Goal: Task Accomplishment & Management: Complete application form

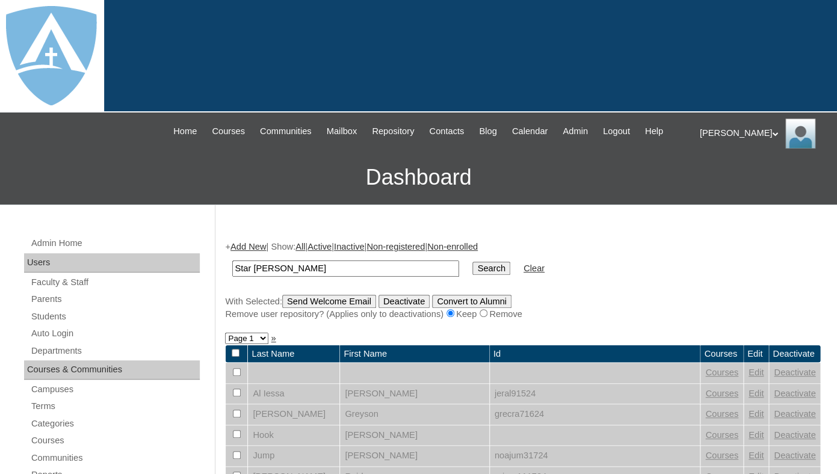
drag, startPoint x: 257, startPoint y: 281, endPoint x: 330, endPoint y: 280, distance: 73.4
click at [330, 277] on input "Star Hicks" at bounding box center [345, 269] width 227 height 16
type input "Star"
click at [472, 262] on input "Search" at bounding box center [490, 268] width 37 height 13
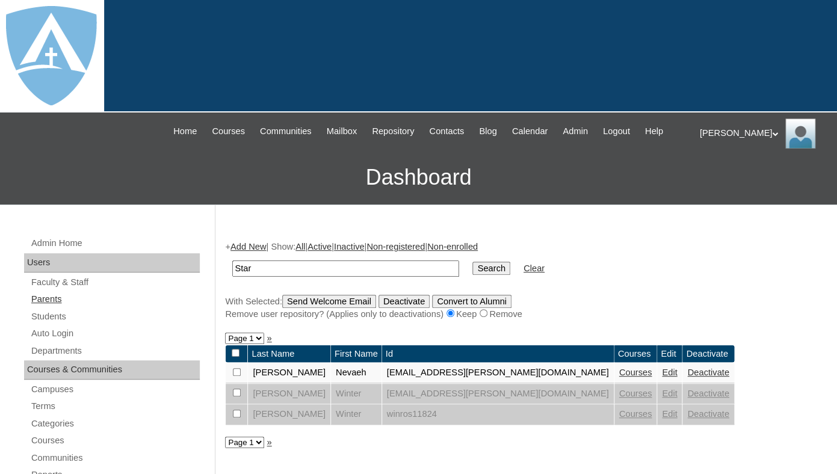
click at [53, 307] on link "Parents" at bounding box center [115, 299] width 170 height 15
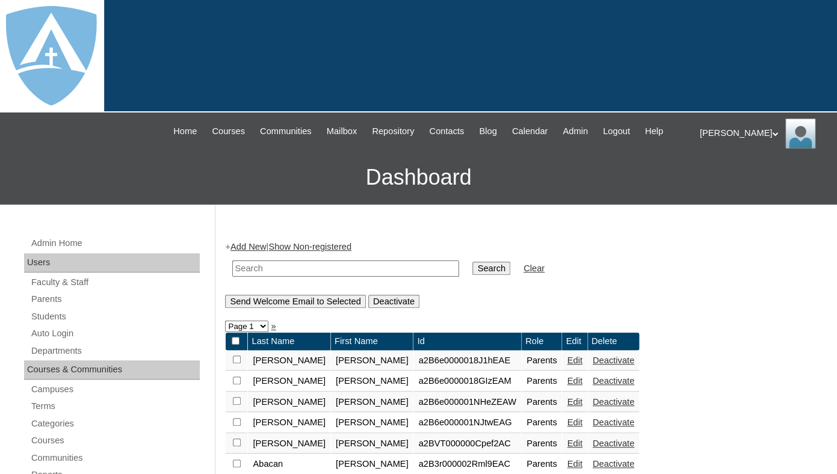
click at [258, 277] on input "text" at bounding box center [345, 269] width 227 height 16
paste input "Hicks"
type input "Hicks"
click at [472, 262] on input "Search" at bounding box center [490, 268] width 37 height 13
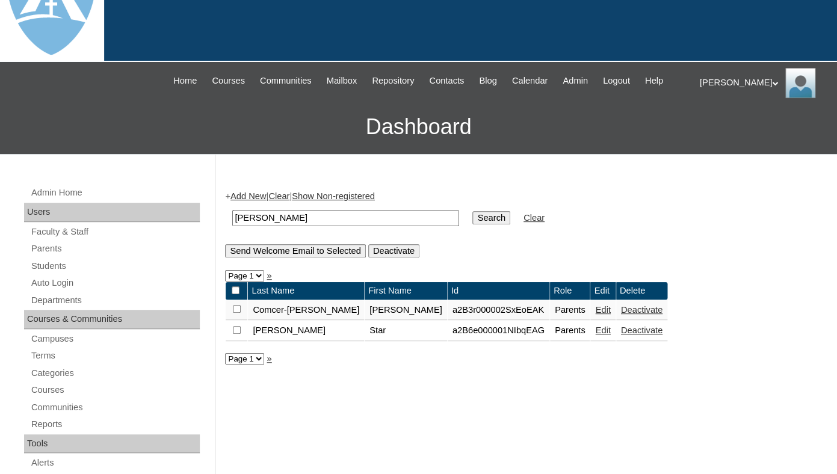
scroll to position [71, 0]
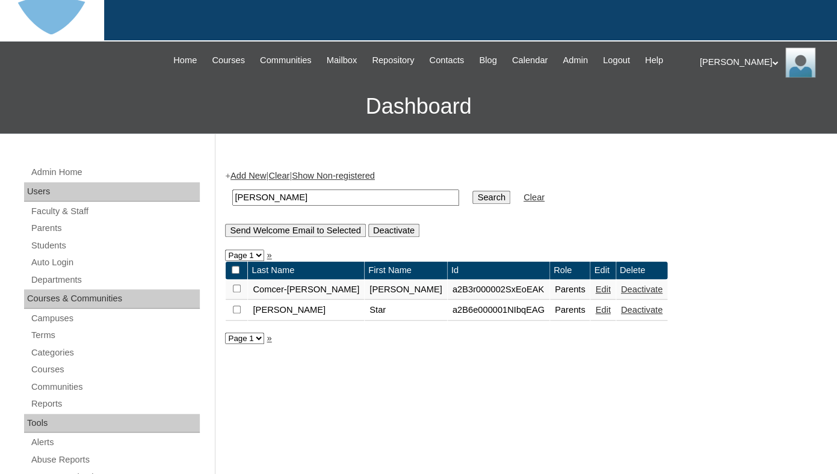
click at [595, 315] on link "Edit" at bounding box center [602, 310] width 15 height 10
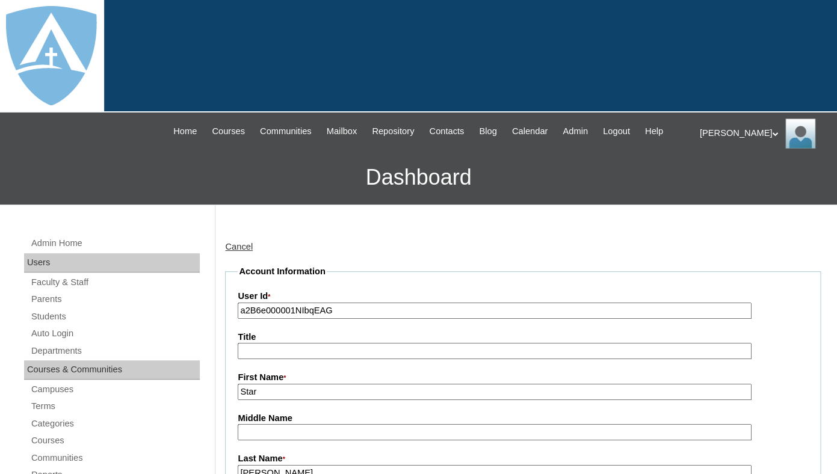
click at [318, 319] on input "a2B6e000001NIbqEAG" at bounding box center [494, 311] width 513 height 16
paste input "7cVT0000000IY1YAM"
type input "a7cVT0000000IY1YAM"
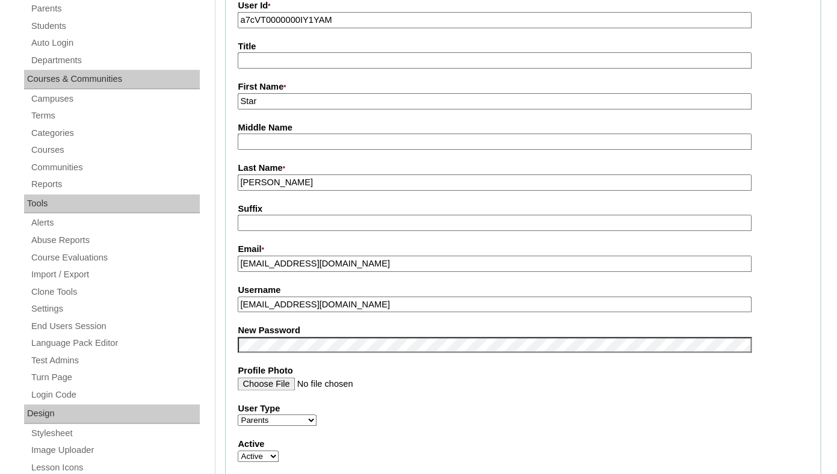
scroll to position [295, 0]
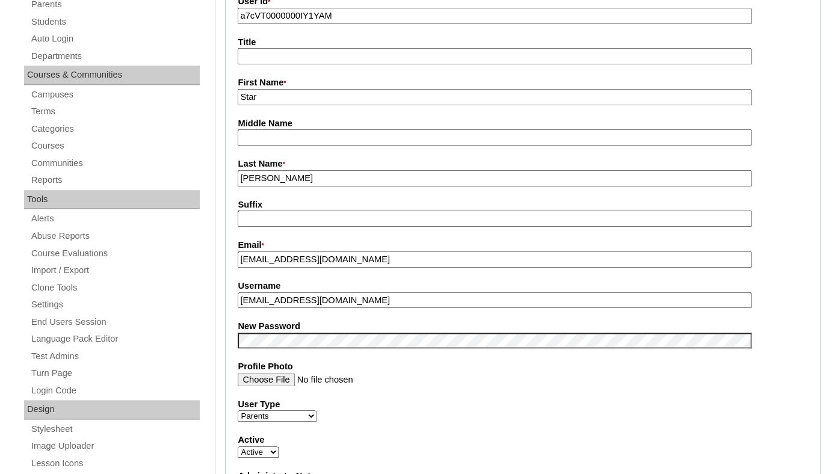
click at [336, 309] on input "hicksstar0@gmail.com" at bounding box center [494, 300] width 513 height 16
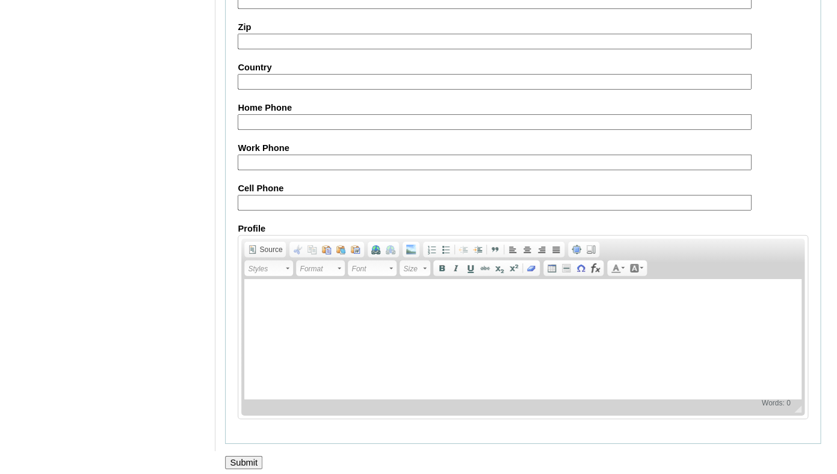
scroll to position [1190, 0]
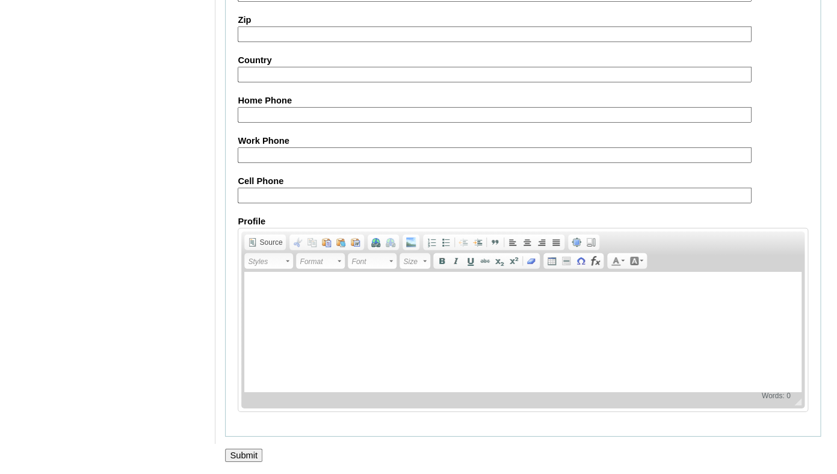
click at [243, 455] on input "Submit" at bounding box center [243, 455] width 37 height 13
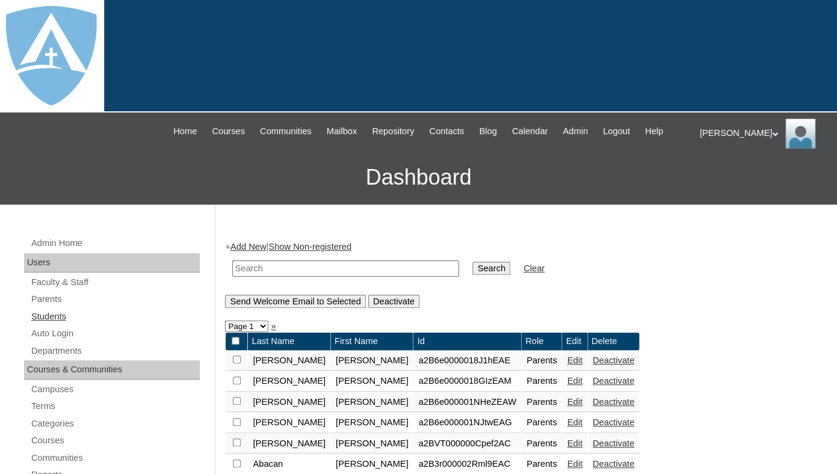
click at [46, 324] on link "Students" at bounding box center [115, 316] width 170 height 15
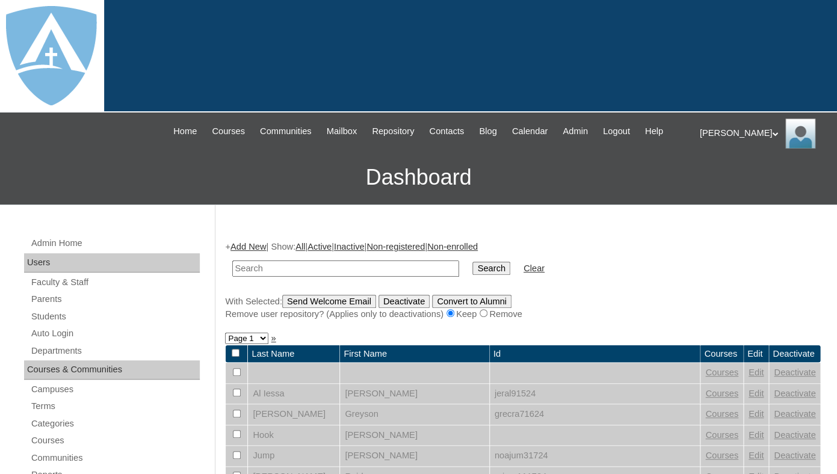
click at [282, 276] on input "text" at bounding box center [345, 269] width 227 height 16
type input "[EMAIL_ADDRESS][DOMAIN_NAME]"
click at [472, 262] on input "Search" at bounding box center [490, 268] width 37 height 13
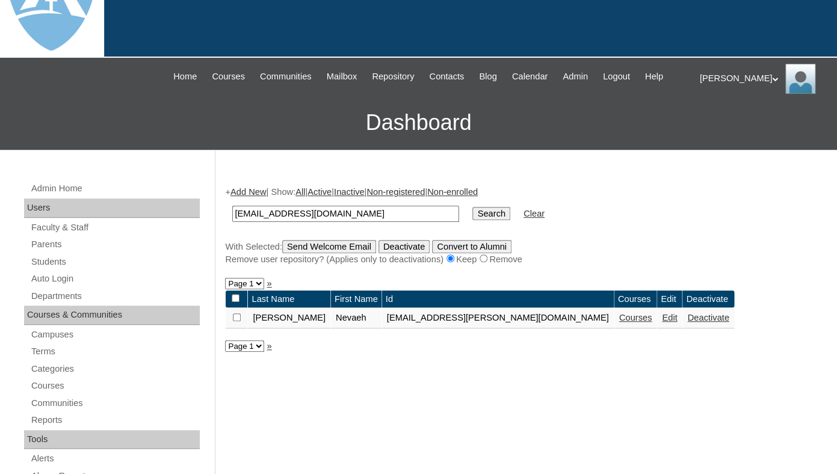
scroll to position [61, 0]
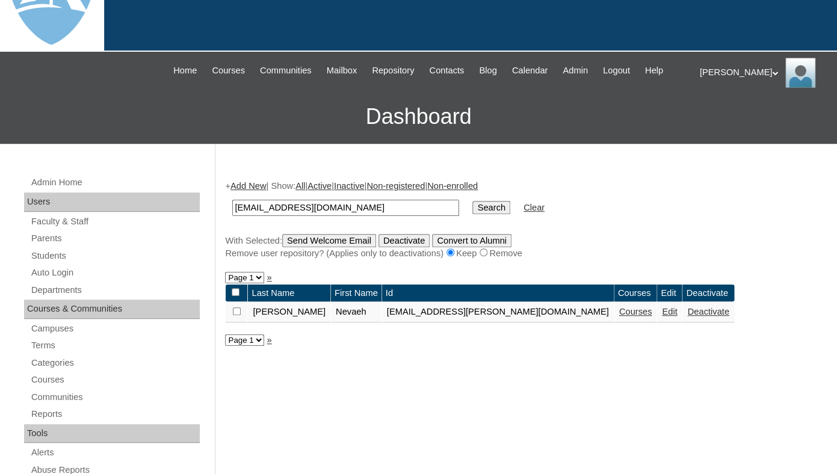
click at [662, 316] on link "Edit" at bounding box center [669, 312] width 15 height 10
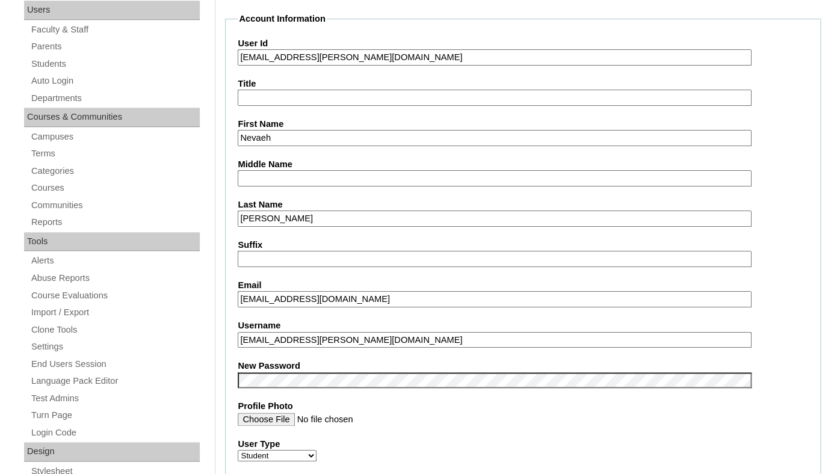
scroll to position [259, 0]
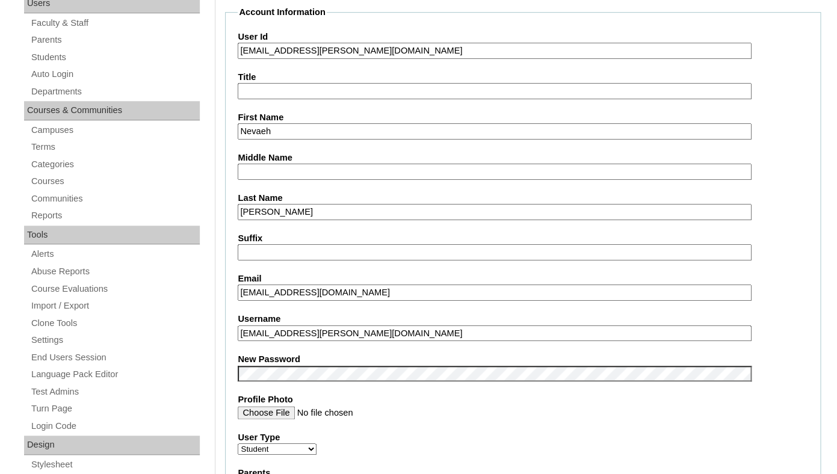
drag, startPoint x: 241, startPoint y: 62, endPoint x: 520, endPoint y: 73, distance: 280.0
click at [520, 59] on input "[EMAIL_ADDRESS][PERSON_NAME][DOMAIN_NAME]" at bounding box center [494, 51] width 513 height 16
click at [239, 59] on input "nevaeh.nicholson@enlightiumstudent.com" at bounding box center [494, 51] width 513 height 16
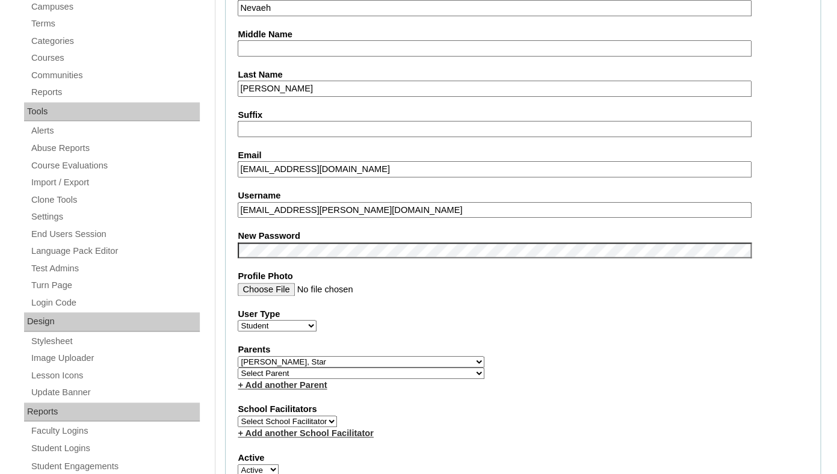
scroll to position [392, 0]
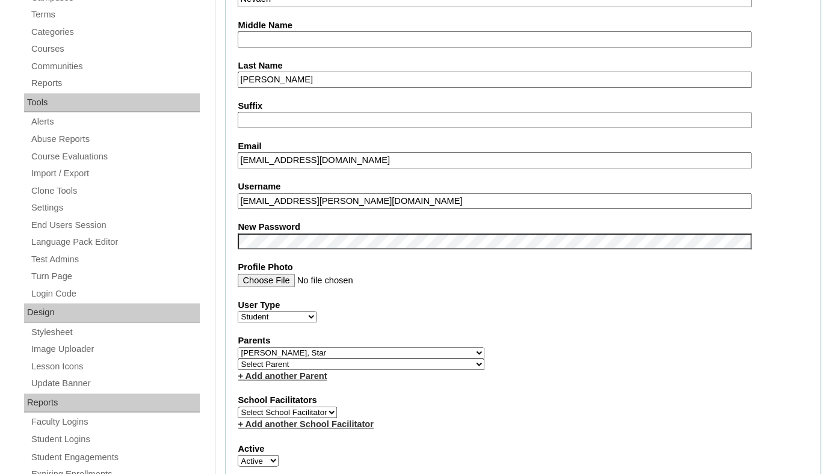
type input "26nevaeh.nicholson@enlightiumstudent.com"
click at [387, 308] on fieldset "Account Information User Id 26nevaeh.nicholson@enlightiumstudent.com Title Firs…" at bounding box center [523, 361] width 596 height 975
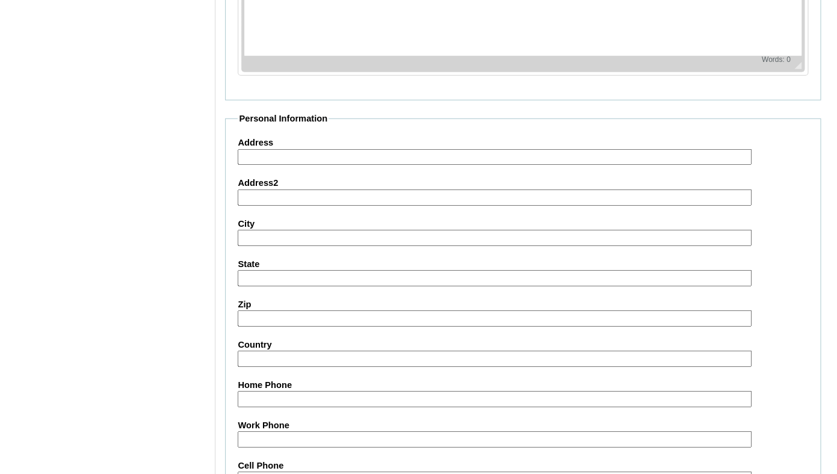
scroll to position [1456, 0]
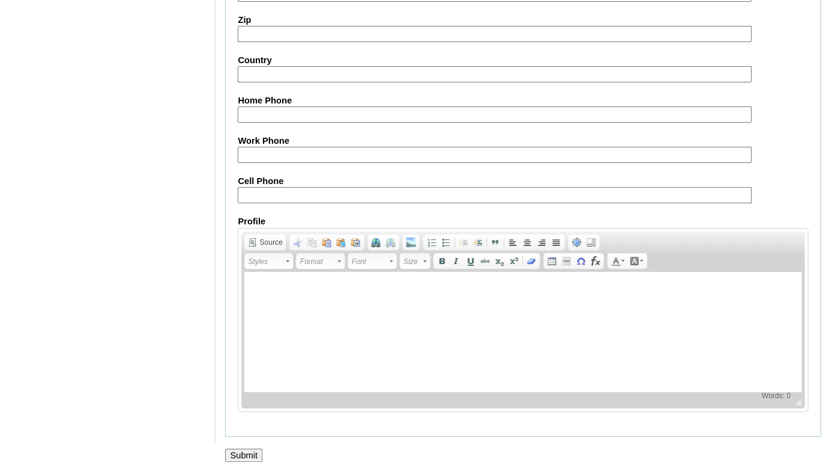
click at [239, 451] on input "Submit" at bounding box center [243, 455] width 37 height 13
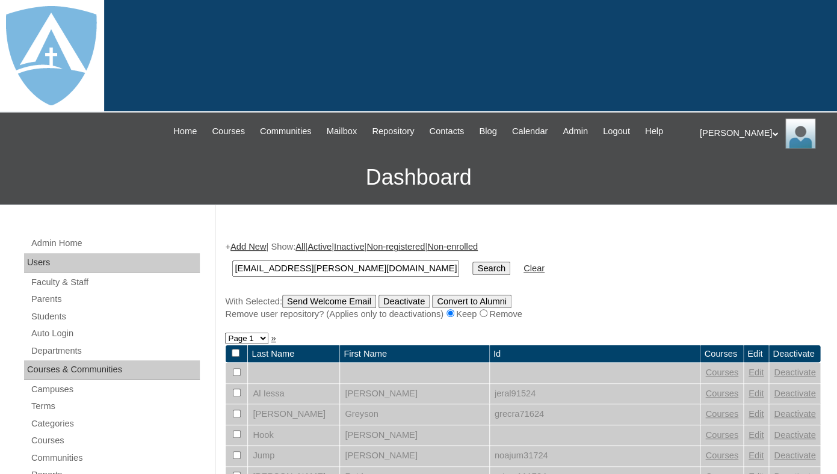
type input "[EMAIL_ADDRESS][PERSON_NAME][DOMAIN_NAME]"
click at [472, 262] on input "Search" at bounding box center [490, 268] width 37 height 13
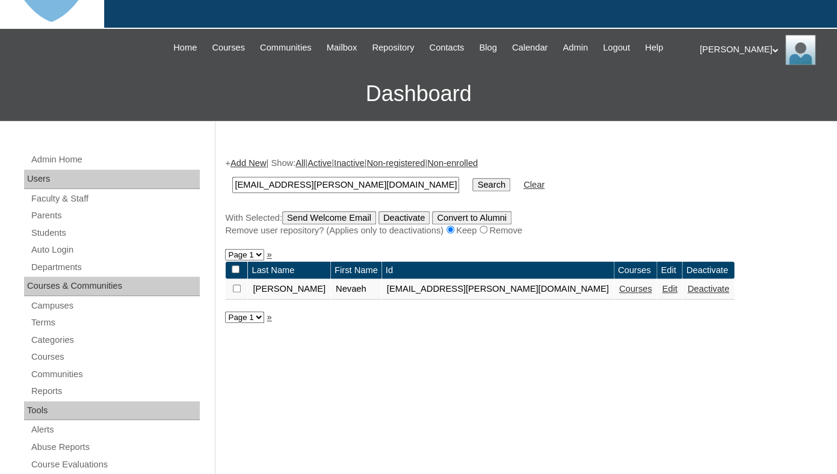
scroll to position [112, 0]
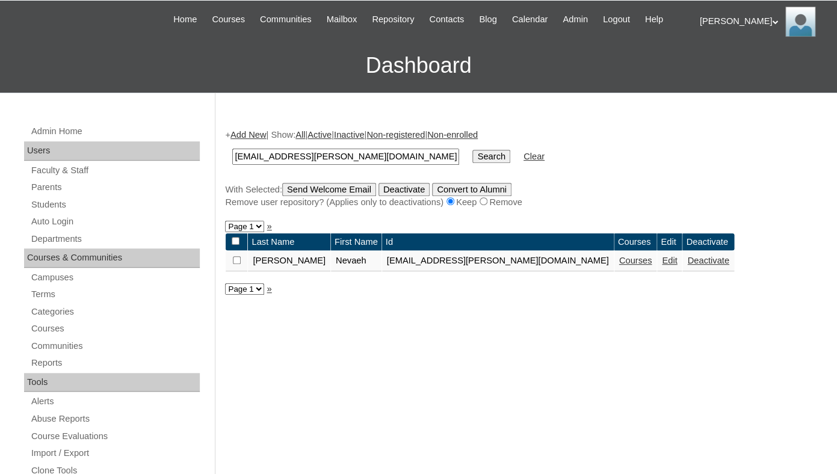
click at [619, 265] on link "Courses" at bounding box center [635, 261] width 33 height 10
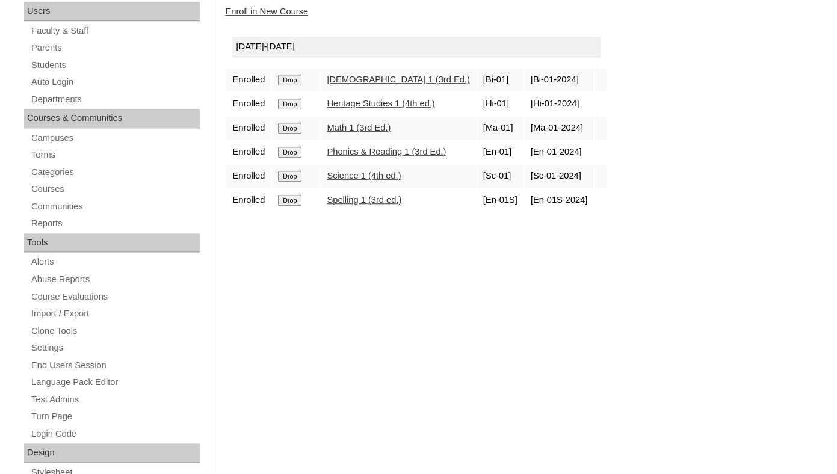
scroll to position [259, 0]
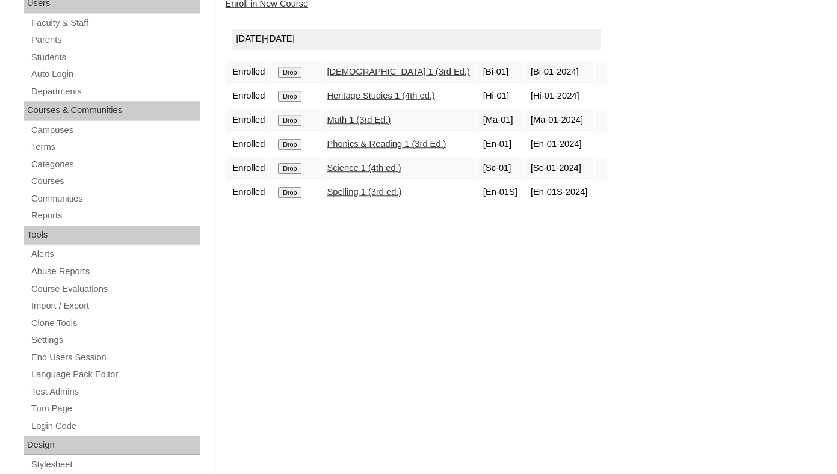
click at [295, 78] on input "Drop" at bounding box center [289, 72] width 23 height 11
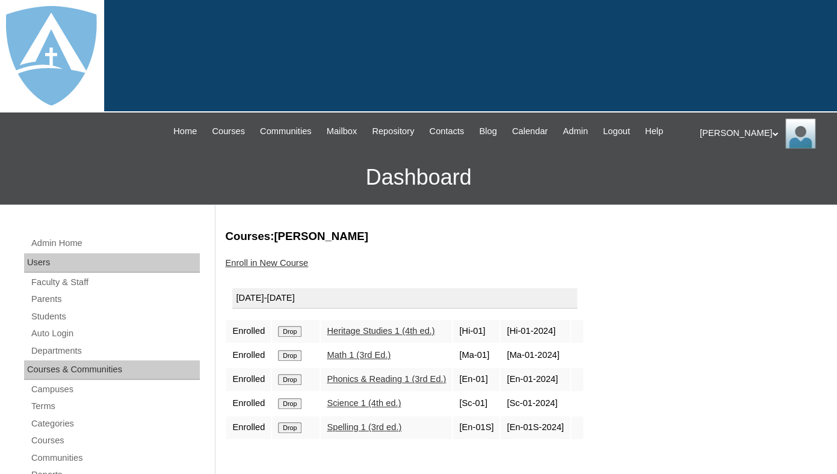
click at [298, 337] on input "Drop" at bounding box center [289, 331] width 23 height 11
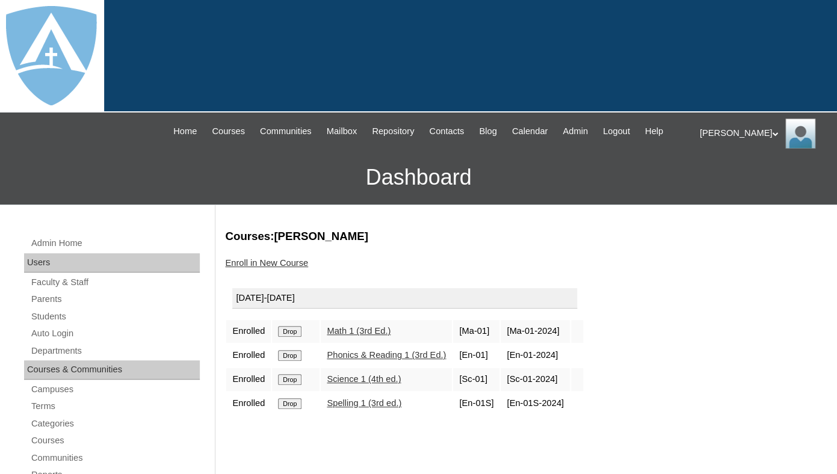
click at [292, 337] on input "Drop" at bounding box center [289, 331] width 23 height 11
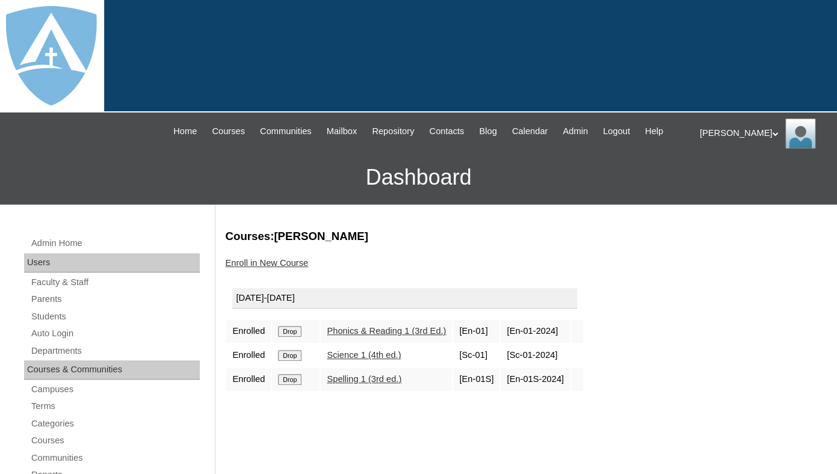
click at [295, 337] on input "Drop" at bounding box center [289, 331] width 23 height 11
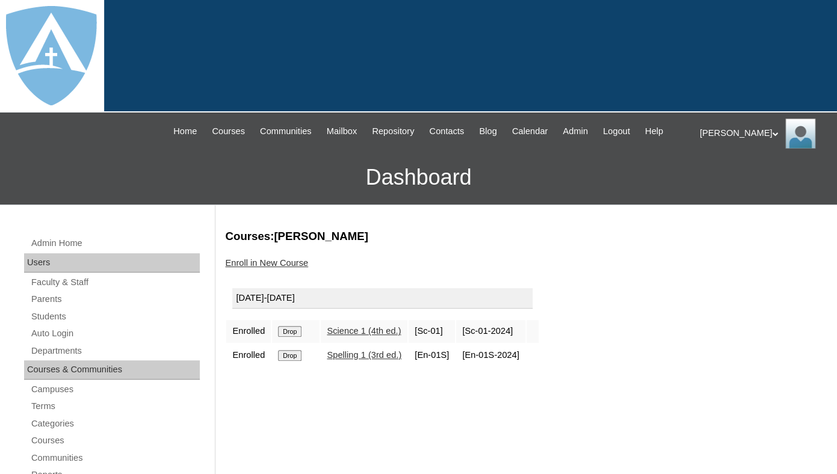
click at [290, 337] on input "Drop" at bounding box center [289, 331] width 23 height 11
click at [298, 337] on input "Drop" at bounding box center [289, 331] width 23 height 11
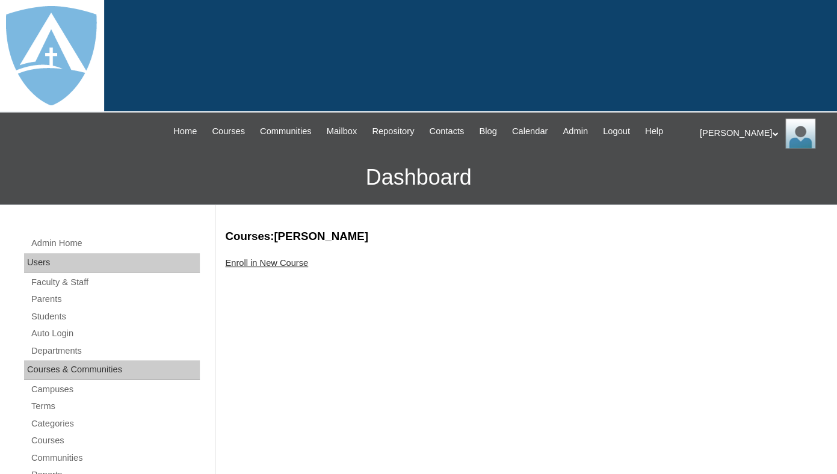
click at [268, 268] on link "Enroll in New Course" at bounding box center [266, 263] width 83 height 10
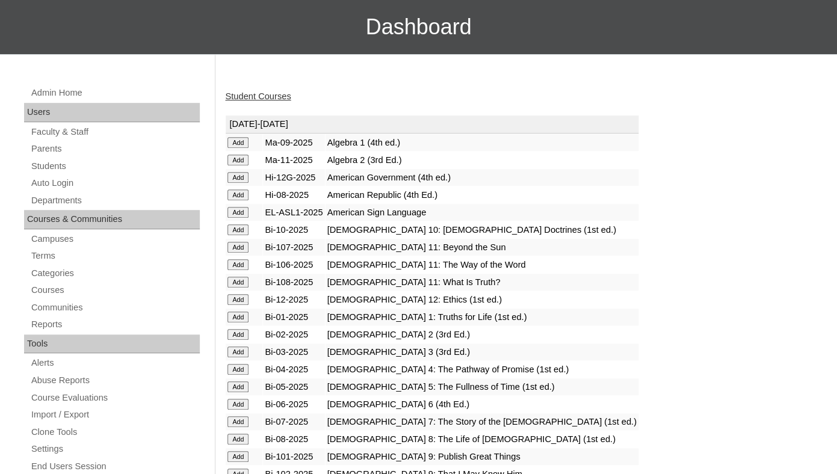
scroll to position [268, 0]
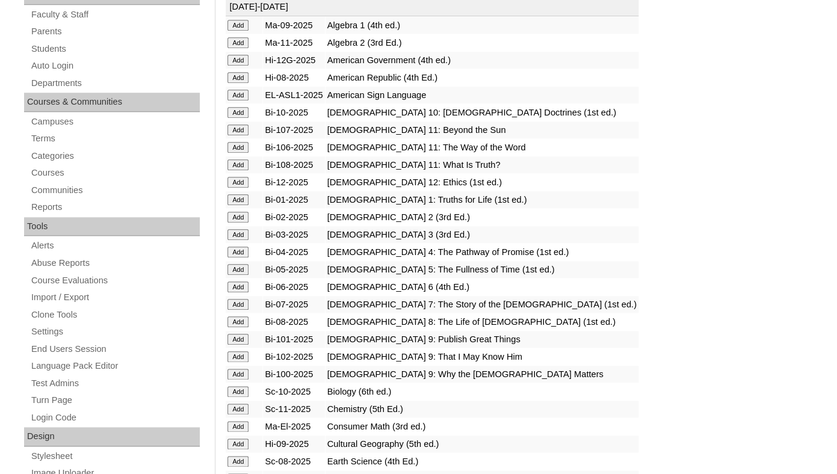
click at [238, 31] on input "Add" at bounding box center [237, 25] width 21 height 11
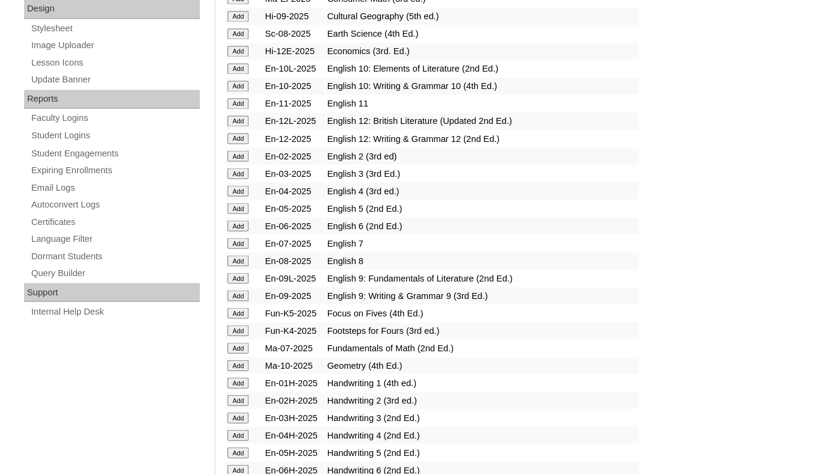
scroll to position [698, 0]
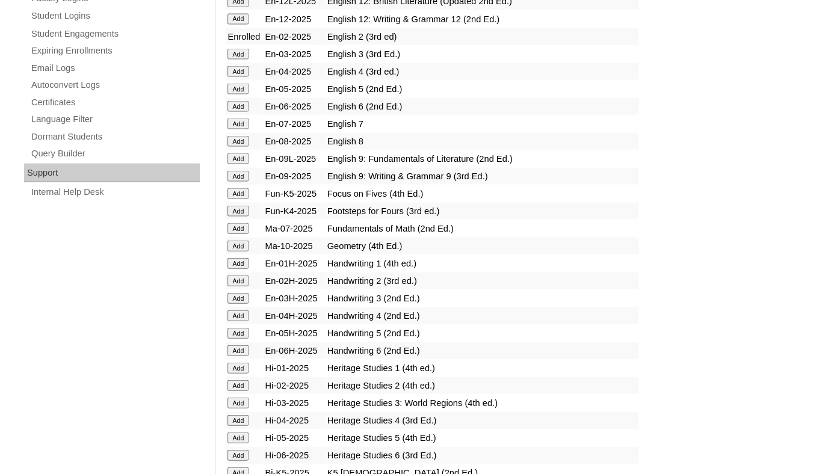
scroll to position [826, 0]
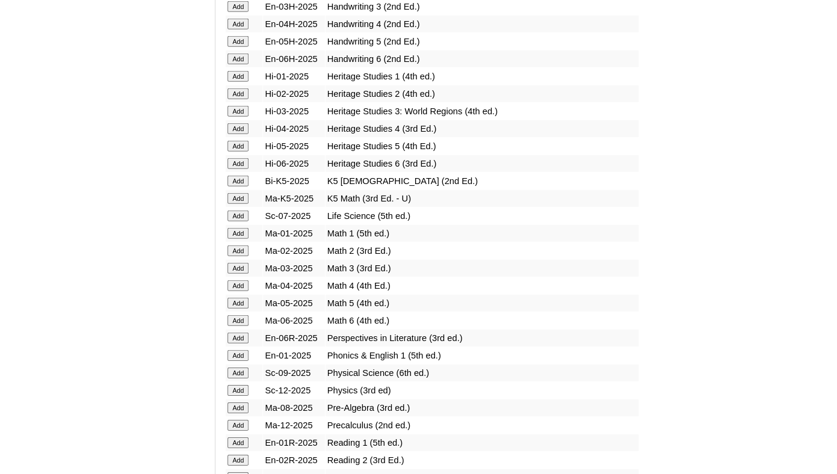
scroll to position [1116, 0]
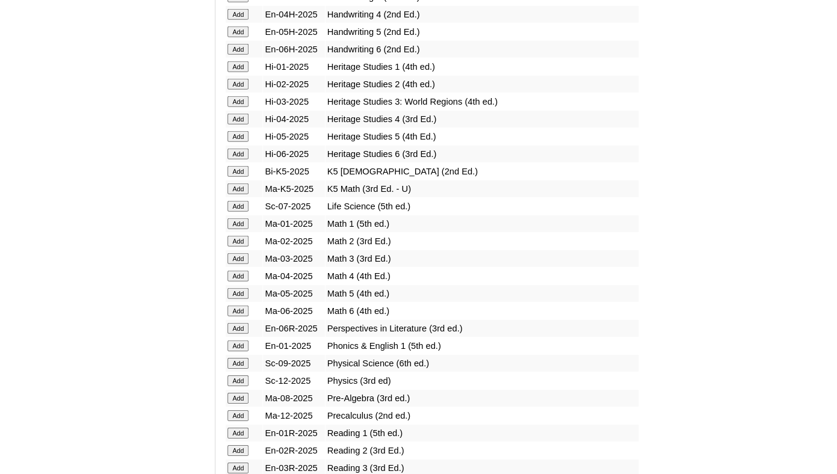
drag, startPoint x: 239, startPoint y: 142, endPoint x: 189, endPoint y: 134, distance: 50.6
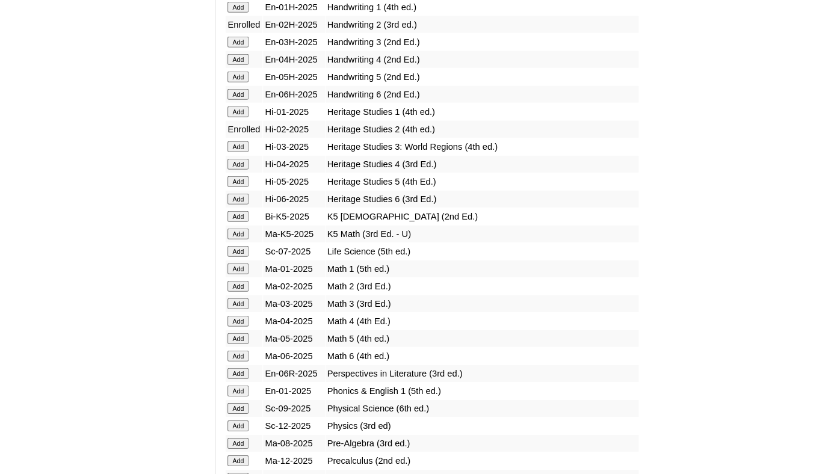
scroll to position [1132, 0]
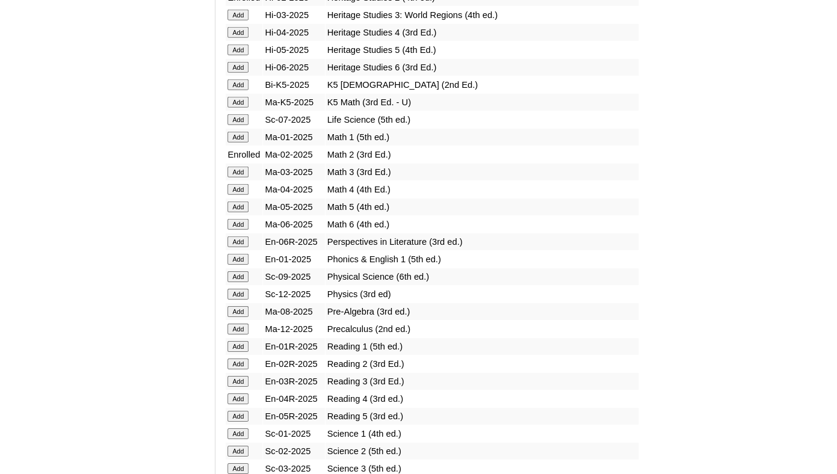
scroll to position [1241, 0]
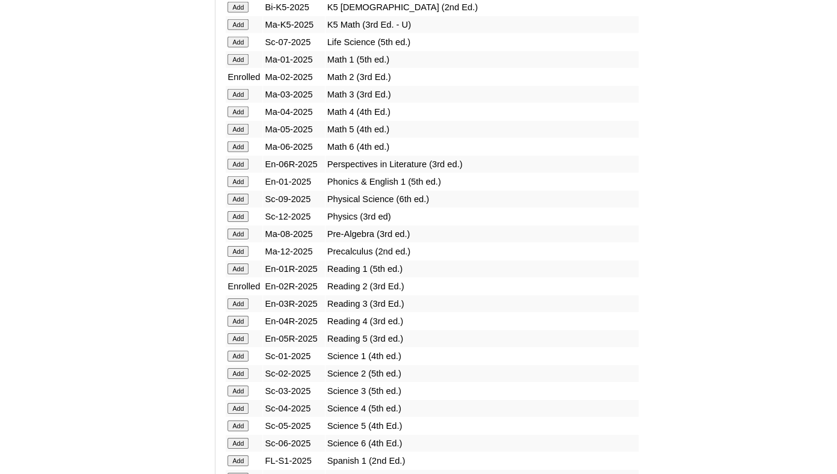
scroll to position [1283, 0]
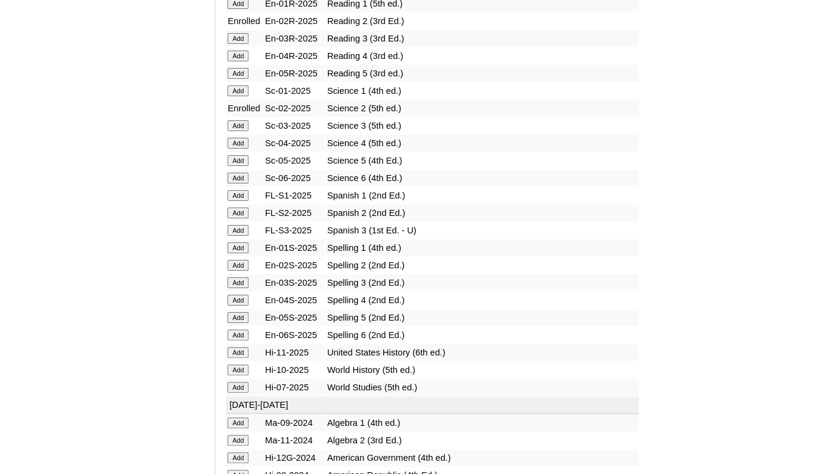
scroll to position [1591, 0]
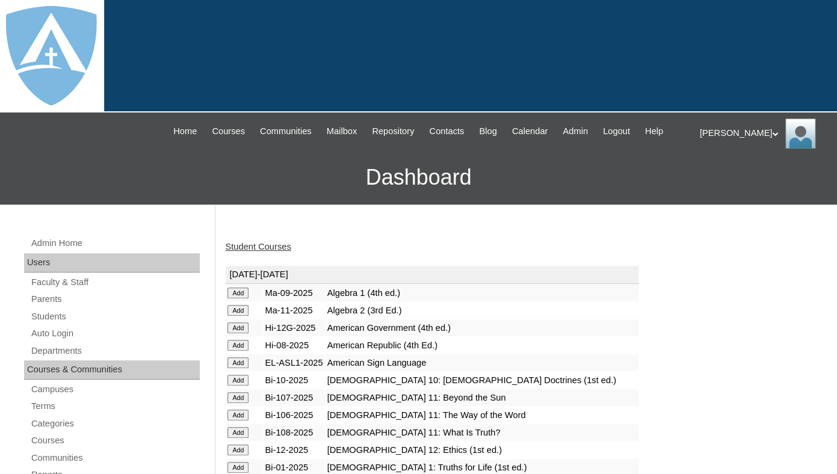
click at [250, 252] on link "Student Courses" at bounding box center [258, 247] width 66 height 10
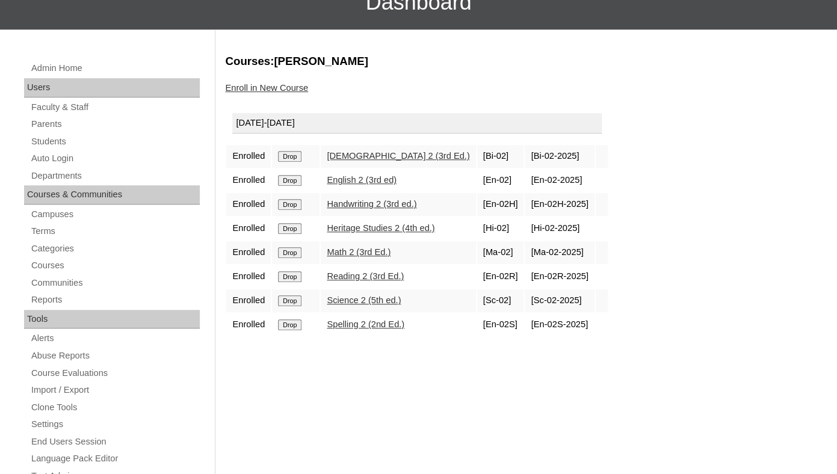
scroll to position [202, 0]
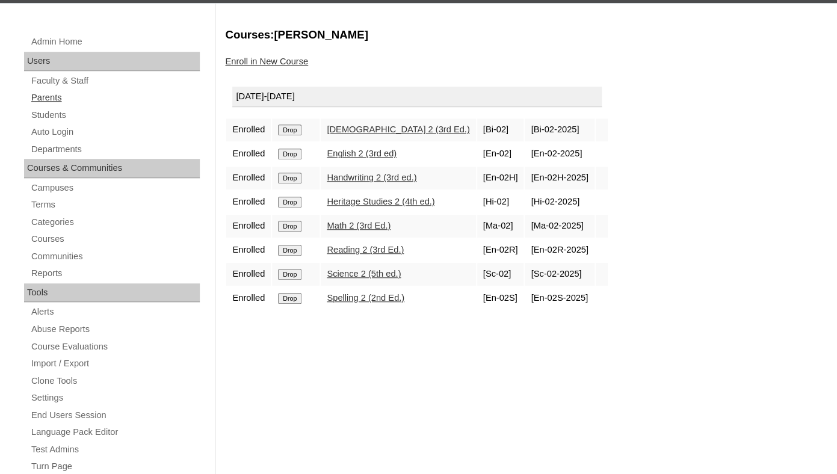
click at [45, 105] on link "Parents" at bounding box center [115, 97] width 170 height 15
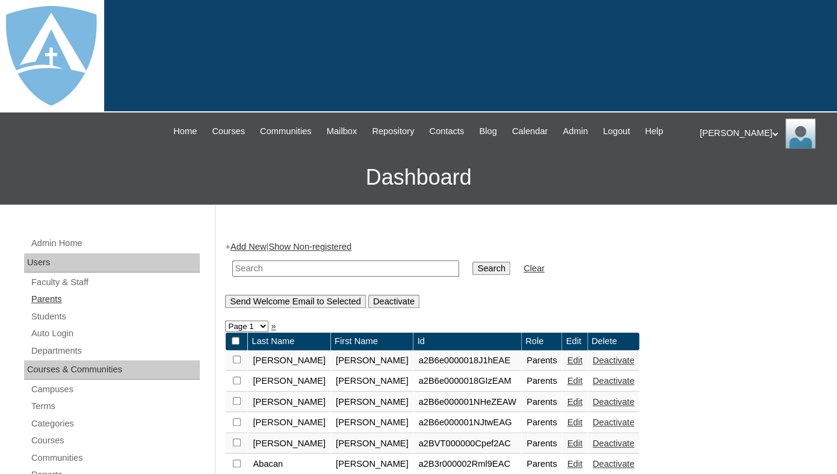
click at [38, 307] on link "Parents" at bounding box center [115, 299] width 170 height 15
click at [252, 277] on input "text" at bounding box center [345, 269] width 227 height 16
paste input "[PERSON_NAME]"
drag, startPoint x: 273, startPoint y: 280, endPoint x: 167, endPoint y: 270, distance: 106.3
click at [232, 270] on input "Boudousquie" at bounding box center [345, 269] width 227 height 16
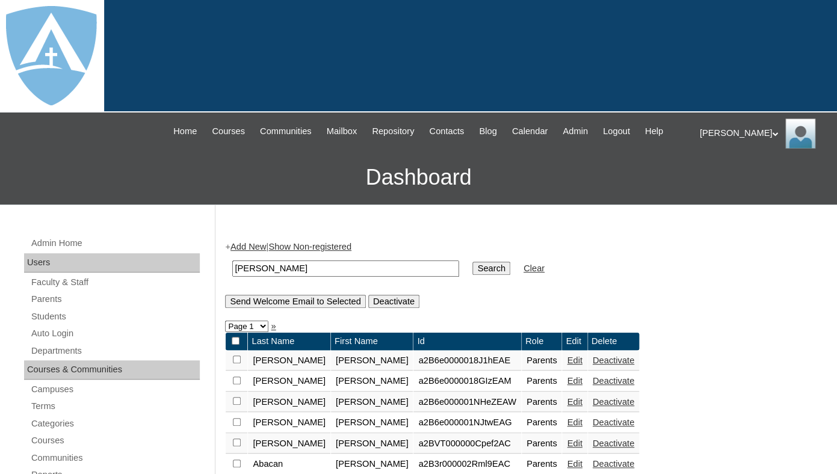
type input "Boudousquie"
click at [472, 262] on input "Search" at bounding box center [490, 268] width 37 height 13
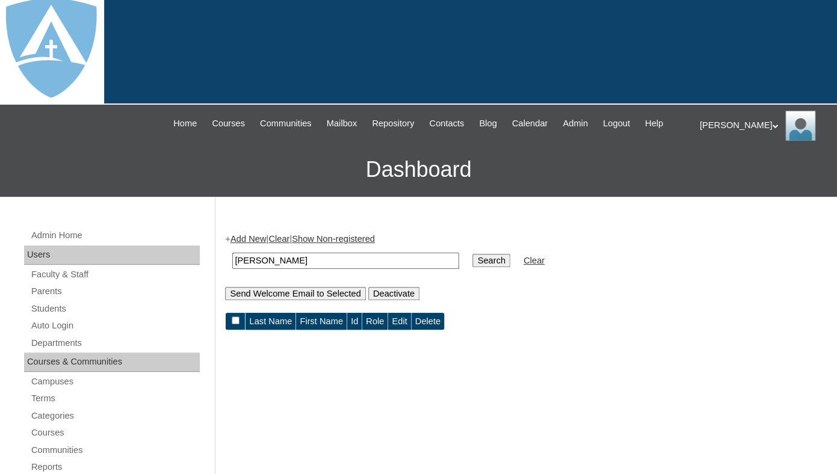
scroll to position [11, 0]
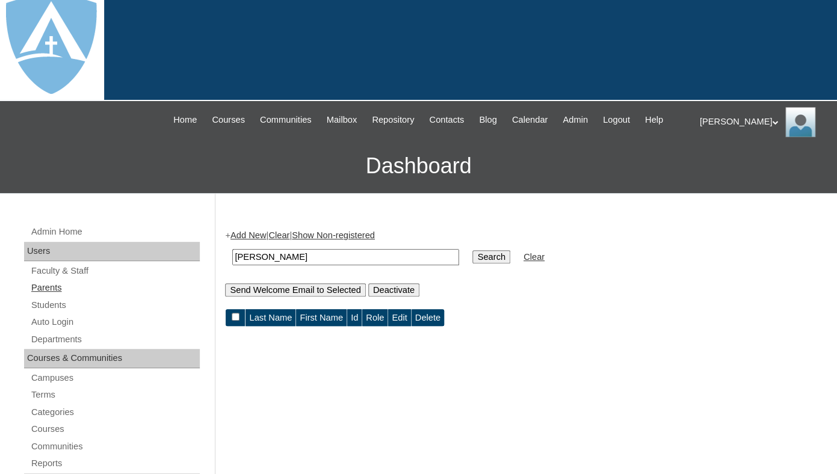
click at [37, 295] on link "Parents" at bounding box center [115, 287] width 170 height 15
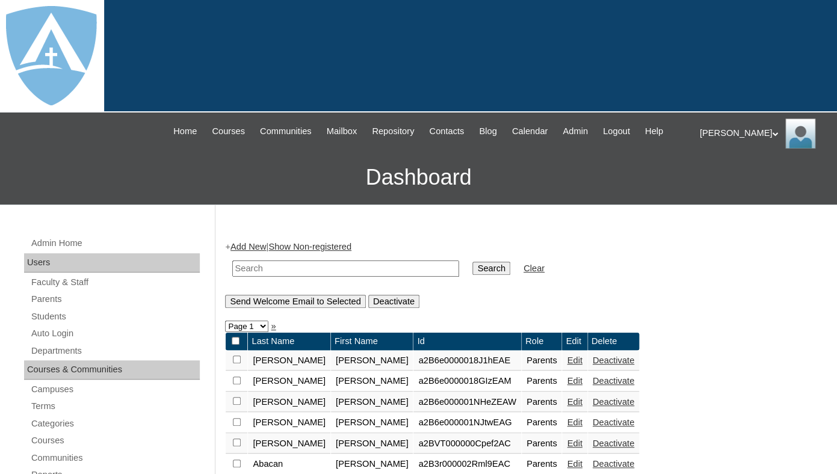
click at [252, 252] on link "Add New" at bounding box center [248, 247] width 36 height 10
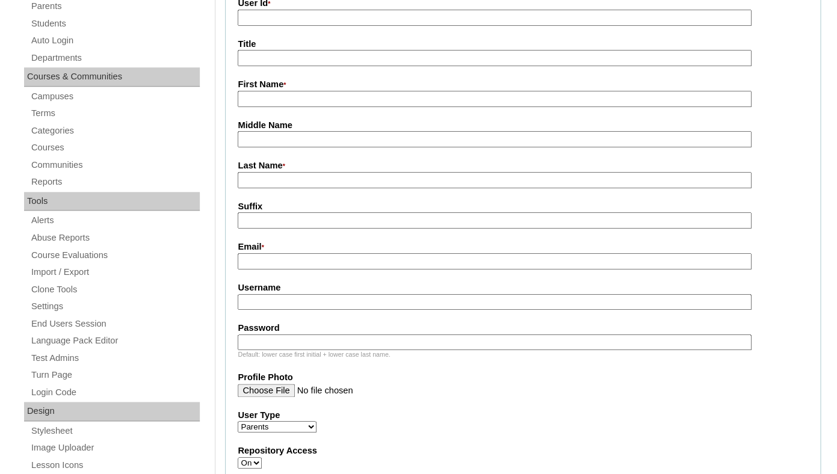
scroll to position [314, 0]
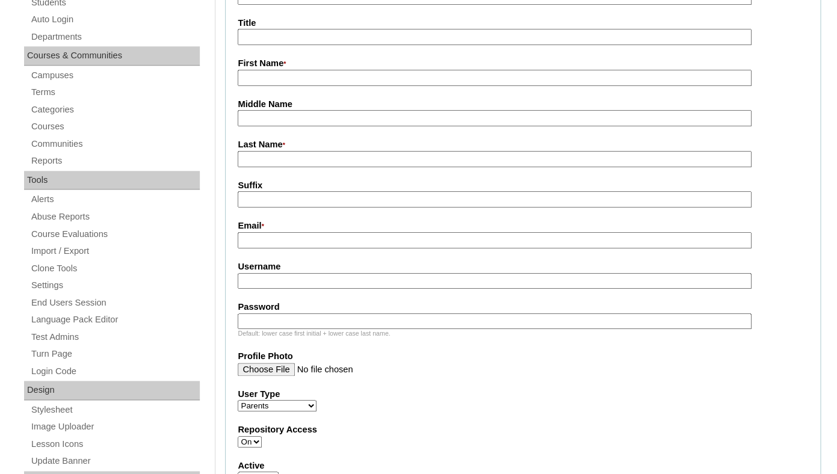
click at [271, 86] on input "First Name *" at bounding box center [494, 78] width 513 height 16
paste input "Rachele Boudousquie"
drag, startPoint x: 276, startPoint y: 88, endPoint x: 415, endPoint y: 100, distance: 140.1
click at [415, 86] on input "Rachele Boudousquie" at bounding box center [494, 78] width 513 height 16
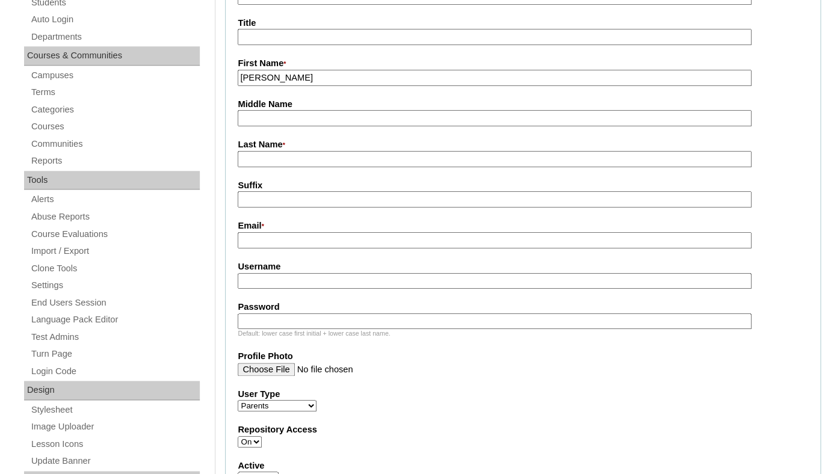
type input "Rachele"
click at [279, 167] on input "Last Name *" at bounding box center [494, 159] width 513 height 16
paste input "Boudousquie"
click at [242, 167] on input "Boudousquie" at bounding box center [494, 159] width 513 height 16
type input "Boudousquie"
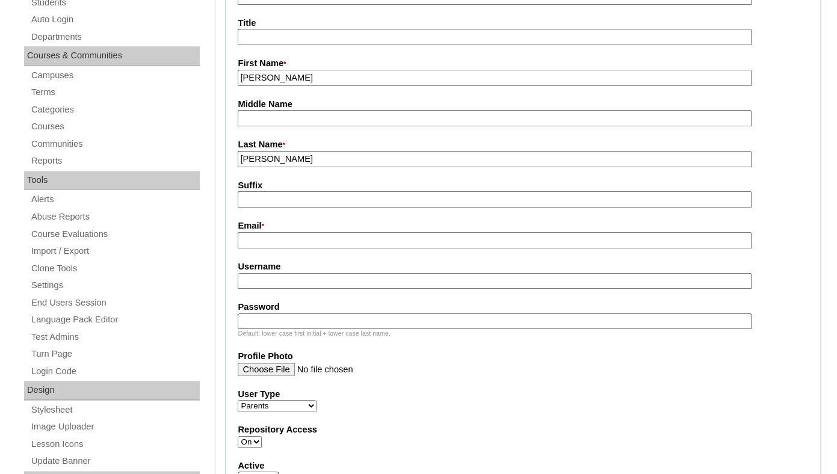
click at [256, 208] on input "Suffix" at bounding box center [494, 199] width 513 height 16
click at [262, 249] on input "Email *" at bounding box center [494, 240] width 513 height 16
paste input "mrsboudousquie@gmail.com"
type input "mrsboudousquie@gmail.com"
click at [250, 289] on input "Username" at bounding box center [494, 281] width 513 height 16
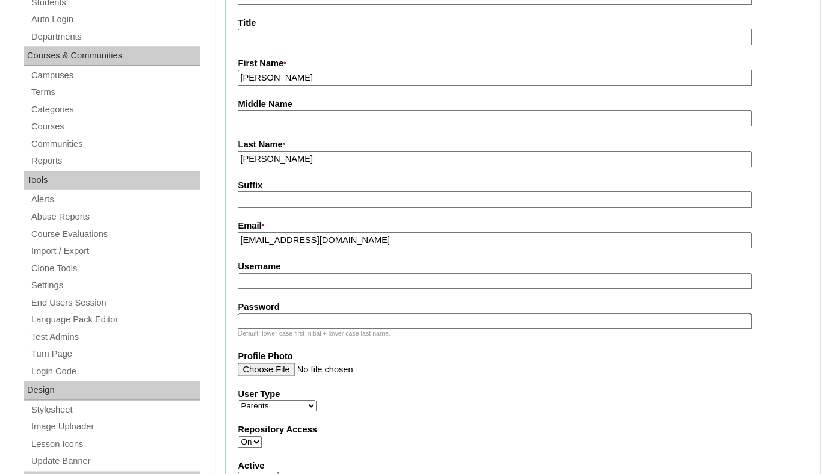
paste input "mrsboudousquie@gmail.com"
type input "mrsboudousquie@gmail.com"
click at [248, 338] on div "Default: lower case first initial + lower case last name." at bounding box center [523, 333] width 570 height 9
click at [248, 330] on input "Password" at bounding box center [494, 321] width 513 height 16
paste input "mrsboudousquie@gmail.com"
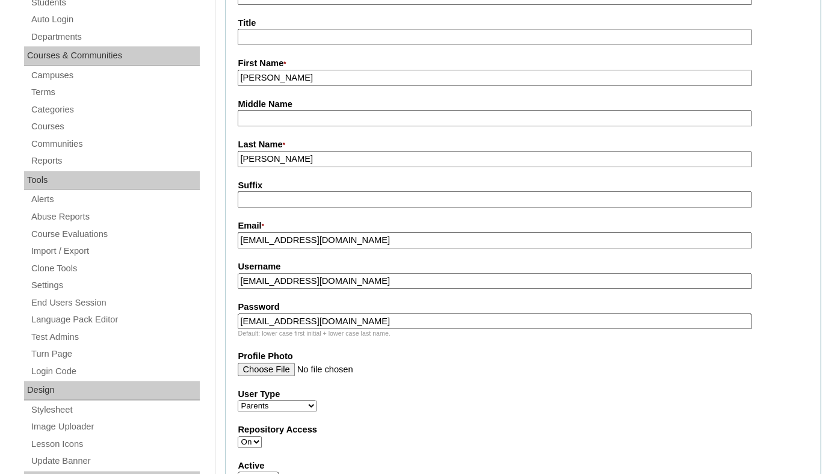
type input "mrsboudousquie@gmail.com"
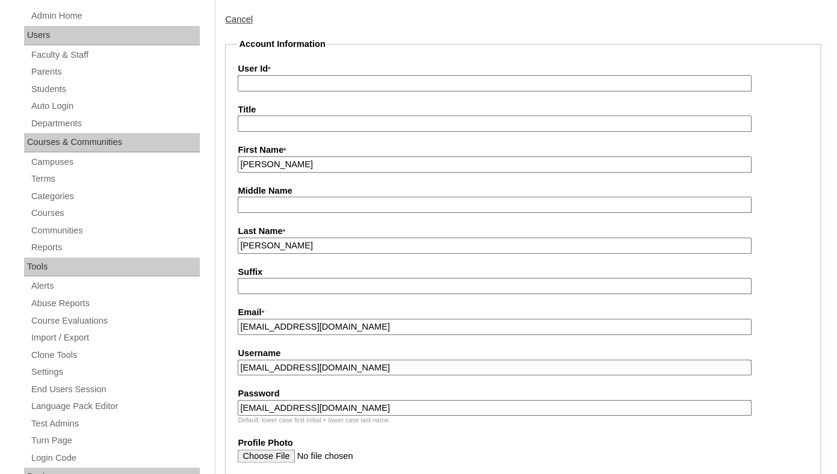
scroll to position [185, 0]
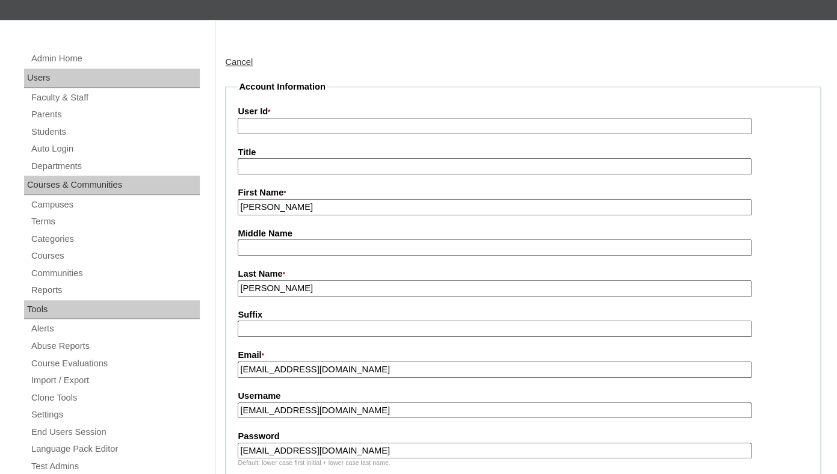
click at [309, 132] on input "User Id *" at bounding box center [494, 126] width 513 height 16
paste input "a7cVT0000000NhNYAU"
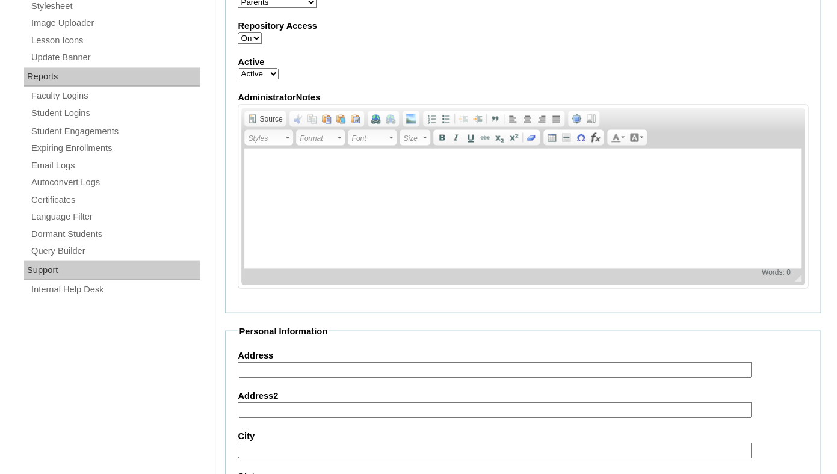
scroll to position [1236, 0]
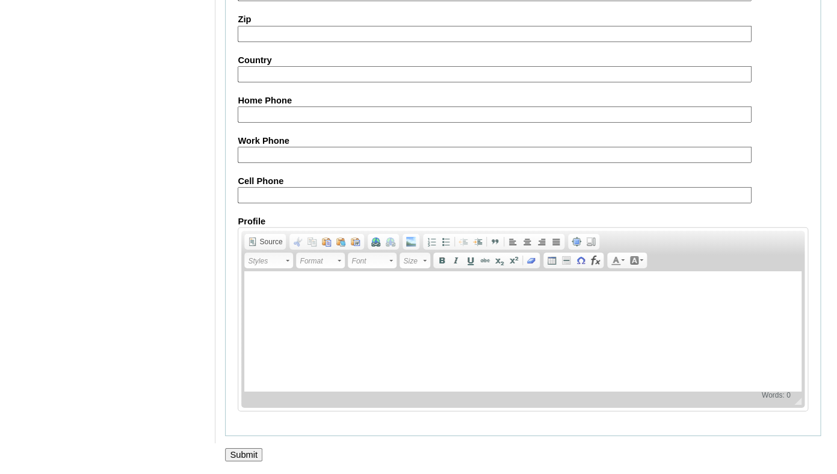
type input "a7cVT0000000NhNYAU"
click at [255, 451] on input "Submit" at bounding box center [243, 454] width 37 height 13
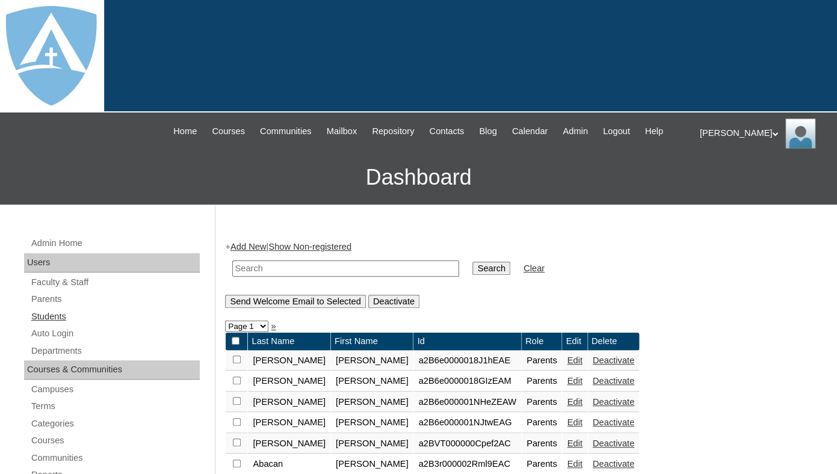
click at [47, 324] on link "Students" at bounding box center [115, 316] width 170 height 15
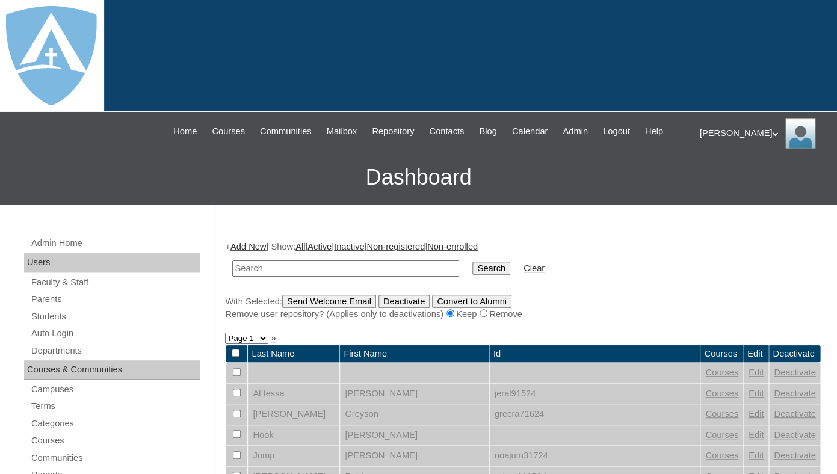
click at [249, 252] on link "Add New" at bounding box center [248, 247] width 36 height 10
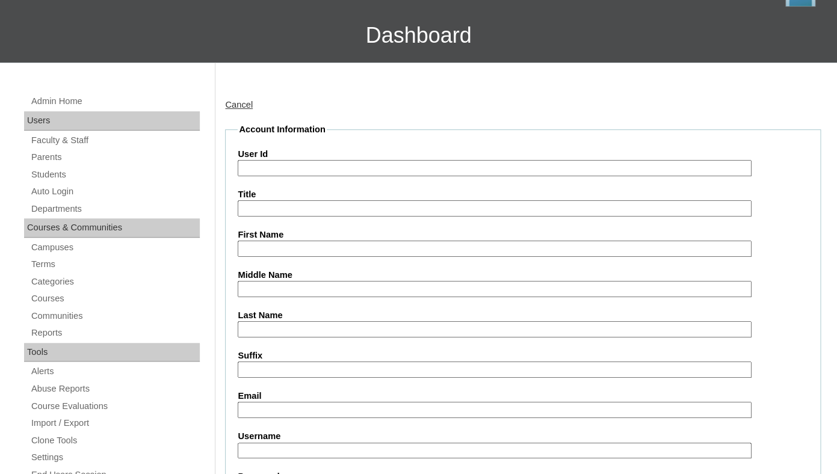
scroll to position [232, 0]
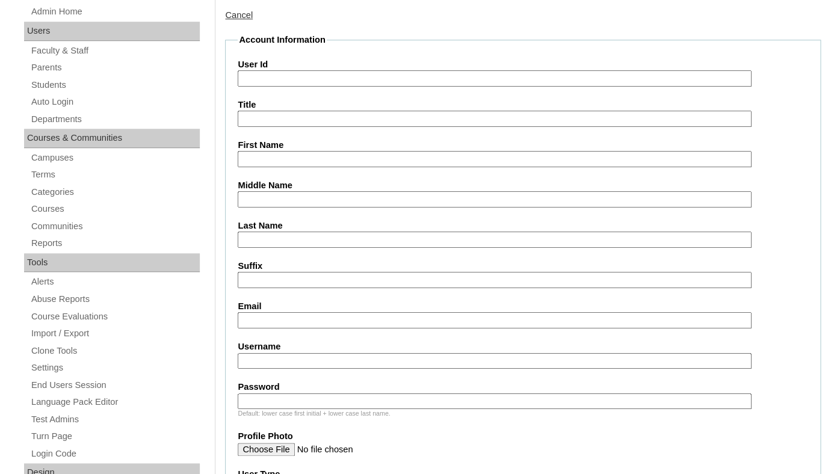
click at [286, 167] on input "First Name" at bounding box center [494, 159] width 513 height 16
paste input "Leonardo Boudousquie"
drag, startPoint x: 286, startPoint y: 168, endPoint x: 433, endPoint y: 173, distance: 146.9
click at [433, 167] on input "Leonardo Boudousquie" at bounding box center [494, 159] width 513 height 16
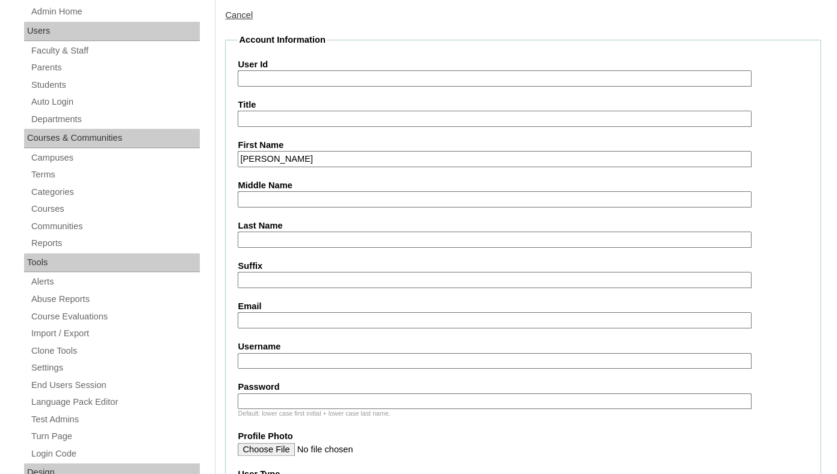
type input "Leonardo"
click at [337, 248] on input "Last Name" at bounding box center [494, 240] width 513 height 16
paste input "Boudousquie"
type input "Boudousquie"
click at [309, 288] on input "Suffix" at bounding box center [494, 280] width 513 height 16
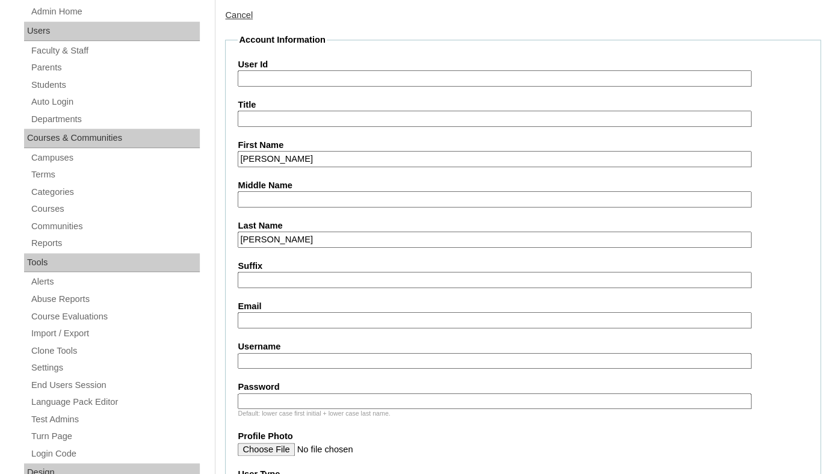
click at [257, 329] on input "Email" at bounding box center [494, 320] width 513 height 16
paste input "mrsboudousquie@gmail.com"
type input "mrsboudousquie@gmail.com"
click at [249, 369] on input "Username" at bounding box center [494, 361] width 513 height 16
paste input "leonardo.boudousquie@enlightiumstudent.com"
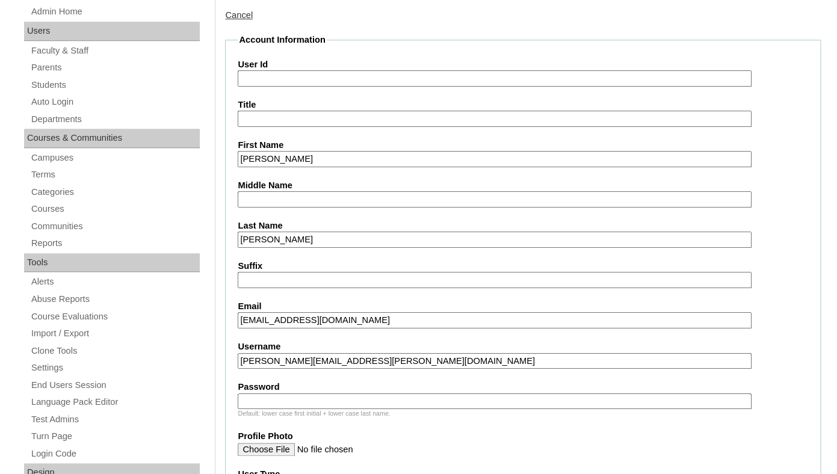
type input "leonardo.boudousquie@enlightiumstudent.com"
click at [242, 410] on input "Password" at bounding box center [494, 402] width 513 height 16
paste input "leonardo.boudousquie@enlightiumstudent.com"
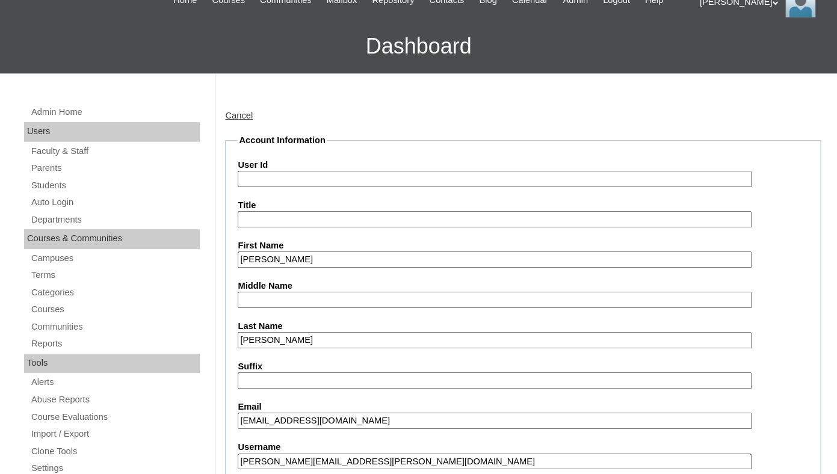
scroll to position [92, 0]
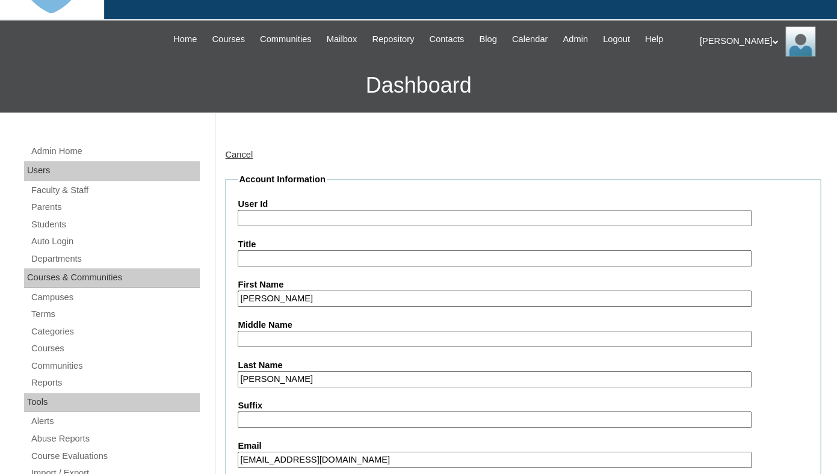
type input "leonardo.boudousquie@enlightiumstudent.com"
click at [279, 226] on input "User Id" at bounding box center [494, 218] width 513 height 16
paste input "leonardo.boudousquie@enlightiumstudent.com"
type input "26leonardo.boudousquie@enlightiumstudent.com"
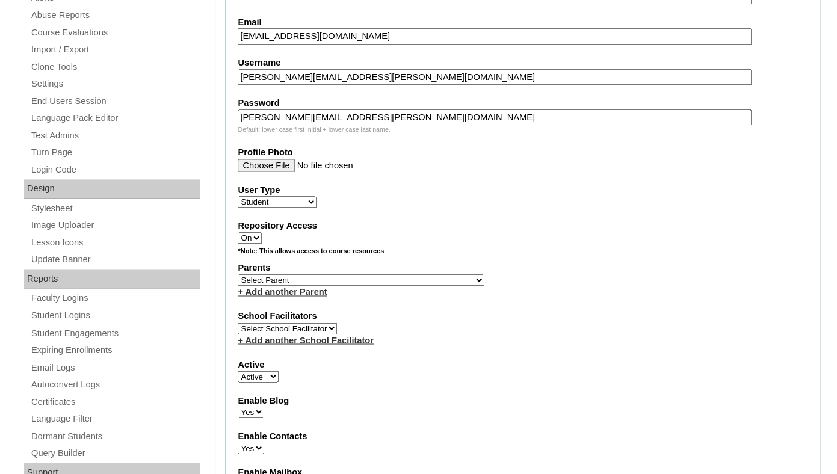
scroll to position [519, 0]
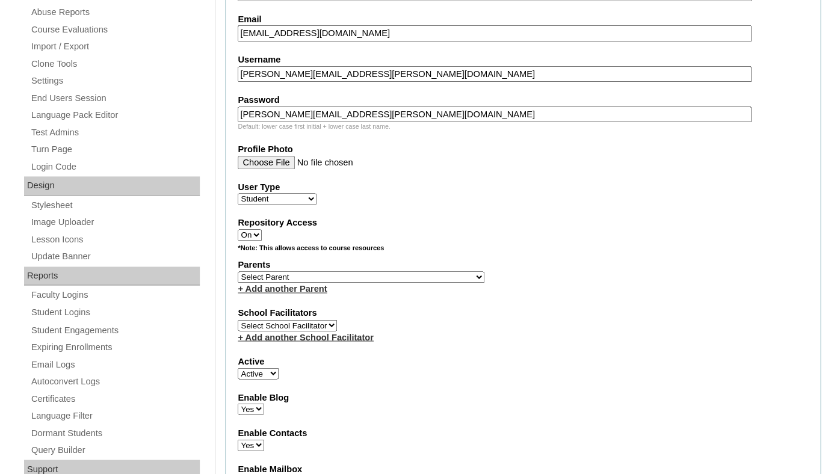
click at [238, 271] on select "Select Parent Garcia, Rosa Labourdette, Jessica Nicholson, Nicky Valentin , Nat…" at bounding box center [361, 276] width 247 height 11
select select "101358"
click option "Boudousquie, Rachele" at bounding box center [0, 0] width 0 height 0
click at [238, 271] on select "Select Parent Garcia, Rosa Labourdette, Jessica Nicholson, Nicky Valentin , Nat…" at bounding box center [361, 276] width 247 height 11
click option "Boudousquie, Rachele" at bounding box center [0, 0] width 0 height 0
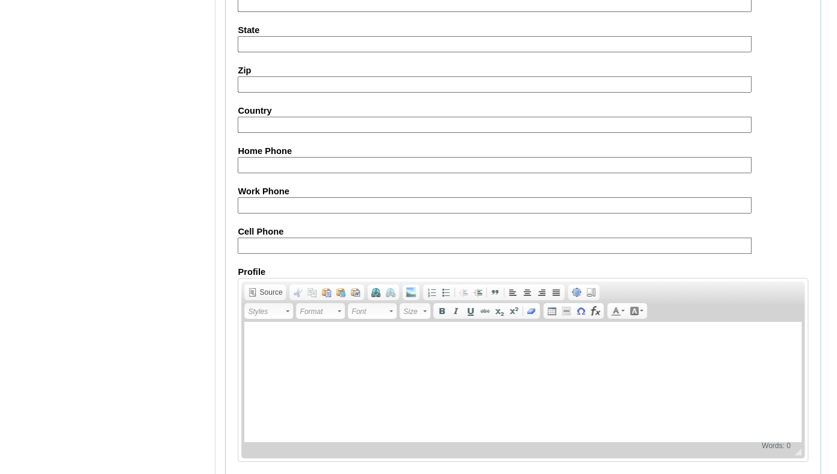
scroll to position [1452, 0]
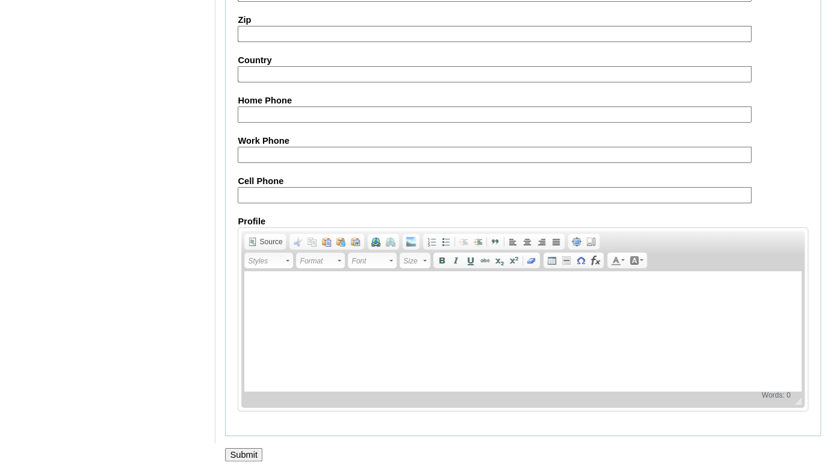
click at [247, 452] on input "Submit" at bounding box center [243, 454] width 37 height 13
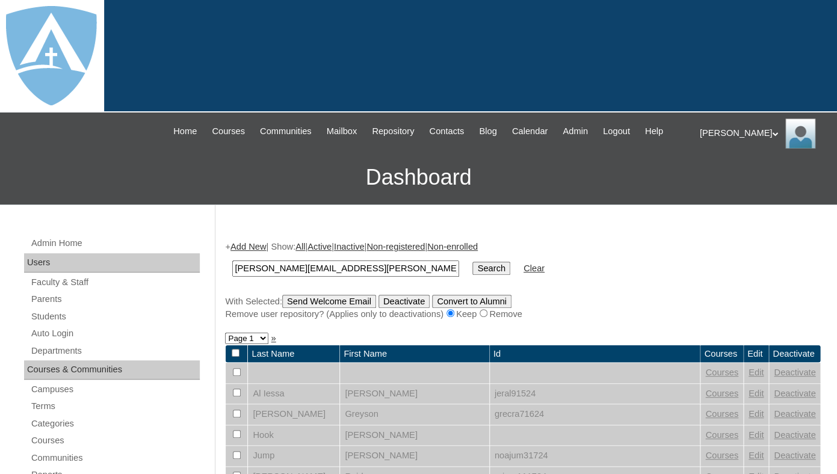
type input "[PERSON_NAME][EMAIL_ADDRESS][PERSON_NAME][DOMAIN_NAME]"
click at [472, 262] on input "Search" at bounding box center [490, 268] width 37 height 13
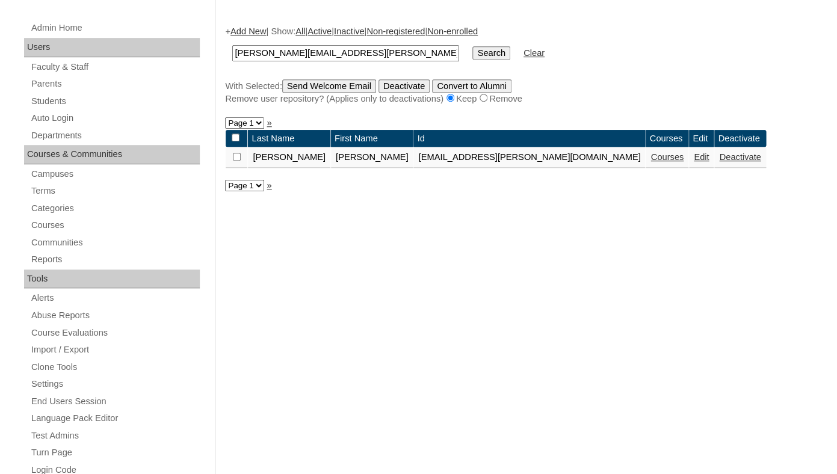
scroll to position [232, 0]
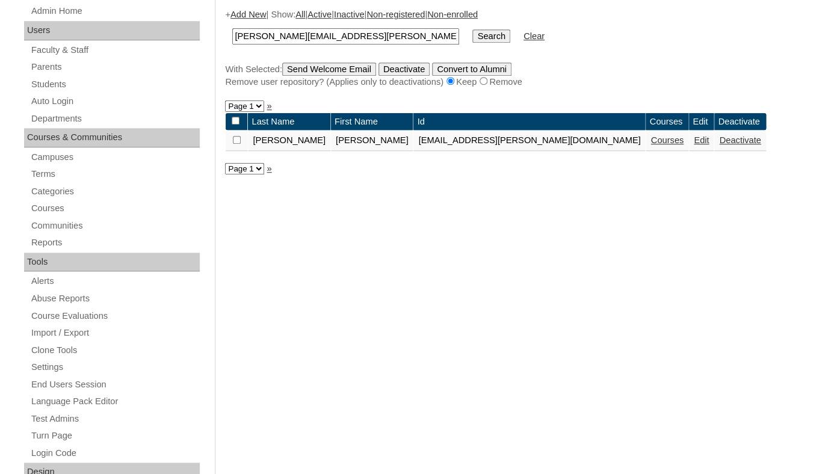
click at [650, 145] on link "Courses" at bounding box center [666, 140] width 33 height 10
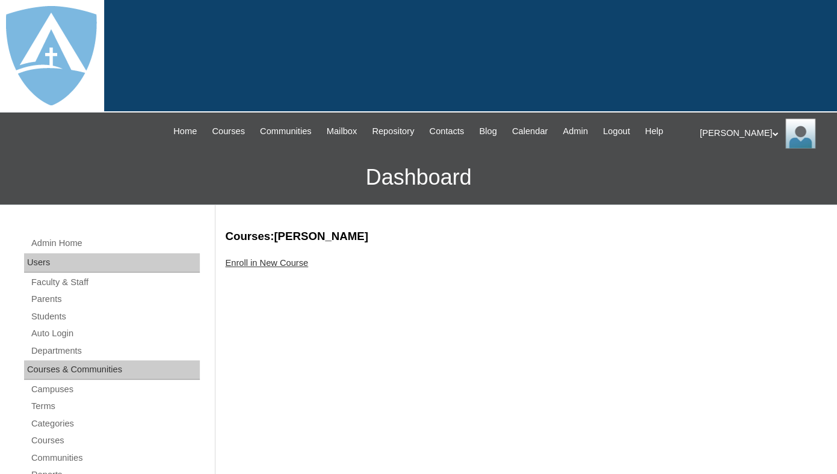
click at [295, 268] on link "Enroll in New Course" at bounding box center [266, 263] width 83 height 10
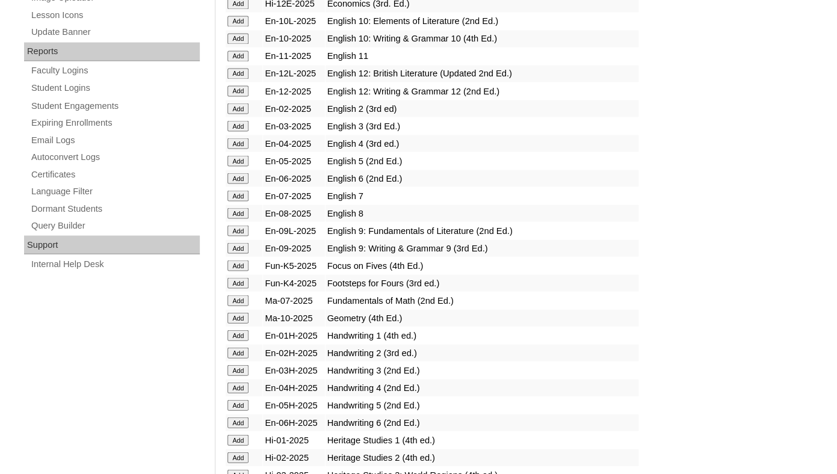
scroll to position [753, 0]
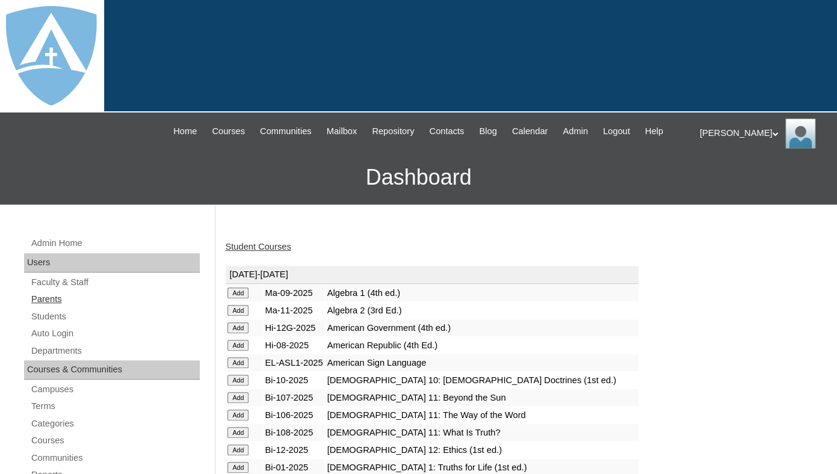
click at [59, 307] on link "Parents" at bounding box center [115, 299] width 170 height 15
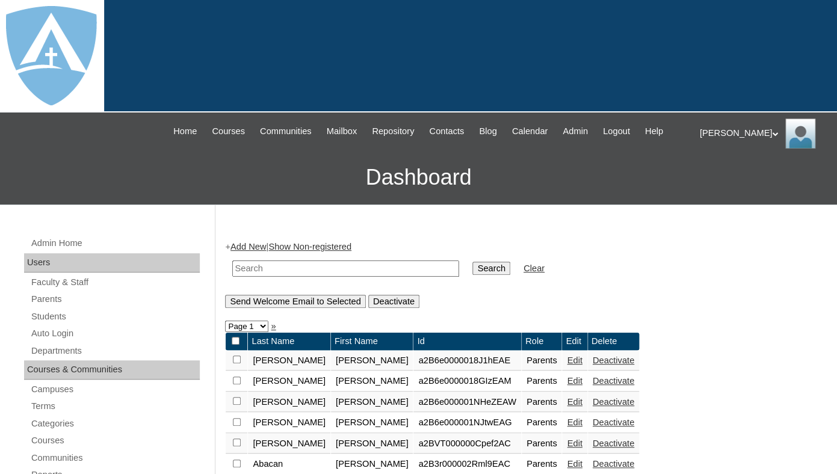
click at [273, 277] on input "text" at bounding box center [345, 269] width 227 height 16
paste input "Lorena Becerra"
drag, startPoint x: 271, startPoint y: 279, endPoint x: 255, endPoint y: 276, distance: 16.5
click at [255, 276] on input "Lorena Becerra" at bounding box center [345, 269] width 227 height 16
click at [264, 277] on input "Lorena Becerra" at bounding box center [345, 269] width 227 height 16
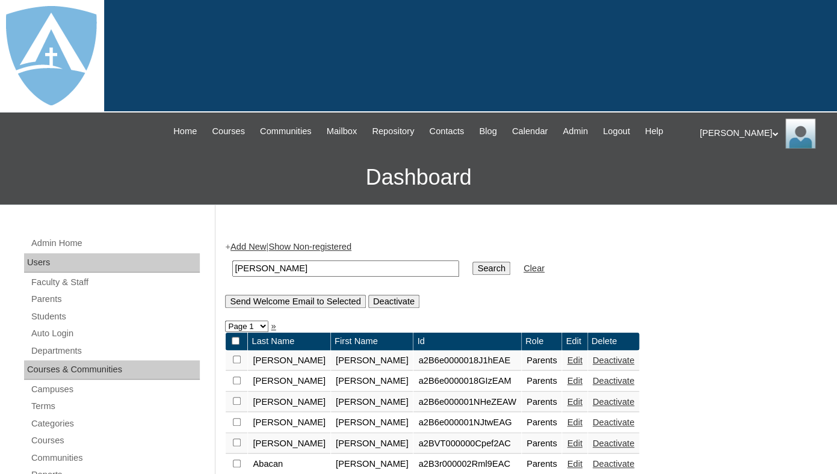
drag, startPoint x: 267, startPoint y: 279, endPoint x: 180, endPoint y: 276, distance: 87.3
click at [232, 276] on input "Becerra" at bounding box center [345, 269] width 227 height 16
type input "Becerra"
click at [472, 262] on input "Search" at bounding box center [490, 268] width 37 height 13
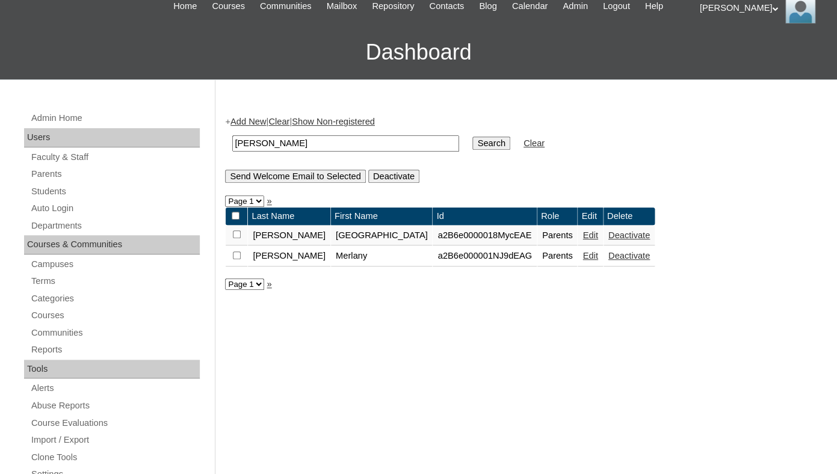
scroll to position [127, 0]
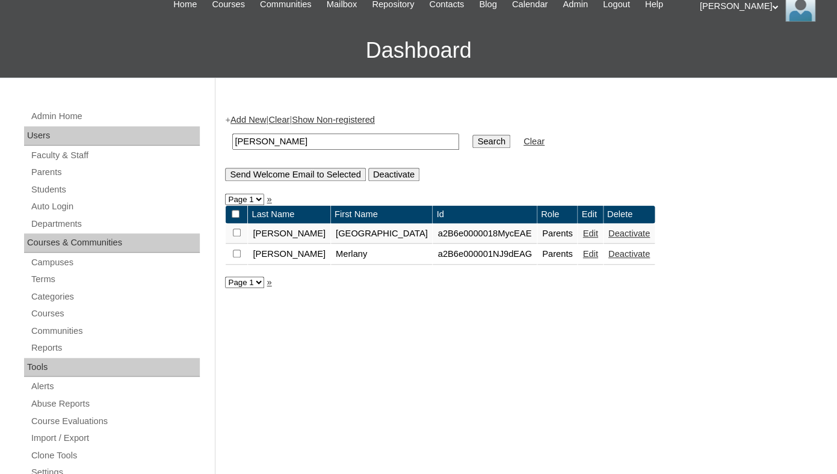
click at [247, 125] on link "Add New" at bounding box center [248, 120] width 36 height 10
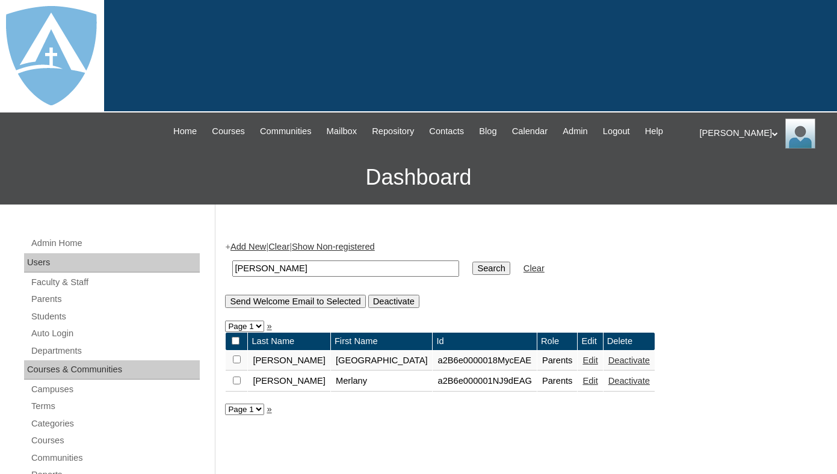
scroll to position [127, 0]
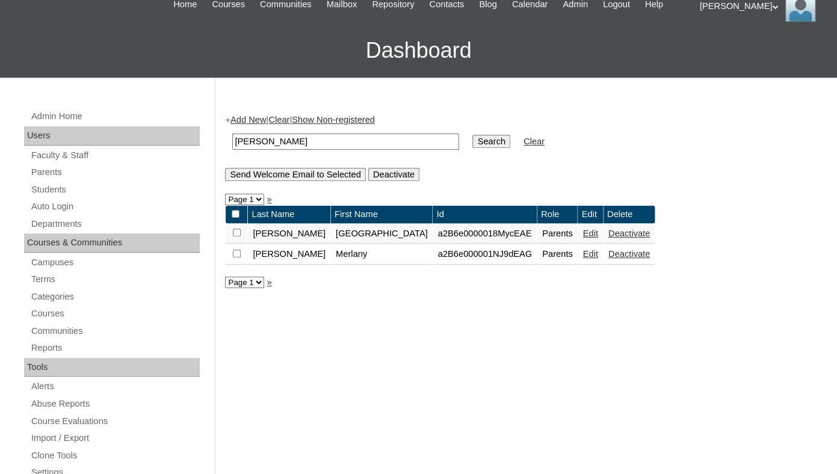
click at [582, 238] on link "Edit" at bounding box center [589, 234] width 15 height 10
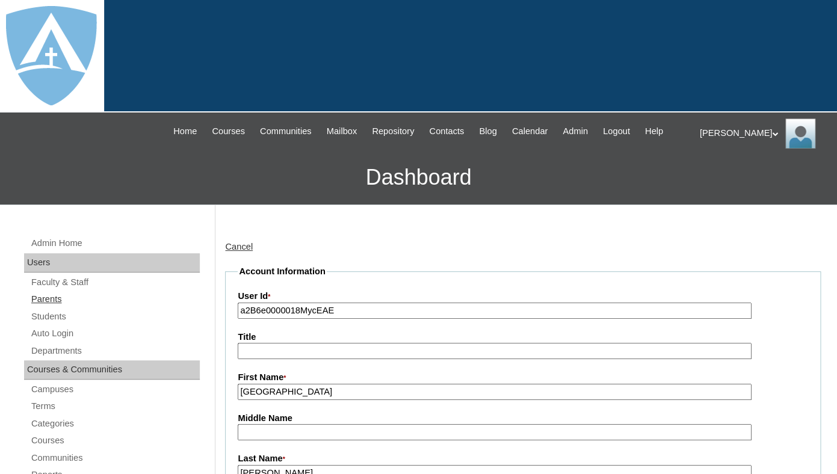
click at [40, 307] on link "Parents" at bounding box center [115, 299] width 170 height 15
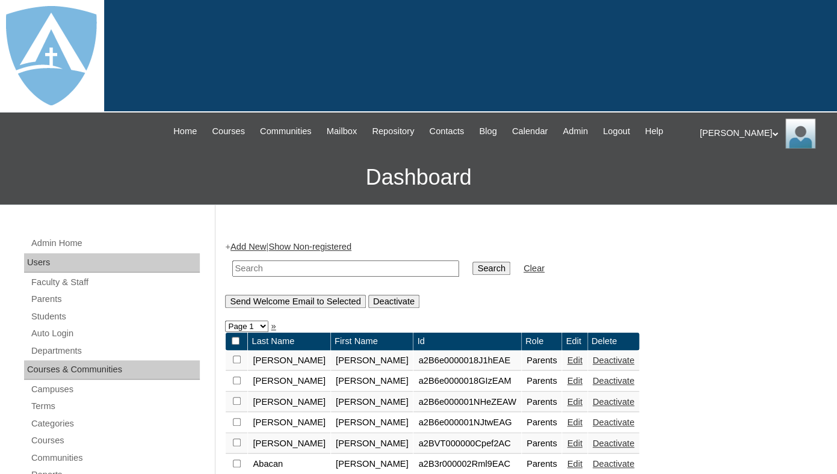
click at [247, 252] on link "Add New" at bounding box center [248, 247] width 36 height 10
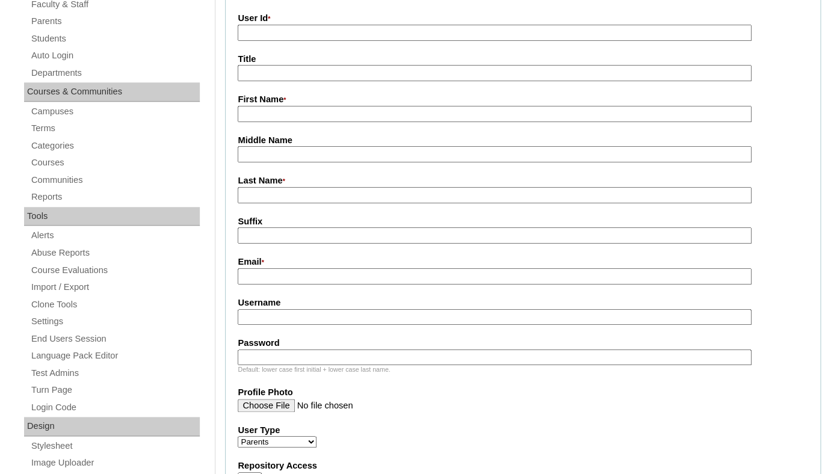
scroll to position [317, 0]
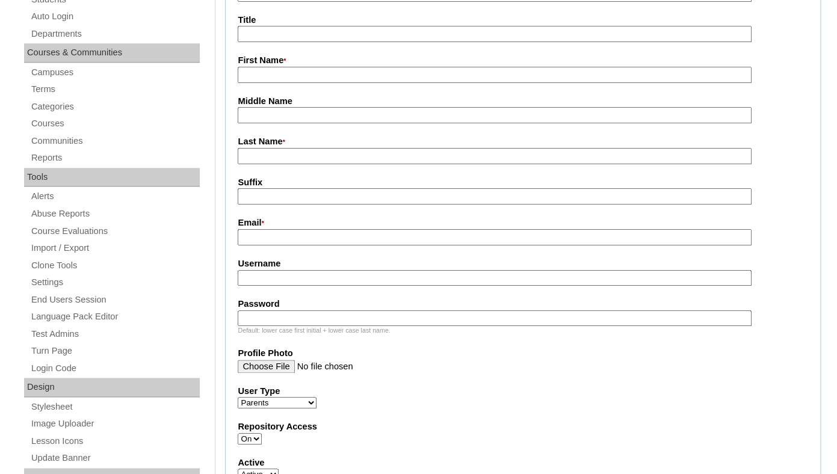
click at [286, 83] on input "First Name *" at bounding box center [494, 75] width 513 height 16
paste input "[PERSON_NAME]"
drag, startPoint x: 273, startPoint y: 84, endPoint x: 430, endPoint y: 88, distance: 157.1
click at [431, 83] on input "[PERSON_NAME]" at bounding box center [494, 75] width 513 height 16
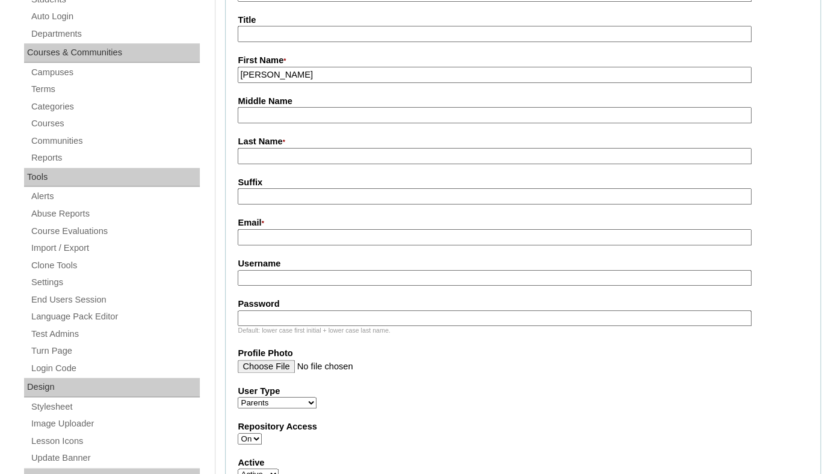
type input "[PERSON_NAME]"
click at [308, 164] on input "Last Name *" at bounding box center [494, 156] width 513 height 16
paste input "[PERSON_NAME]"
type input "Becerra"
click at [294, 203] on input "Suffix" at bounding box center [494, 196] width 513 height 16
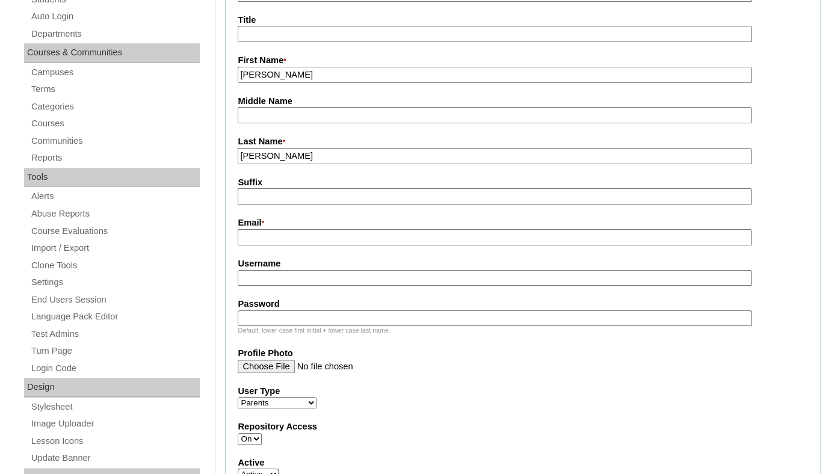
click at [294, 245] on input "Email *" at bounding box center [494, 237] width 513 height 16
paste input "loreb07272010@gmail.com"
type input "loreb07272010@gmail.com"
click at [274, 286] on input "Username" at bounding box center [494, 278] width 513 height 16
paste input "loreb07272010@gmail.com"
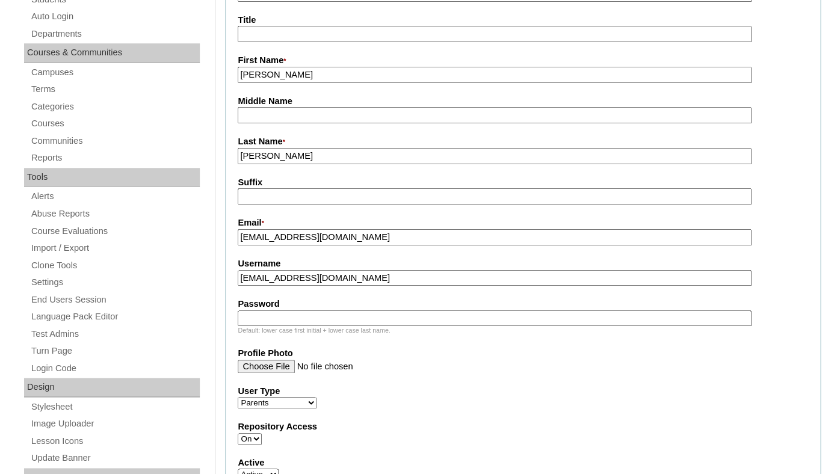
type input "loreb07272010@gmail.com"
click at [258, 327] on input "Password" at bounding box center [494, 318] width 513 height 16
paste input "loreb07272010@gmail.com"
type input "loreb07272010@gmail.com"
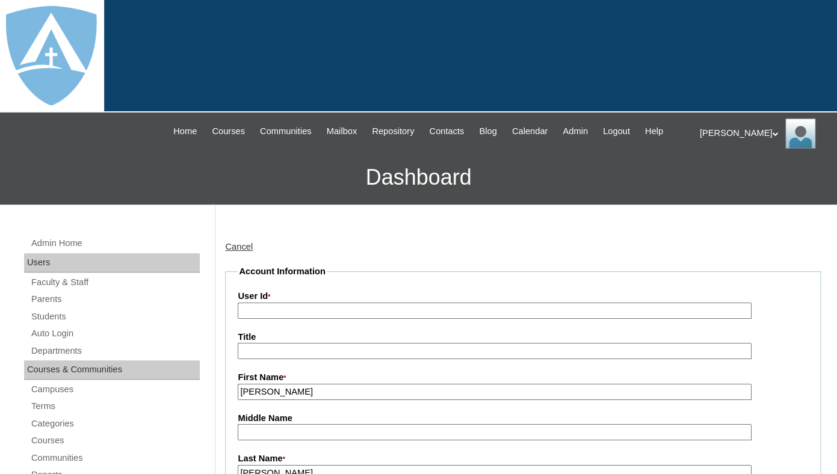
click at [288, 319] on input "User Id *" at bounding box center [494, 311] width 513 height 16
paste input "a7cVT0000000XLlYAM"
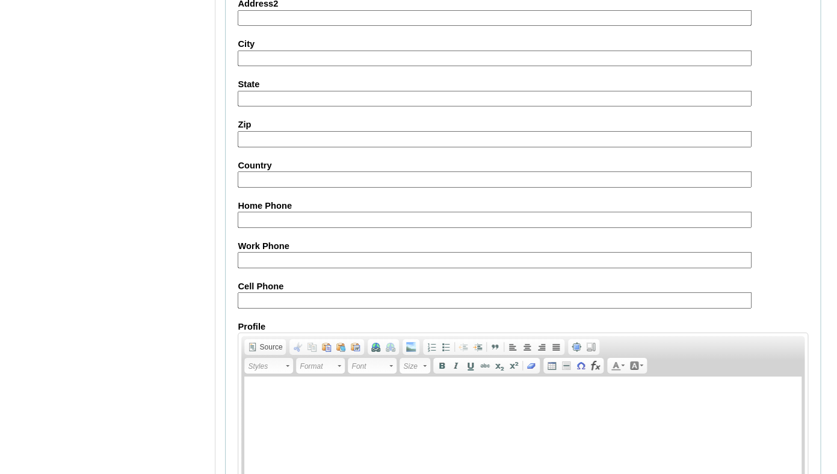
scroll to position [1236, 0]
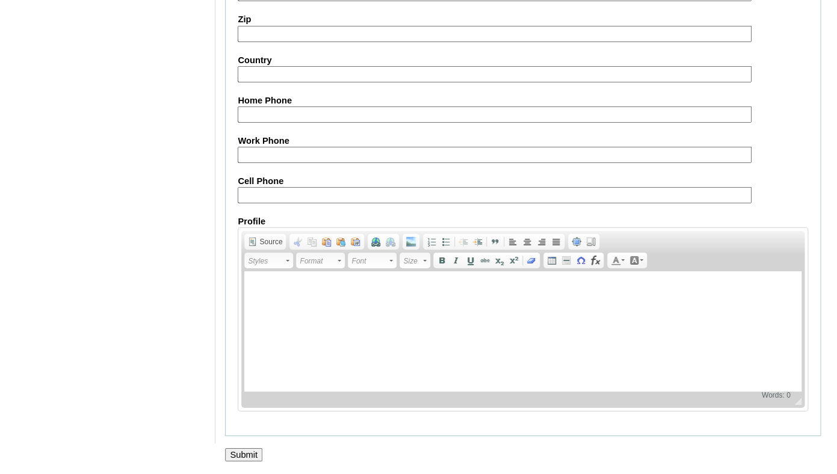
type input "a7cVT0000000XLlYAM"
click at [239, 455] on input "Submit" at bounding box center [243, 454] width 37 height 13
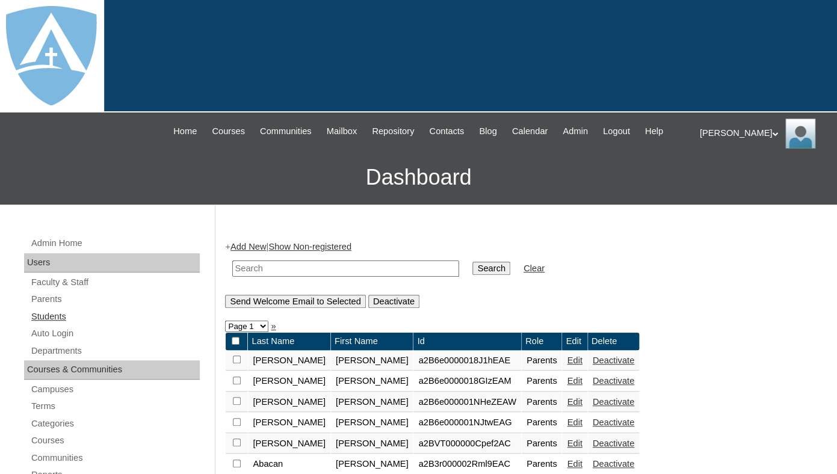
click at [58, 324] on link "Students" at bounding box center [115, 316] width 170 height 15
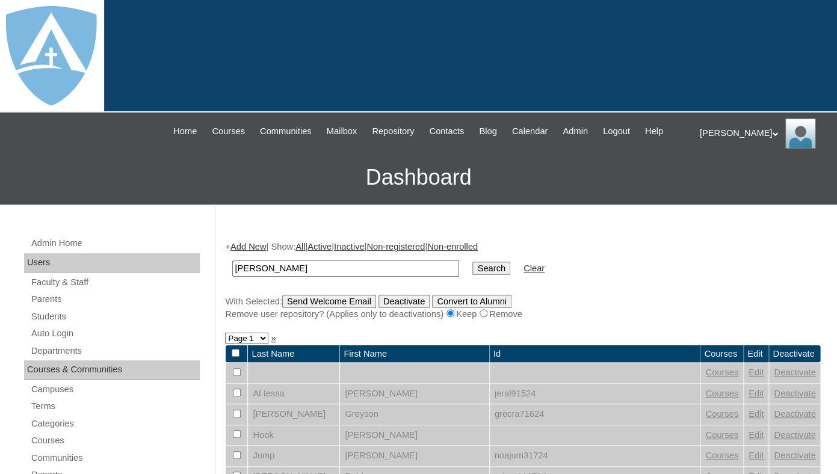
drag, startPoint x: 261, startPoint y: 278, endPoint x: 210, endPoint y: 274, distance: 50.7
click at [232, 274] on input "Efrain Mora" at bounding box center [345, 269] width 227 height 16
click at [239, 277] on input "Mora" at bounding box center [345, 269] width 227 height 16
type input "Mora"
click at [472, 262] on input "Search" at bounding box center [490, 268] width 37 height 13
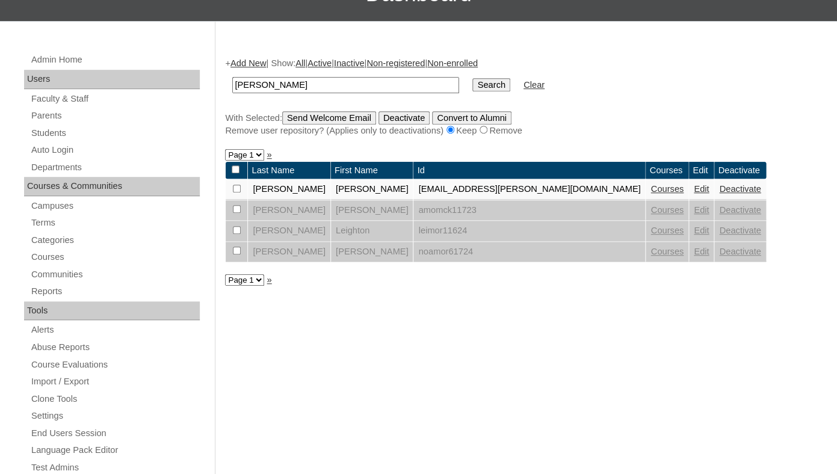
scroll to position [185, 0]
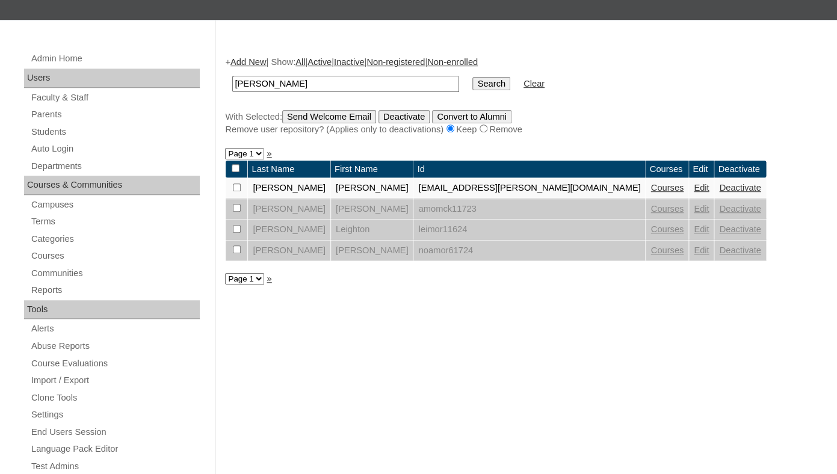
click at [253, 67] on link "Add New" at bounding box center [248, 62] width 36 height 10
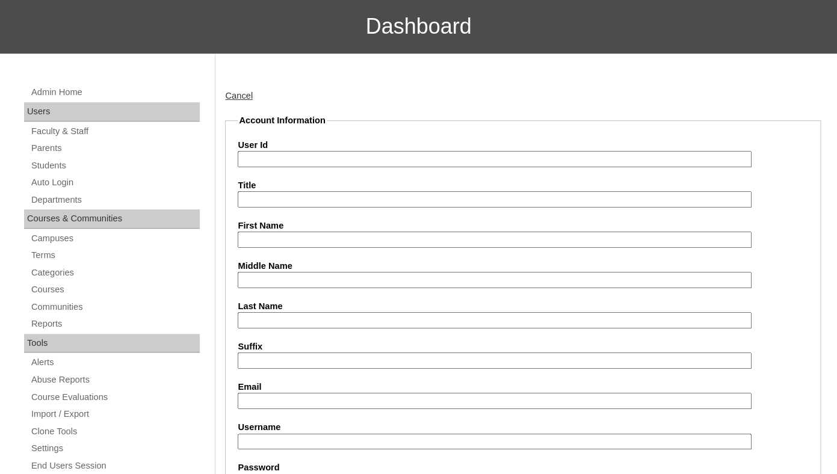
scroll to position [222, 0]
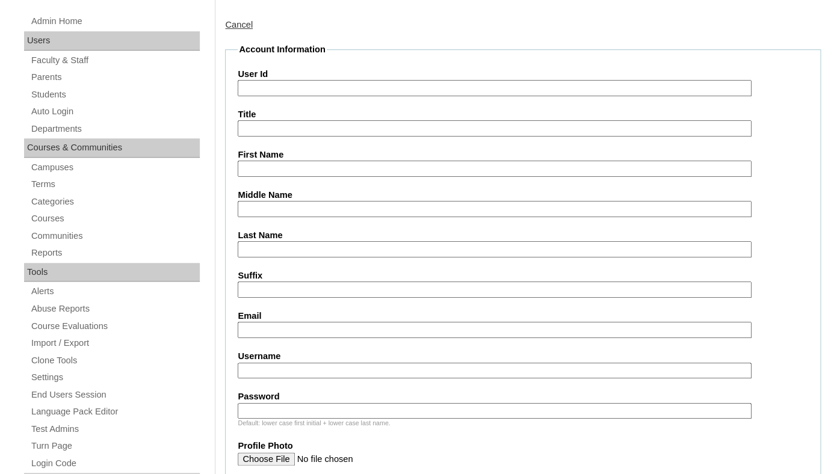
click at [307, 177] on input "First Name" at bounding box center [494, 169] width 513 height 16
paste input "Efrain Mora"
drag, startPoint x: 267, startPoint y: 180, endPoint x: 397, endPoint y: 194, distance: 130.7
click at [397, 177] on input "Efrain Mora" at bounding box center [494, 169] width 513 height 16
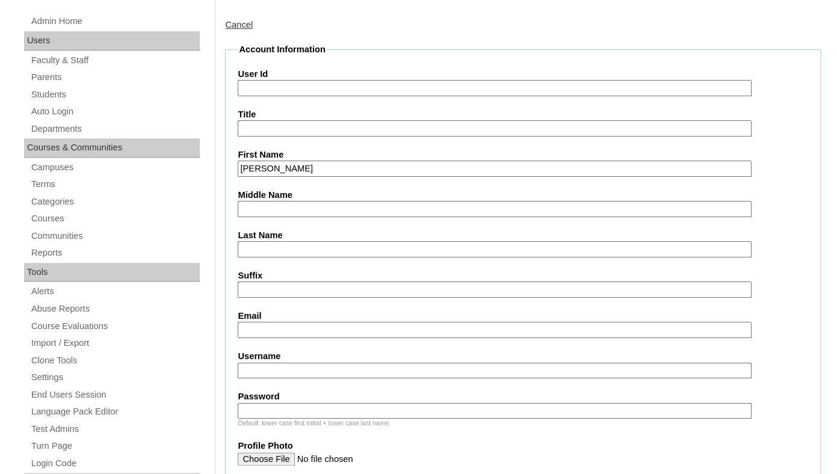
type input "Efrain"
click at [290, 258] on input "Last Name" at bounding box center [494, 249] width 513 height 16
paste input "Mora"
click at [245, 258] on input "Mora" at bounding box center [494, 249] width 513 height 16
type input "Mora"
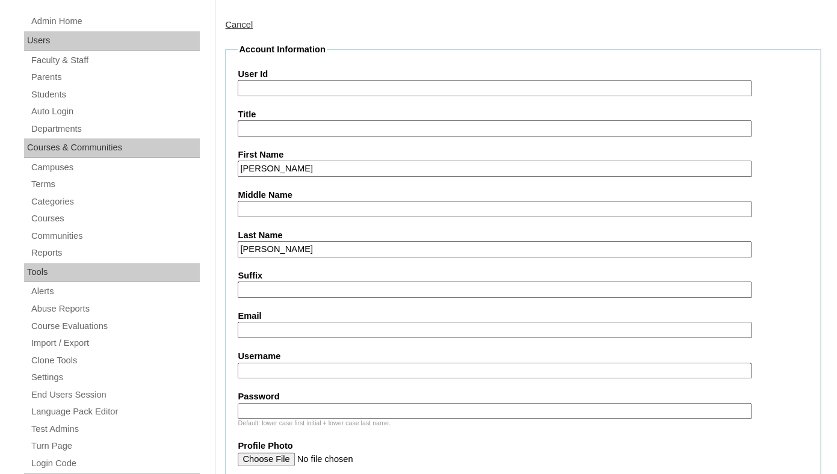
click at [261, 295] on input "Suffix" at bounding box center [494, 290] width 513 height 16
click at [244, 338] on input "Email" at bounding box center [494, 330] width 513 height 16
paste input "loreb07272010@gmail.com"
type input "loreb07272010@gmail.com"
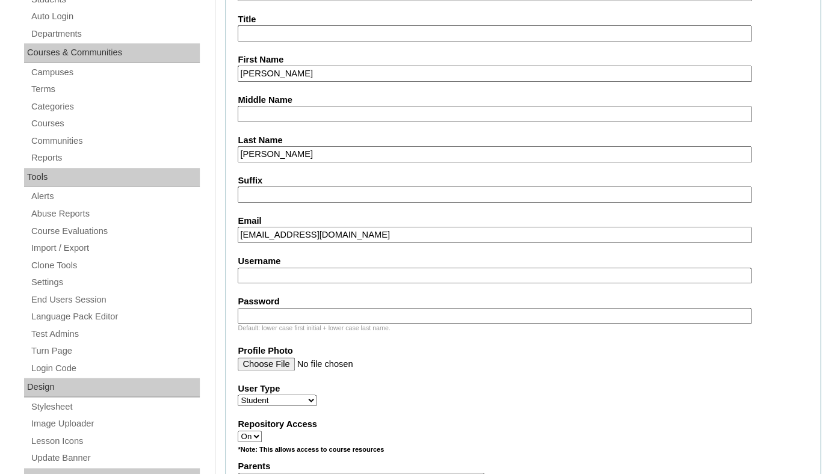
scroll to position [353, 0]
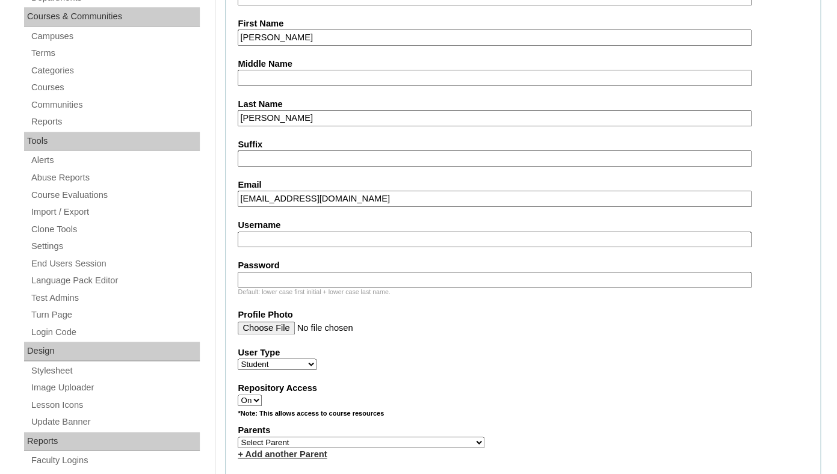
click at [332, 248] on input "Username" at bounding box center [494, 240] width 513 height 16
paste input "efrain.mora@enlightiumstudent.com"
type input "efrain.mora@enlightiumstudent.com"
click at [299, 297] on div "Default: lower case first initial + lower case last name." at bounding box center [523, 292] width 570 height 9
click at [293, 287] on input "Password" at bounding box center [494, 280] width 513 height 16
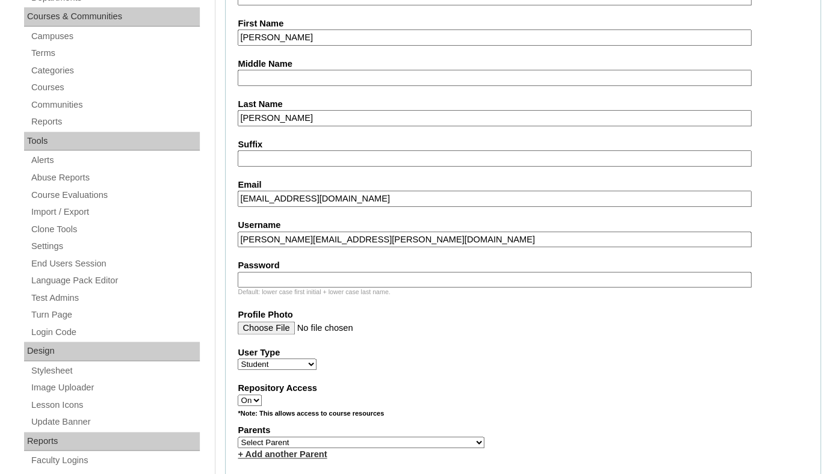
paste input "efrain.mora@enlightiumstudent.com"
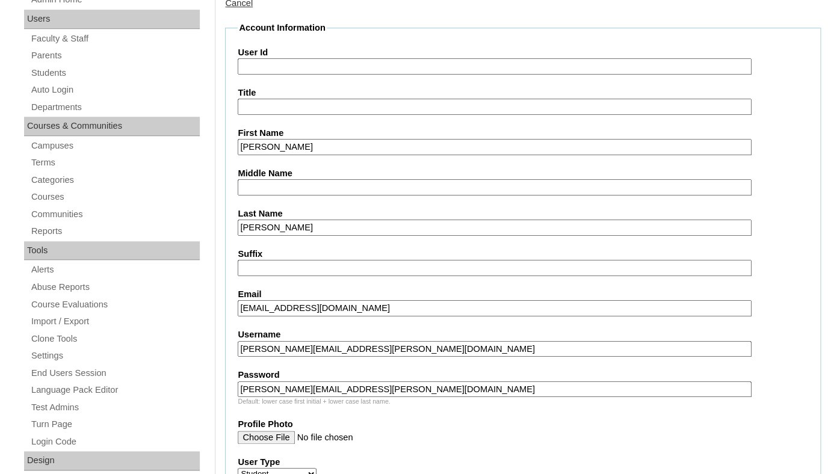
scroll to position [199, 0]
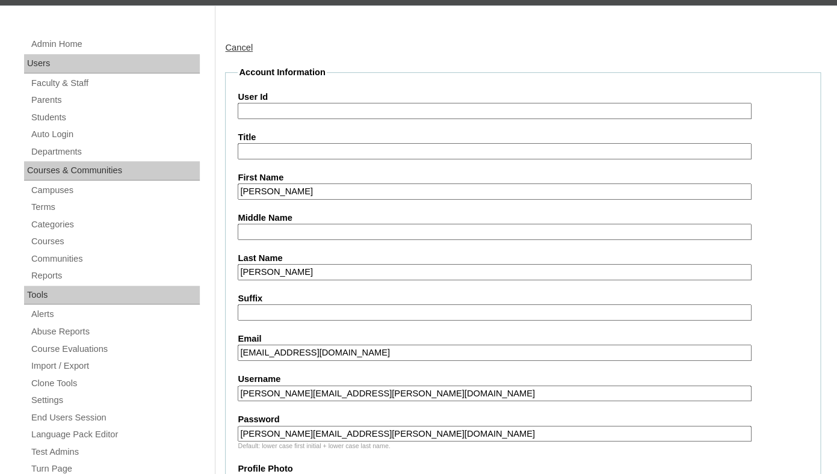
type input "efrain.mora@enlightiumstudent.com"
click at [264, 119] on input "User Id" at bounding box center [494, 111] width 513 height 16
paste input "efrain.mora@enlightiumstudent.com"
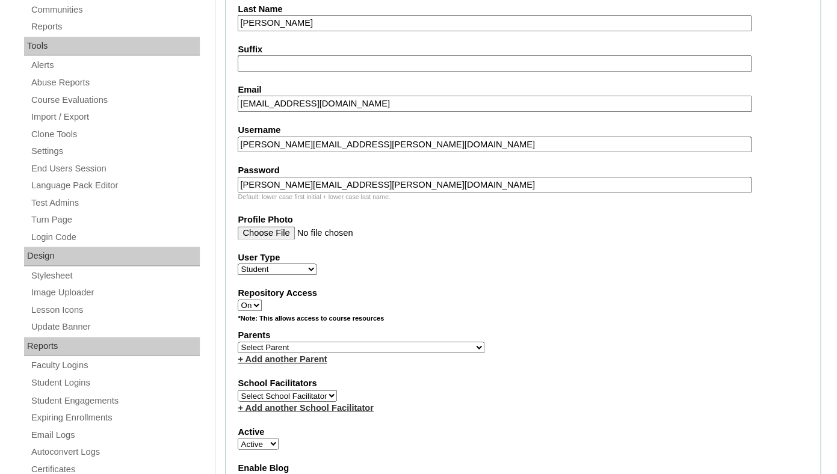
scroll to position [452, 0]
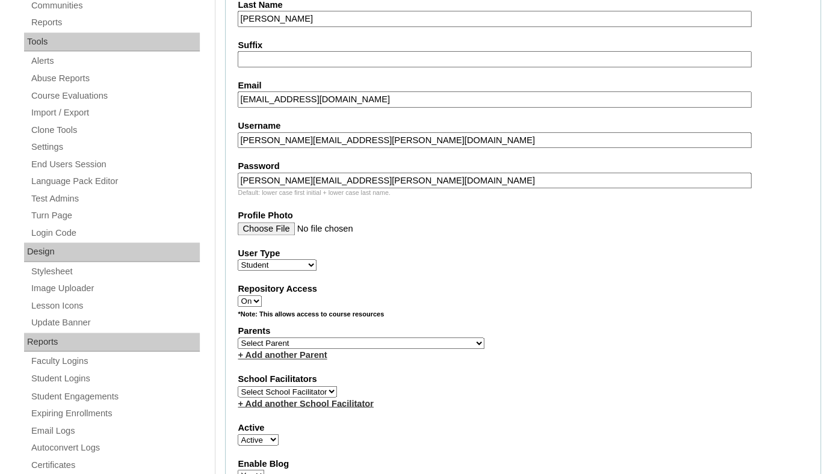
type input "26efrain.mora@enlightiumstudent.com"
click at [238, 338] on select "Select Parent Garcia, Rosa Labourdette, Jessica Nicholson, Nicky Valentin , Nat…" at bounding box center [361, 343] width 247 height 11
click option "Becerra, Jena" at bounding box center [0, 0] width 0 height 0
click at [238, 338] on select "Select Parent Garcia, Rosa Labourdette, Jessica Nicholson, Nicky Valentin , Nat…" at bounding box center [361, 343] width 247 height 11
select select "101360"
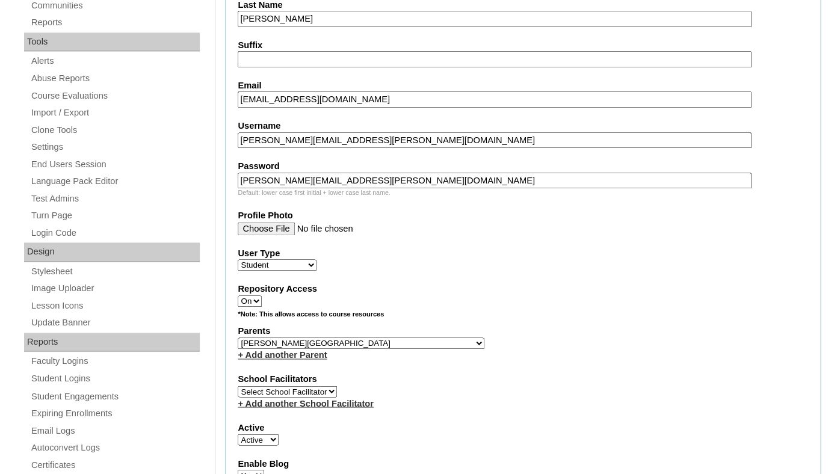
click option "Becerra, Lorena" at bounding box center [0, 0] width 0 height 0
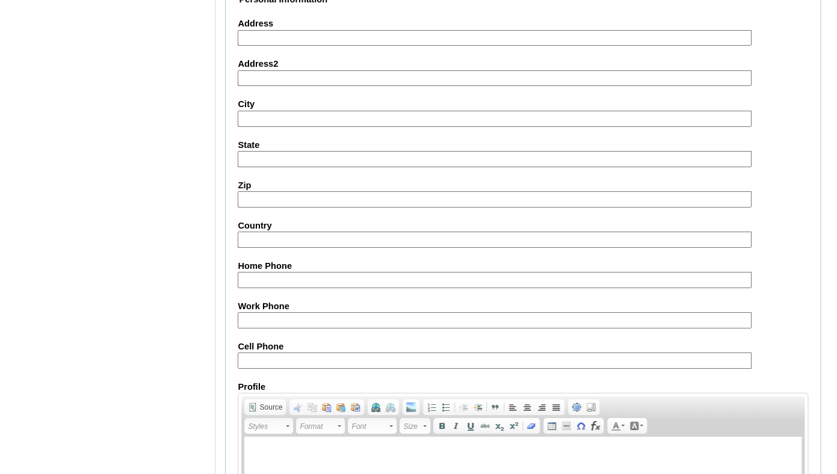
scroll to position [1452, 0]
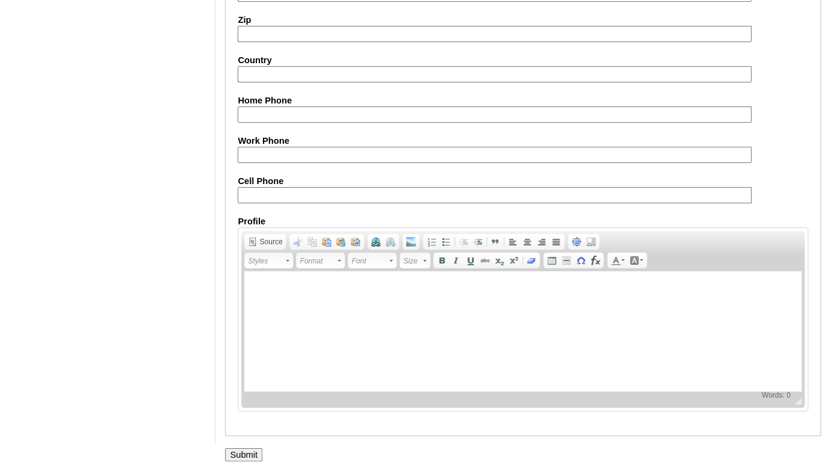
click at [236, 458] on input "Submit" at bounding box center [243, 454] width 37 height 13
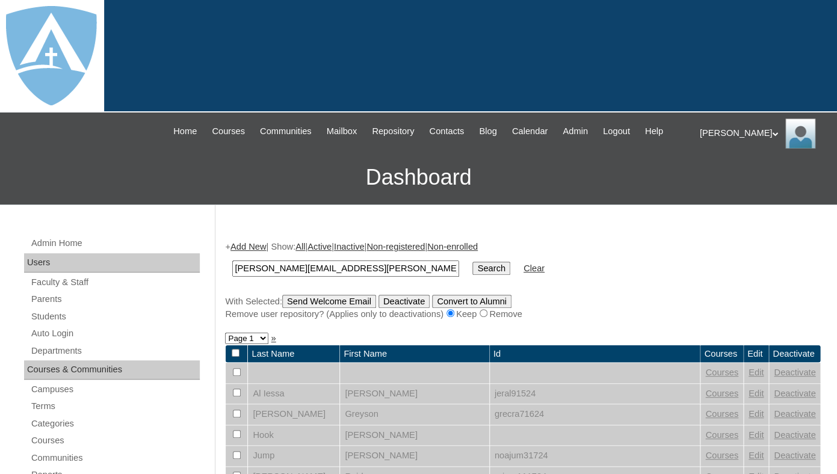
type input "[PERSON_NAME][EMAIL_ADDRESS][PERSON_NAME][DOMAIN_NAME]"
click at [472, 262] on input "Search" at bounding box center [490, 268] width 37 height 13
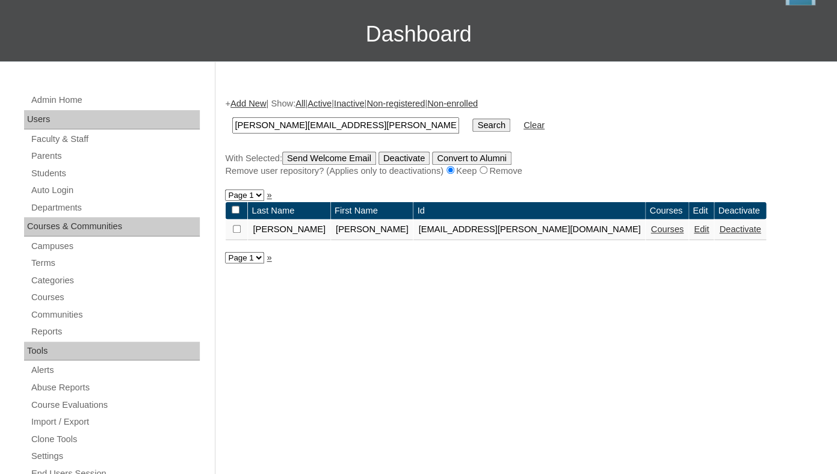
scroll to position [216, 0]
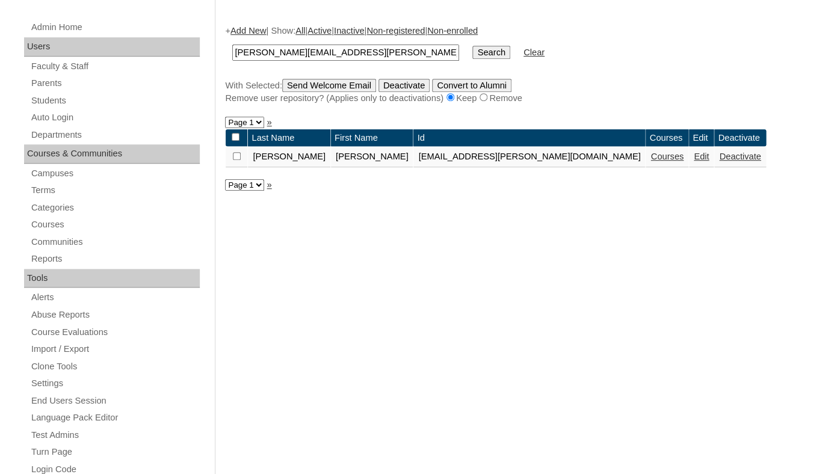
click at [650, 161] on link "Courses" at bounding box center [666, 157] width 33 height 10
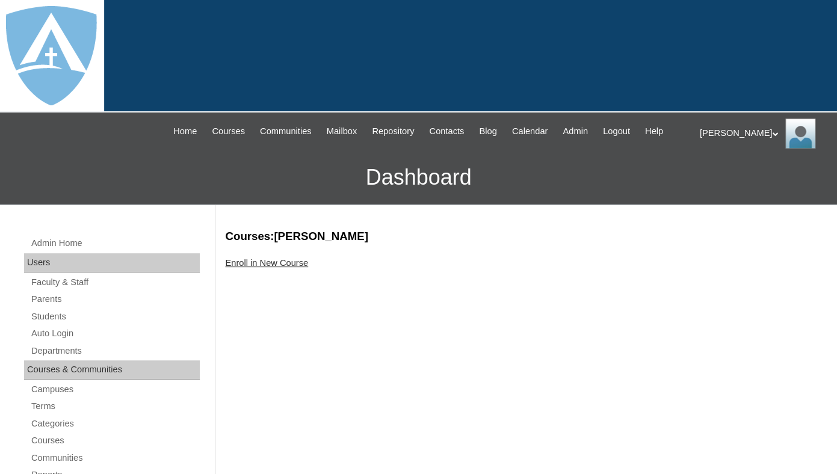
click at [286, 268] on link "Enroll in New Course" at bounding box center [266, 263] width 83 height 10
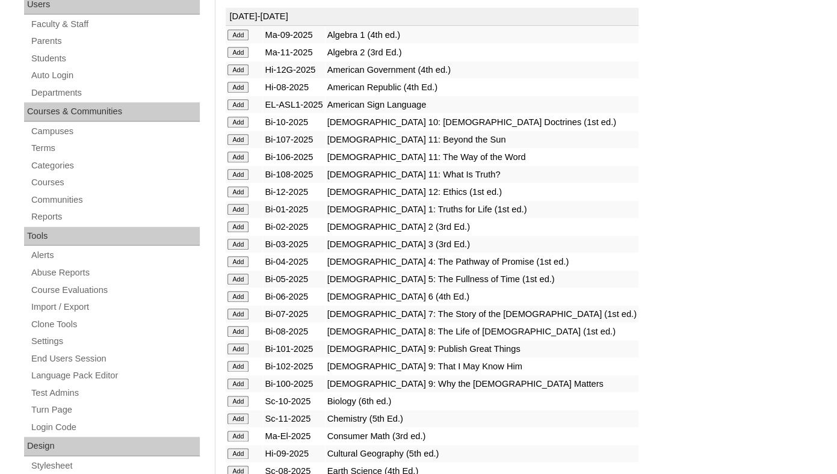
scroll to position [264, 0]
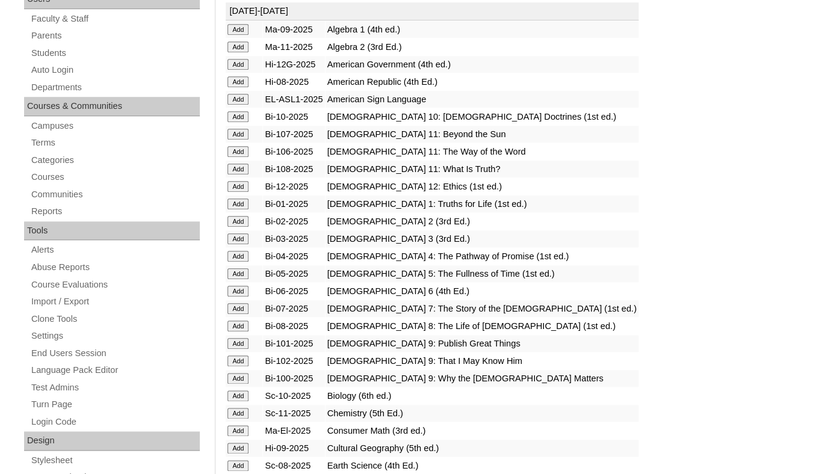
click at [239, 35] on input "Add" at bounding box center [237, 29] width 21 height 11
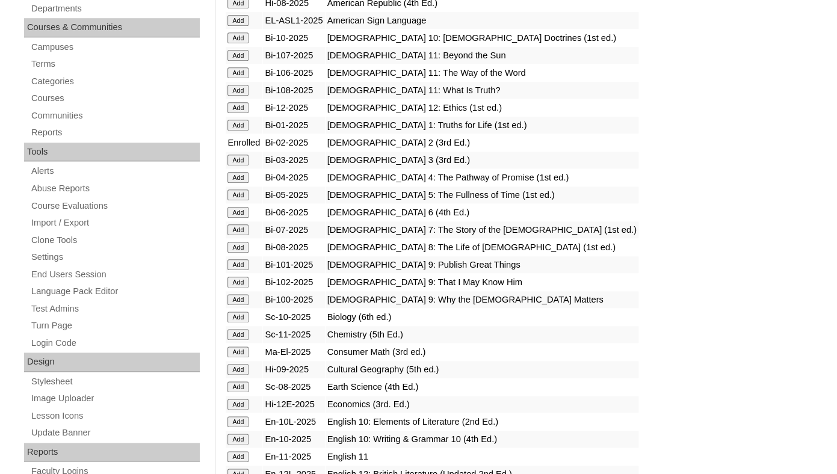
scroll to position [653, 0]
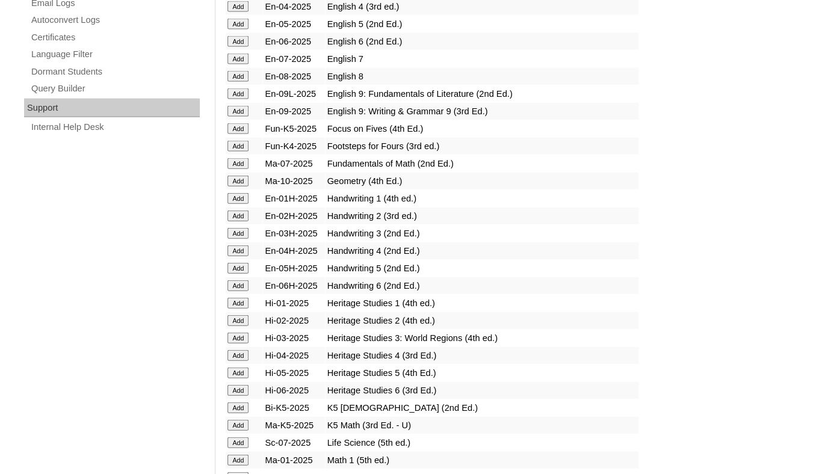
scroll to position [898, 0]
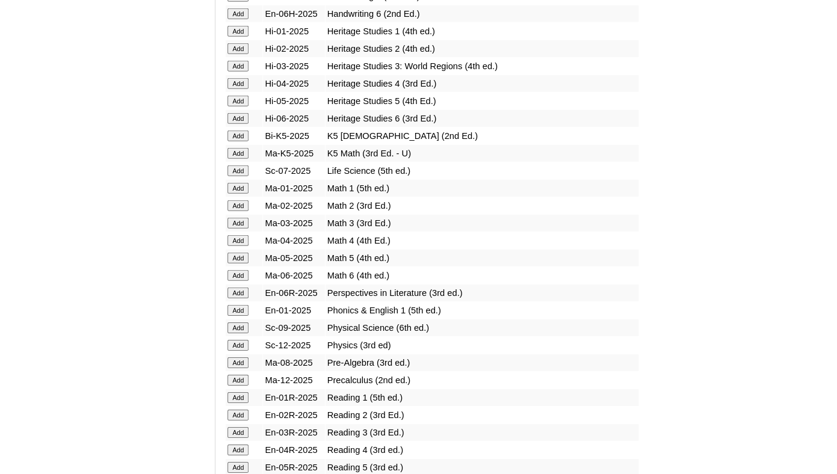
scroll to position [1104, 0]
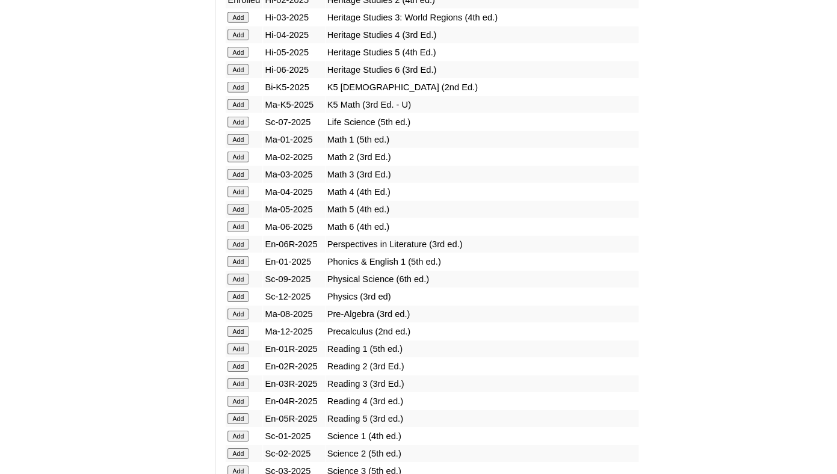
scroll to position [1226, 0]
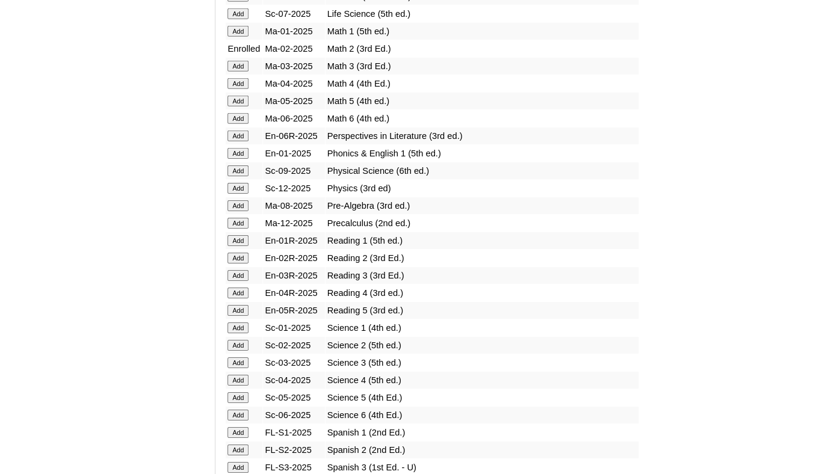
scroll to position [1369, 0]
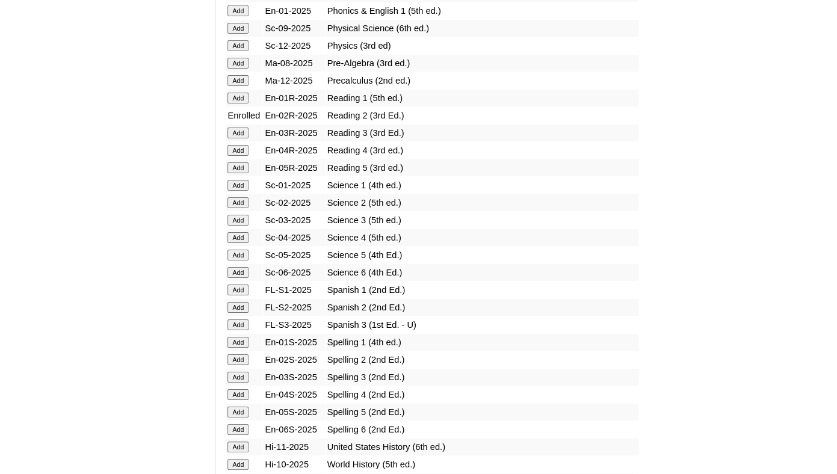
scroll to position [1453, 0]
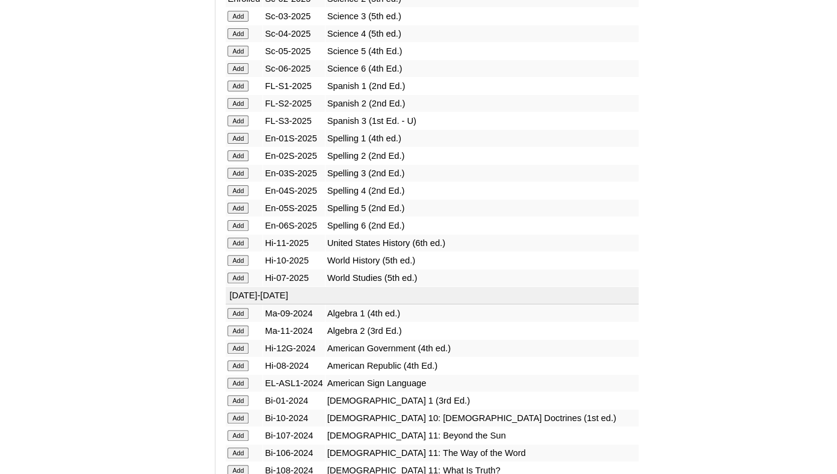
scroll to position [1653, 0]
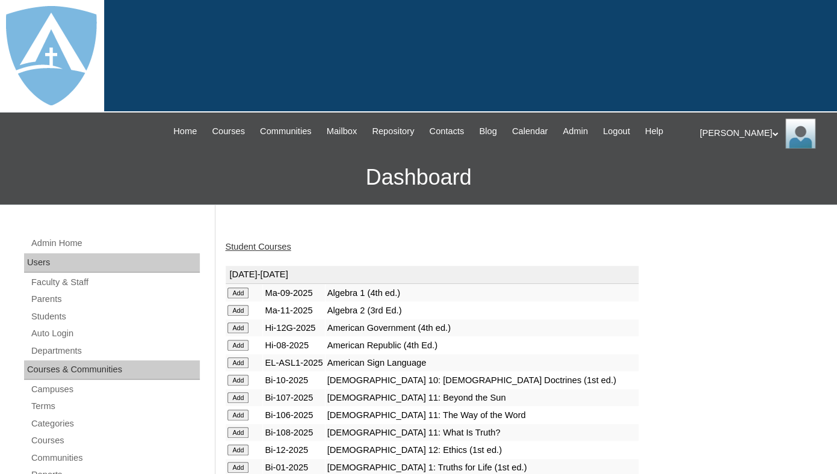
click at [256, 252] on link "Student Courses" at bounding box center [258, 247] width 66 height 10
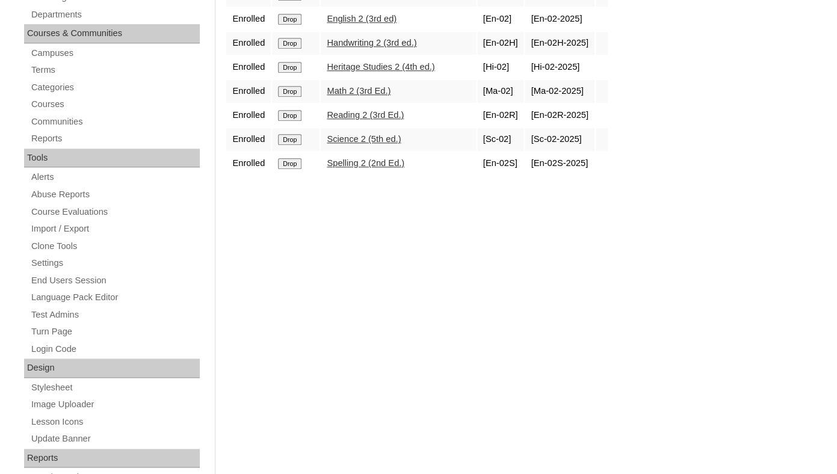
scroll to position [267, 0]
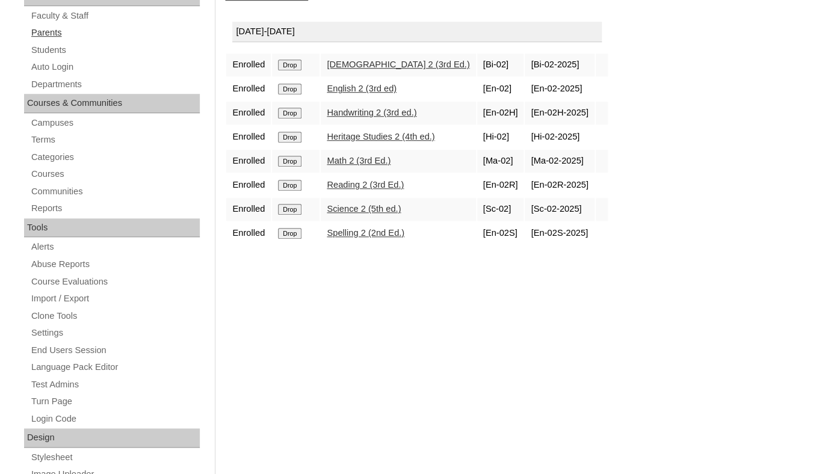
click at [48, 40] on link "Parents" at bounding box center [115, 32] width 170 height 15
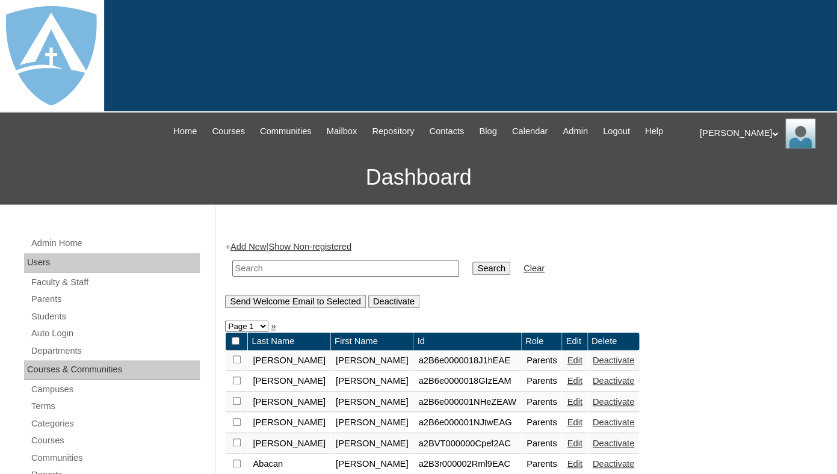
click at [258, 277] on input "text" at bounding box center [345, 269] width 227 height 16
paste input "Elizabeth Moraes de Paula"
drag, startPoint x: 279, startPoint y: 283, endPoint x: 354, endPoint y: 282, distance: 75.8
click at [354, 277] on input "Elizabeth Moraes de Paula" at bounding box center [345, 269] width 227 height 16
type input "Elizabeth"
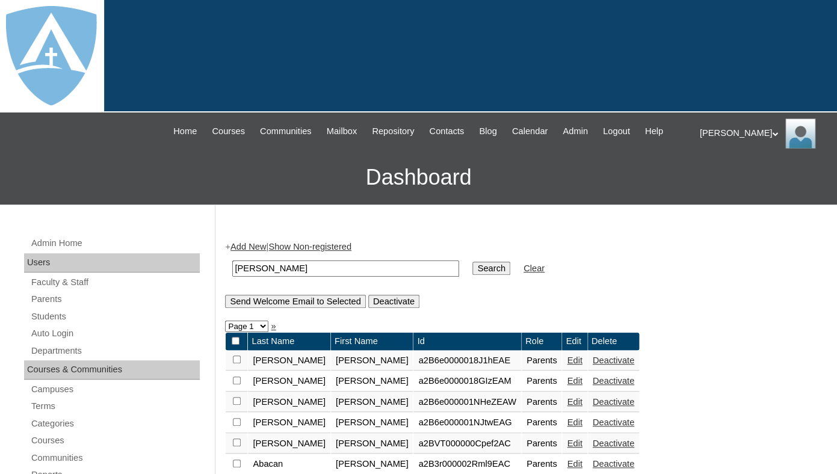
click at [472, 262] on input "Search" at bounding box center [490, 268] width 37 height 13
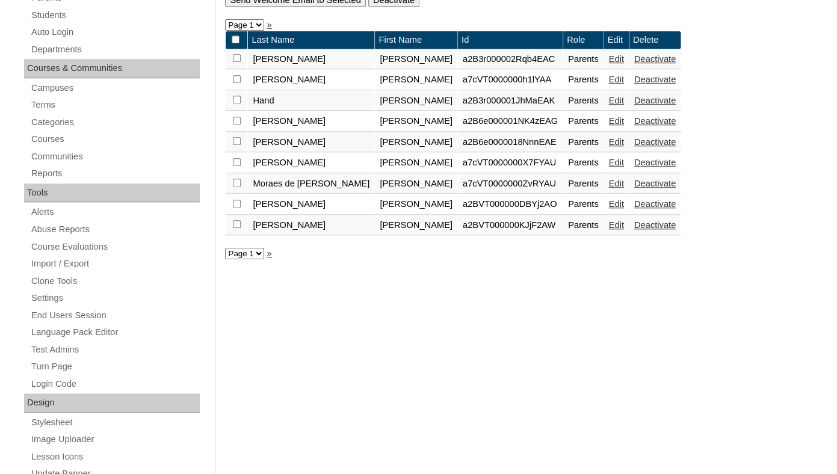
scroll to position [311, 0]
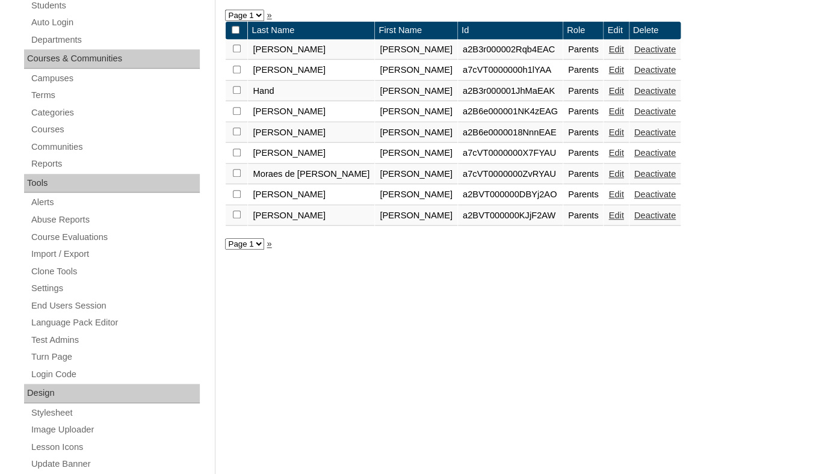
click at [608, 179] on link "Edit" at bounding box center [615, 174] width 15 height 10
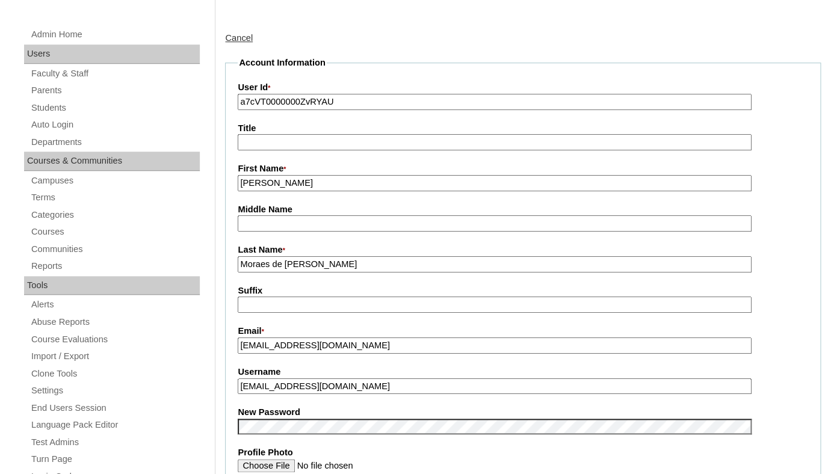
scroll to position [214, 0]
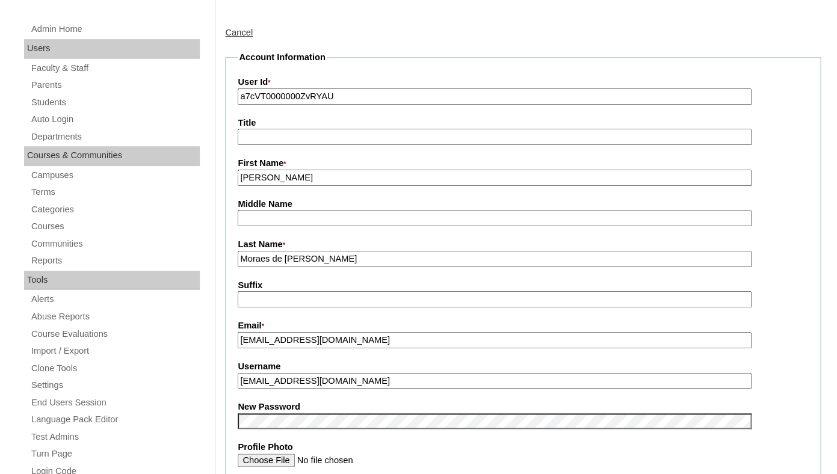
click at [318, 104] on input "a7cVT0000000ZvRYAU" at bounding box center [494, 96] width 513 height 16
click at [324, 129] on label "Title" at bounding box center [523, 123] width 570 height 13
click at [324, 140] on input "Title" at bounding box center [494, 137] width 513 height 16
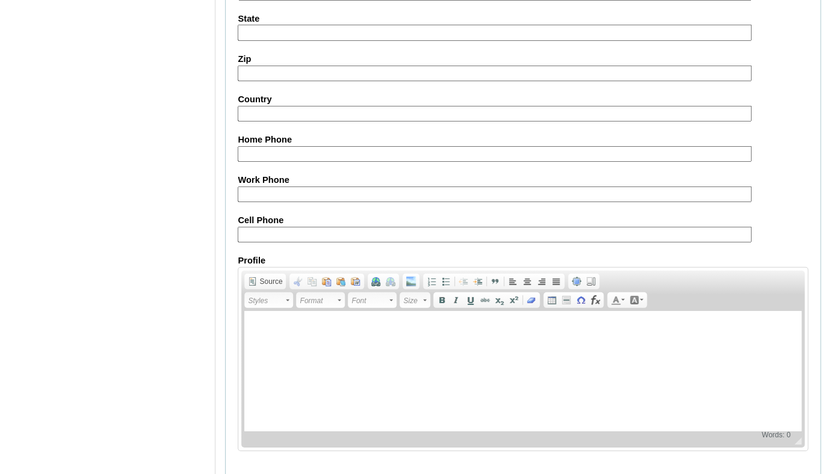
scroll to position [1190, 0]
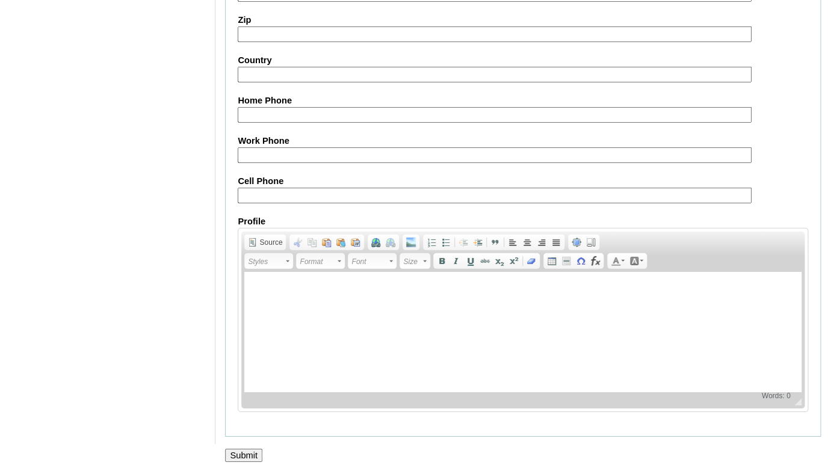
click at [247, 451] on input "Submit" at bounding box center [243, 455] width 37 height 13
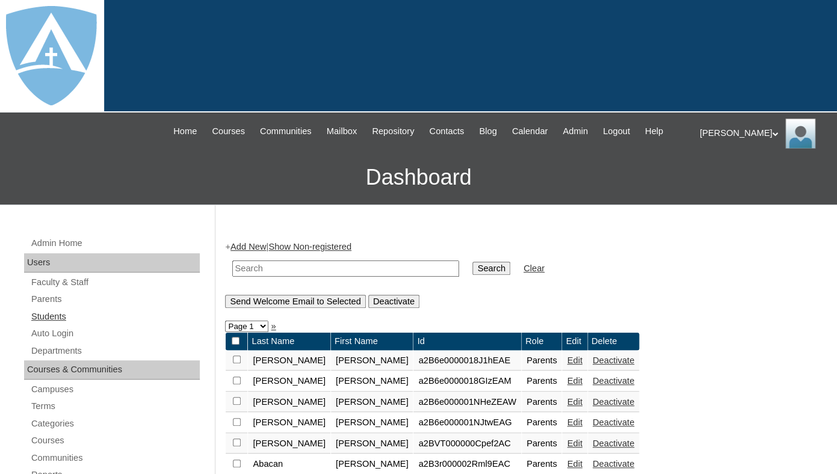
click at [55, 323] on link "Students" at bounding box center [115, 316] width 170 height 15
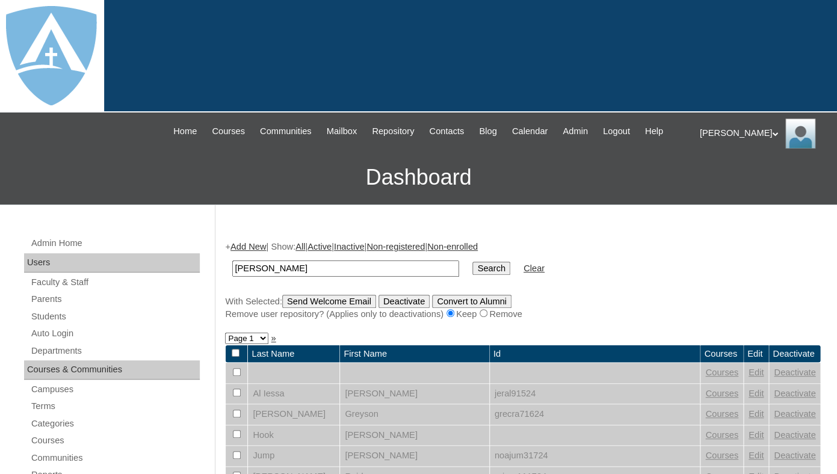
drag, startPoint x: 255, startPoint y: 282, endPoint x: 380, endPoint y: 283, distance: 125.2
click at [380, 277] on input "[PERSON_NAME]" at bounding box center [345, 269] width 227 height 16
type input "Ana"
click at [472, 262] on input "Search" at bounding box center [490, 268] width 37 height 13
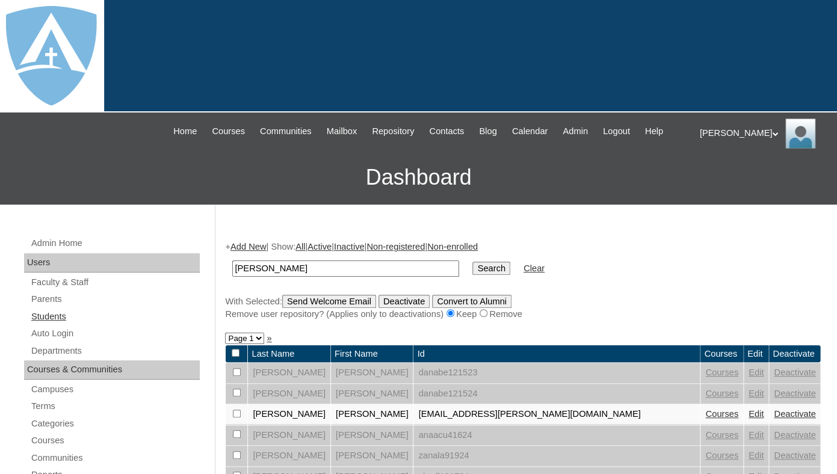
click at [51, 324] on link "Students" at bounding box center [115, 316] width 170 height 15
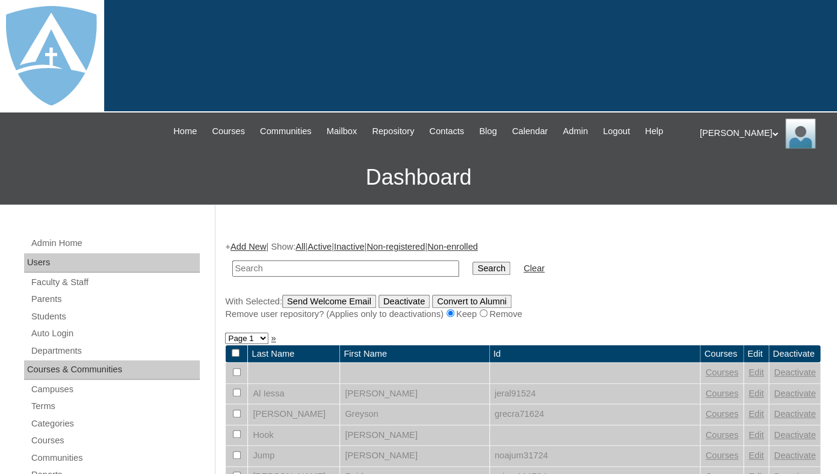
click at [250, 252] on link "Add New" at bounding box center [248, 247] width 36 height 10
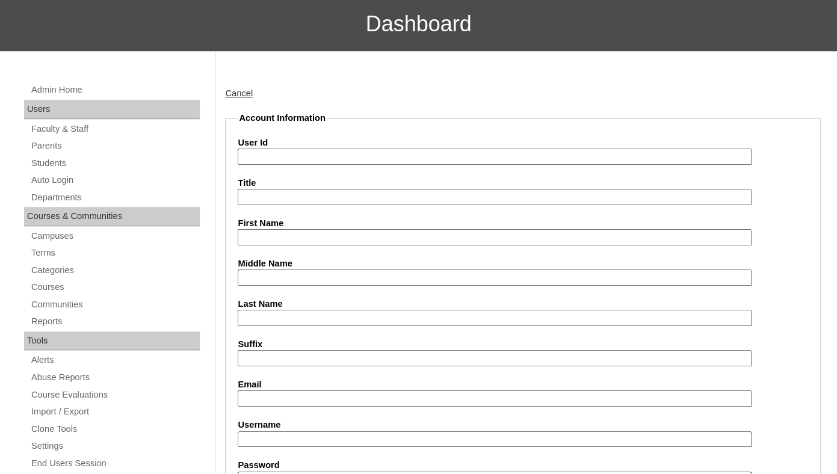
scroll to position [210, 0]
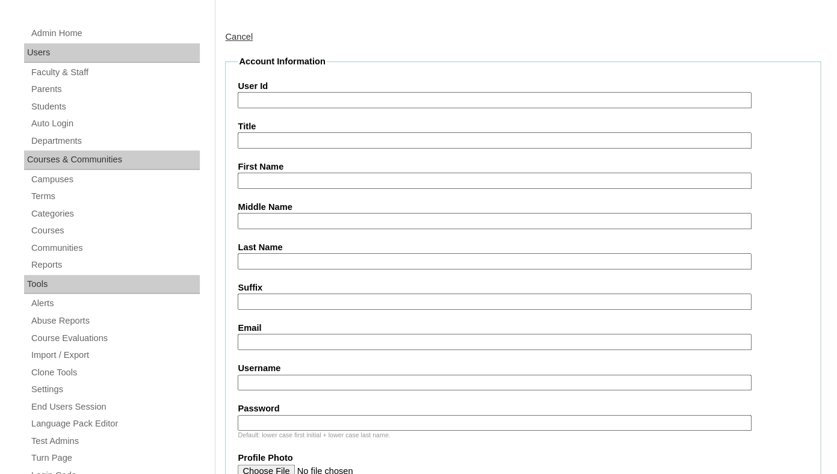
click at [276, 188] on input "First Name" at bounding box center [494, 181] width 513 height 16
paste input "Ana Elisa Ribeiro"
drag, startPoint x: 259, startPoint y: 191, endPoint x: 354, endPoint y: 191, distance: 95.1
click at [355, 189] on input "Ana Elisa Ribeiro" at bounding box center [494, 181] width 513 height 16
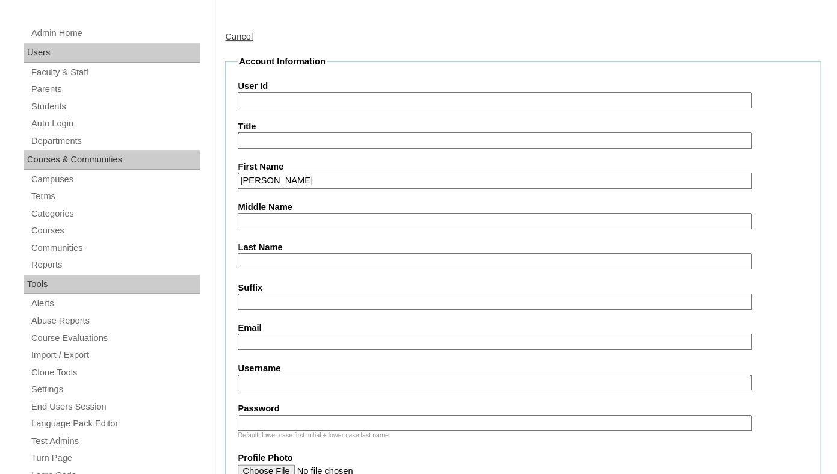
type input "Ana"
click at [276, 270] on input "Last Name" at bounding box center [494, 261] width 513 height 16
paste input "Elisa Ribeiro"
drag, startPoint x: 265, startPoint y: 274, endPoint x: 215, endPoint y: 273, distance: 50.0
click at [238, 270] on input "Ribeiro" at bounding box center [494, 261] width 513 height 16
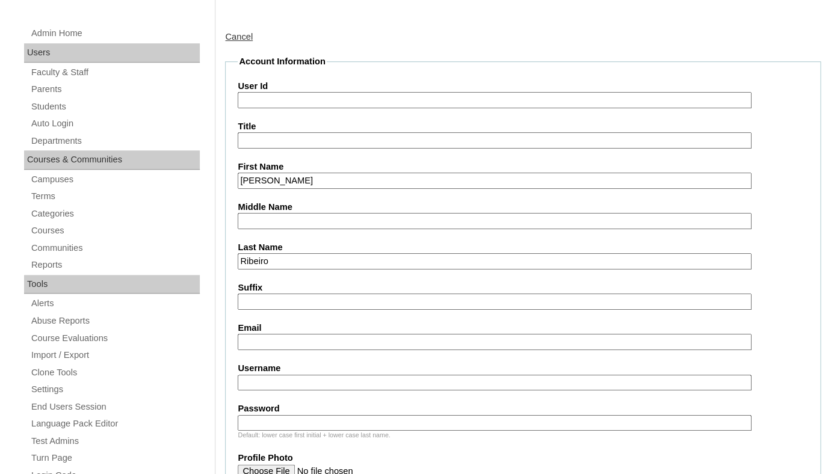
type input "Ribeiro"
click at [263, 307] on input "Suffix" at bounding box center [494, 302] width 513 height 16
click at [261, 350] on input "Email" at bounding box center [494, 342] width 513 height 16
paste input "lizmp_md@protonmail.com"
type input "lizmp_md@protonmail.com"
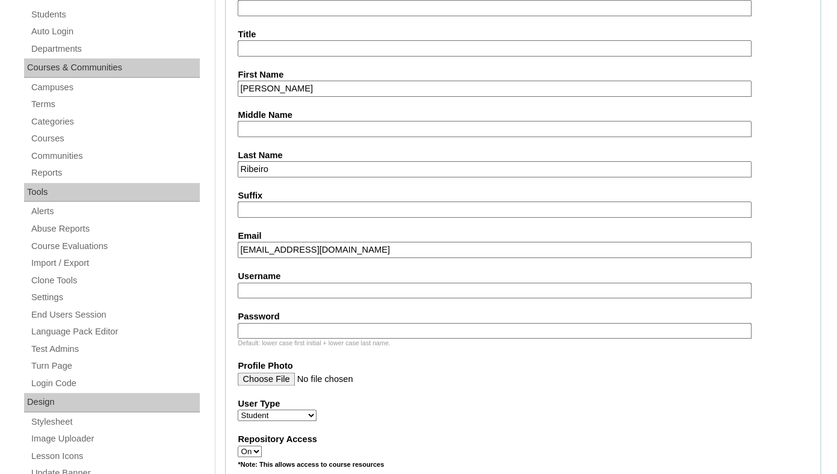
scroll to position [310, 0]
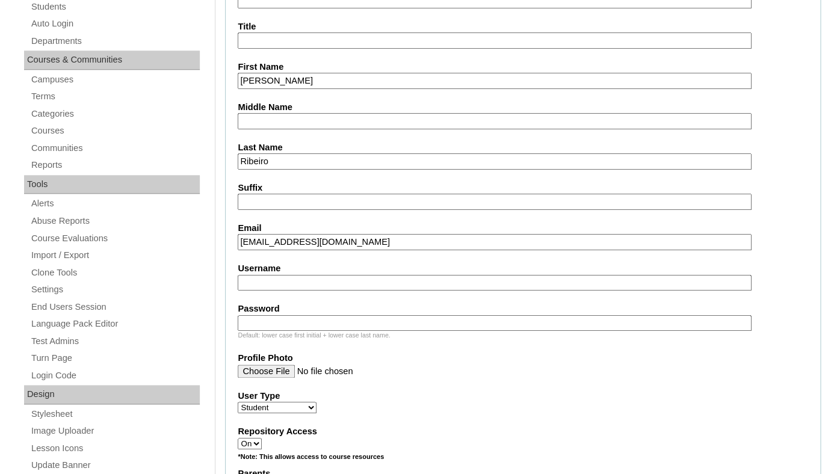
click at [282, 291] on input "Username" at bounding box center [494, 283] width 513 height 16
paste input "anaelisa.ribeiro@enlightiumstudent.com"
type input "anaelisa.ribeiro@enlightiumstudent.com"
click at [264, 332] on input "Password" at bounding box center [494, 323] width 513 height 16
paste input "[EMAIL_ADDRESS][DOMAIN_NAME]"
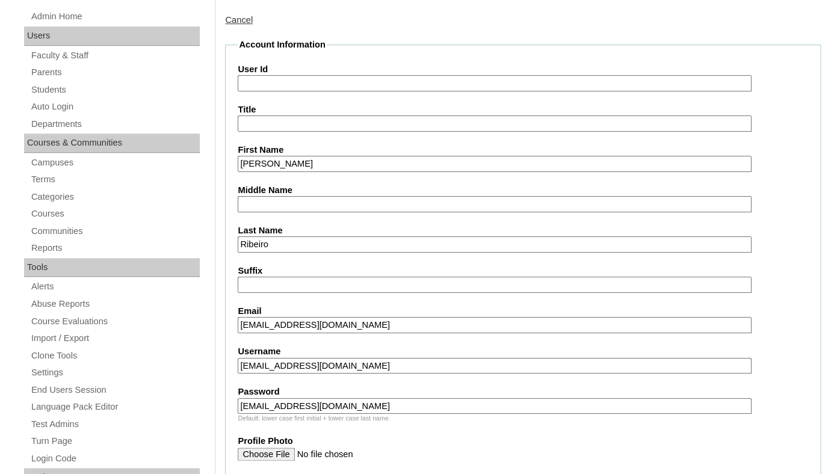
scroll to position [205, 0]
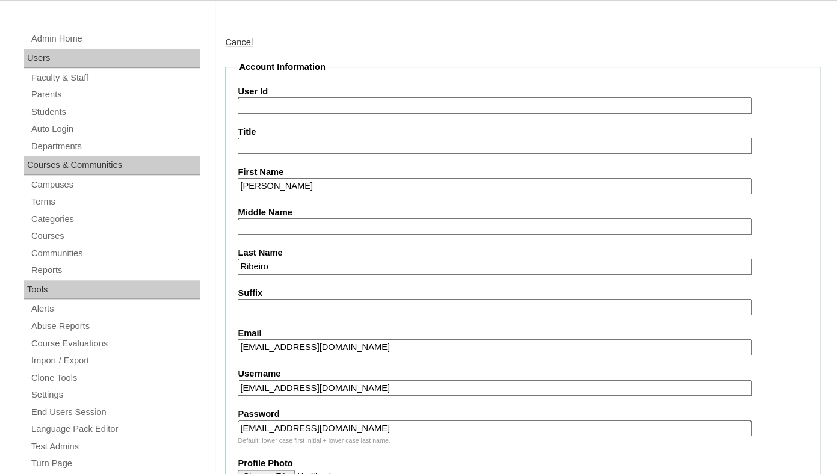
type input "[EMAIL_ADDRESS][DOMAIN_NAME]"
click at [264, 114] on input "User Id" at bounding box center [494, 105] width 513 height 16
paste input "[EMAIL_ADDRESS][DOMAIN_NAME]"
type input "26anaelisa.ribeiro@enlightiumstudent.com"
click at [275, 154] on input "Title" at bounding box center [494, 146] width 513 height 16
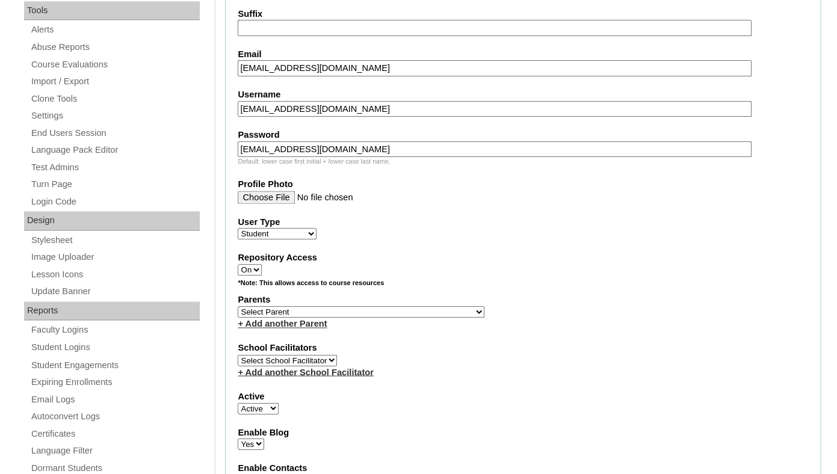
scroll to position [484, 0]
click at [238, 306] on select "Select Parent Garcia, Rosa Labourdette, Jessica Nicholson, Nicky Valentin , Nat…" at bounding box center [361, 311] width 247 height 11
select select "99215"
click option "Moraes de [PERSON_NAME], [PERSON_NAME]" at bounding box center [0, 0] width 0 height 0
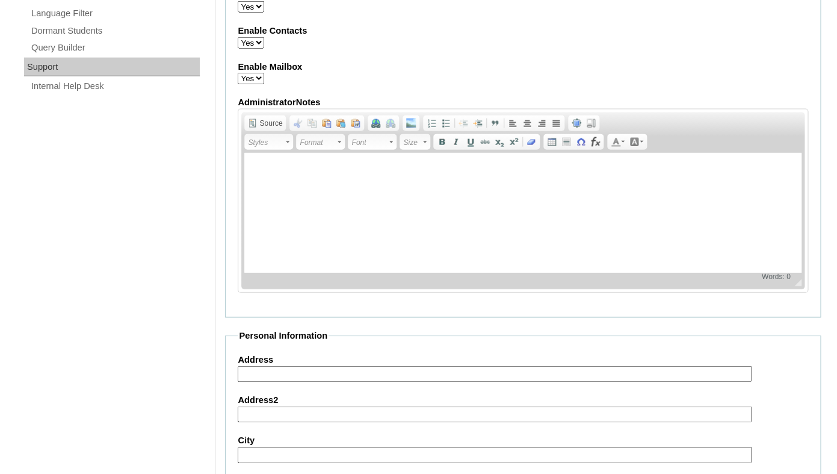
scroll to position [1452, 0]
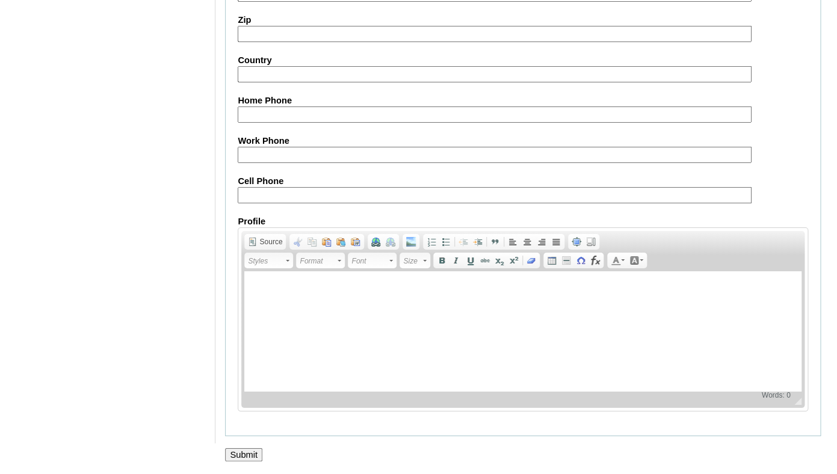
click at [242, 454] on input "Submit" at bounding box center [243, 454] width 37 height 13
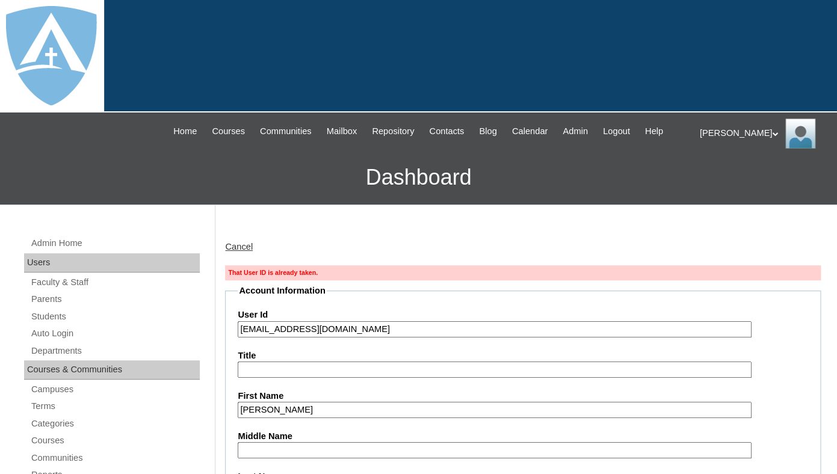
click at [287, 338] on input "[EMAIL_ADDRESS][DOMAIN_NAME]" at bounding box center [494, 329] width 513 height 16
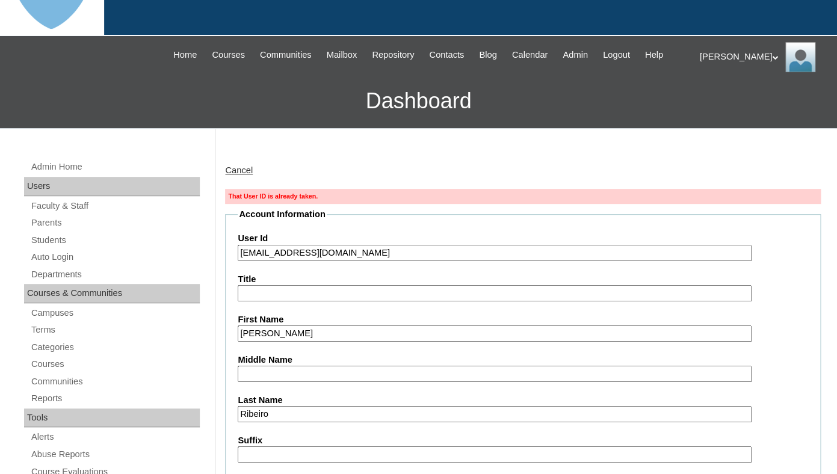
scroll to position [113, 0]
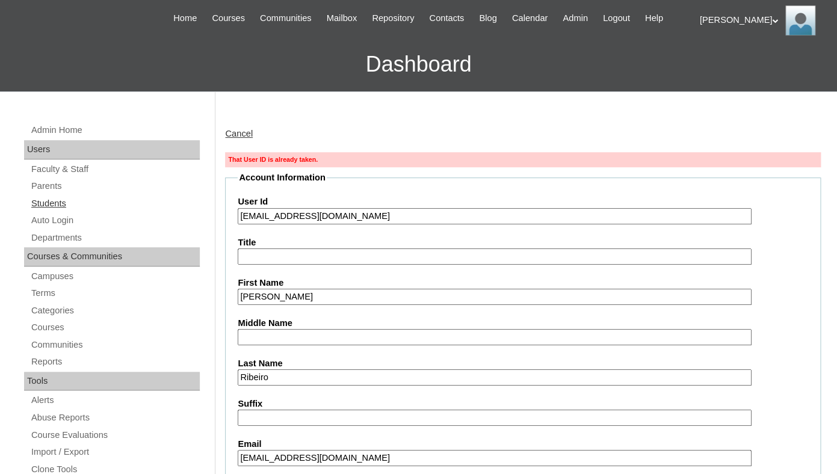
click at [63, 211] on link "Students" at bounding box center [115, 203] width 170 height 15
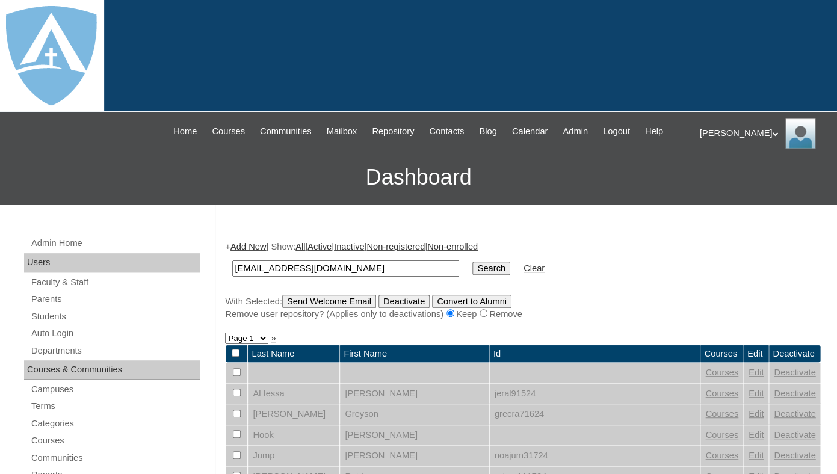
type input "[EMAIL_ADDRESS][DOMAIN_NAME]"
click at [472, 262] on input "Search" at bounding box center [490, 268] width 37 height 13
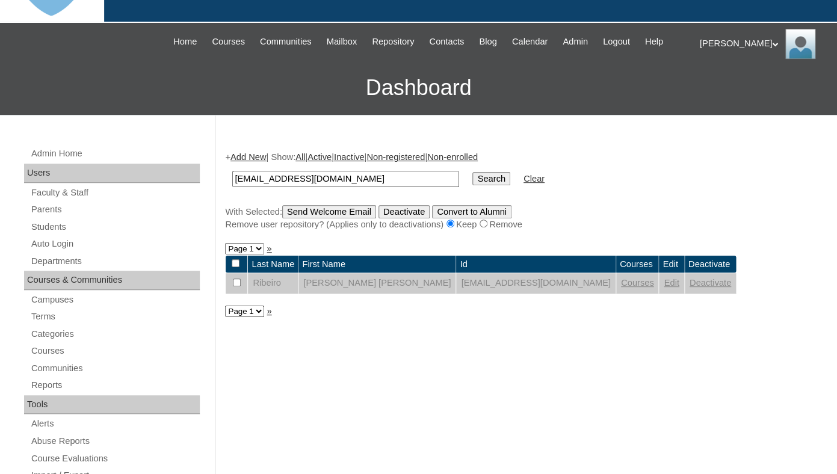
scroll to position [153, 0]
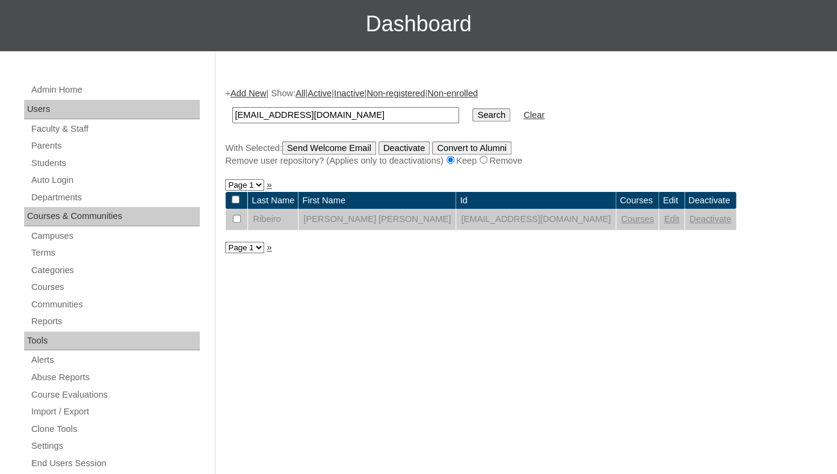
click at [664, 224] on link "Edit" at bounding box center [671, 219] width 15 height 10
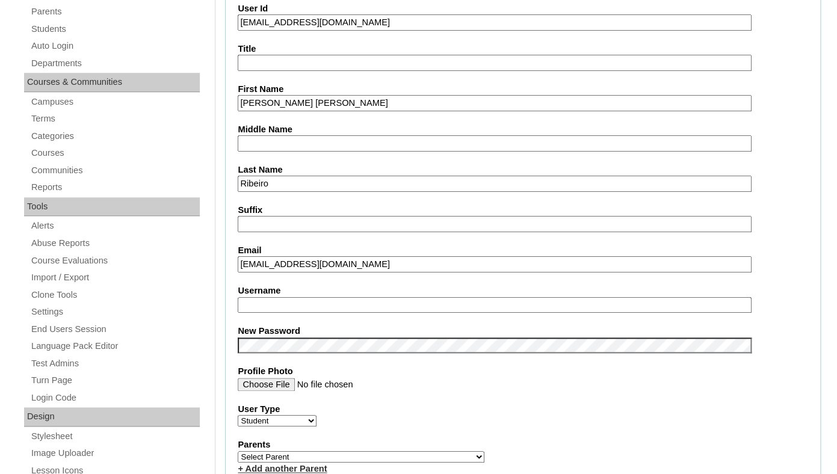
scroll to position [236, 0]
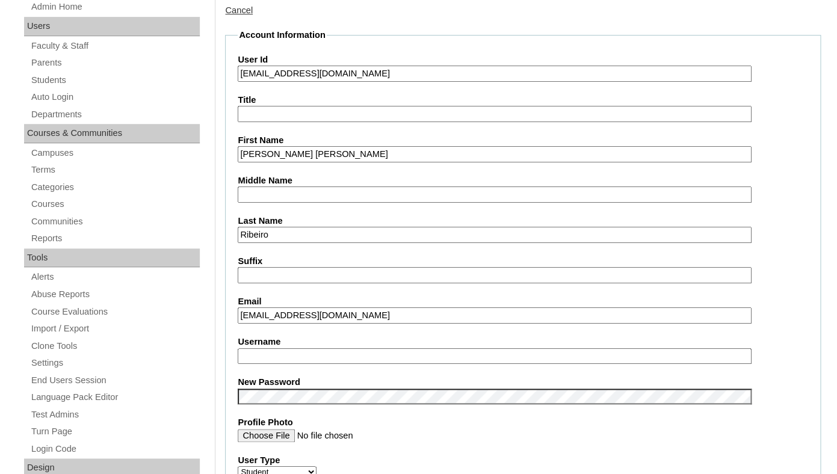
drag, startPoint x: 253, startPoint y: 87, endPoint x: 460, endPoint y: 99, distance: 207.9
click at [460, 82] on input "[EMAIL_ADDRESS][DOMAIN_NAME]" at bounding box center [494, 74] width 513 height 16
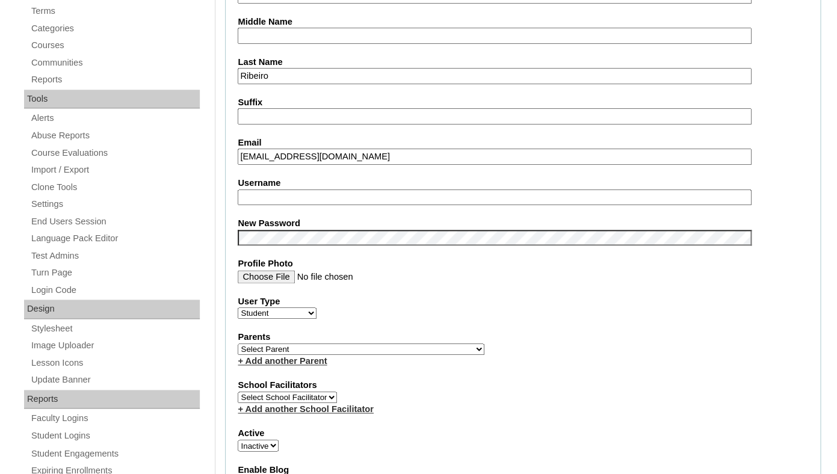
scroll to position [409, 0]
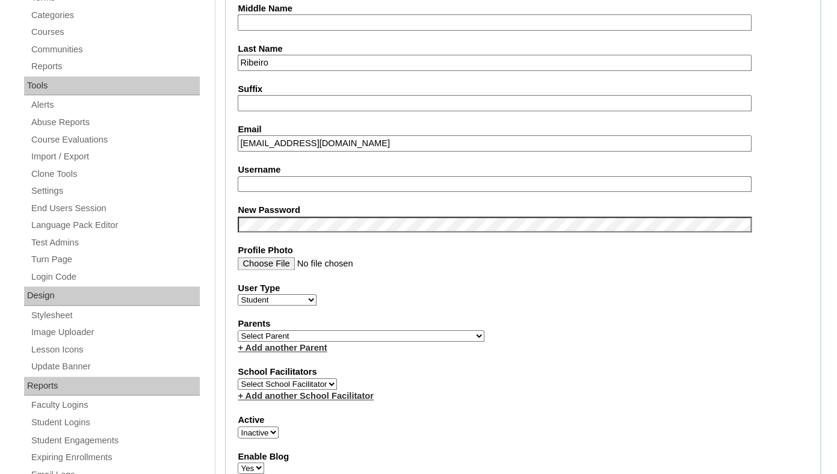
click at [272, 190] on input "Username" at bounding box center [494, 184] width 513 height 16
paste input "[EMAIL_ADDRESS][DOMAIN_NAME]"
type input "[EMAIL_ADDRESS][DOMAIN_NAME]"
click at [419, 306] on div "User Type Faculty Staff Student Parents School Facilitators" at bounding box center [523, 294] width 570 height 24
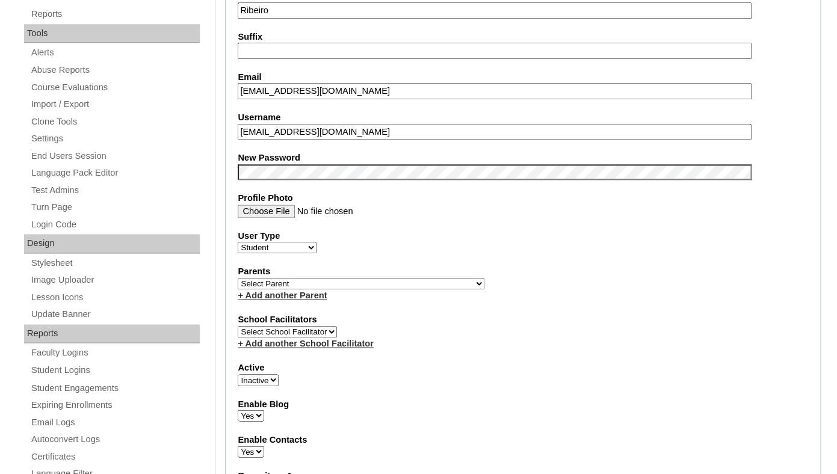
scroll to position [496, 0]
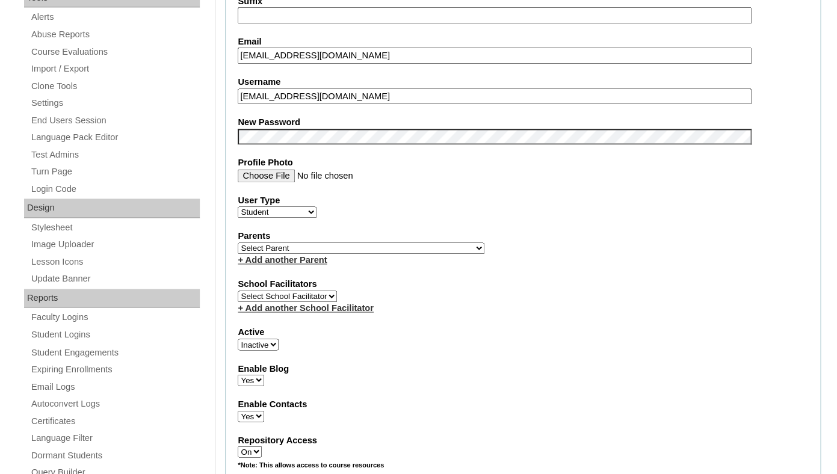
select select "1"
click option "Active" at bounding box center [0, 0] width 0 height 0
click at [238, 242] on select "Select [PERSON_NAME], [PERSON_NAME], [PERSON_NAME] , [PERSON_NAME] , [PERSON_NA…" at bounding box center [361, 247] width 247 height 11
select select "99215"
click option "Moraes de [PERSON_NAME], [PERSON_NAME]" at bounding box center [0, 0] width 0 height 0
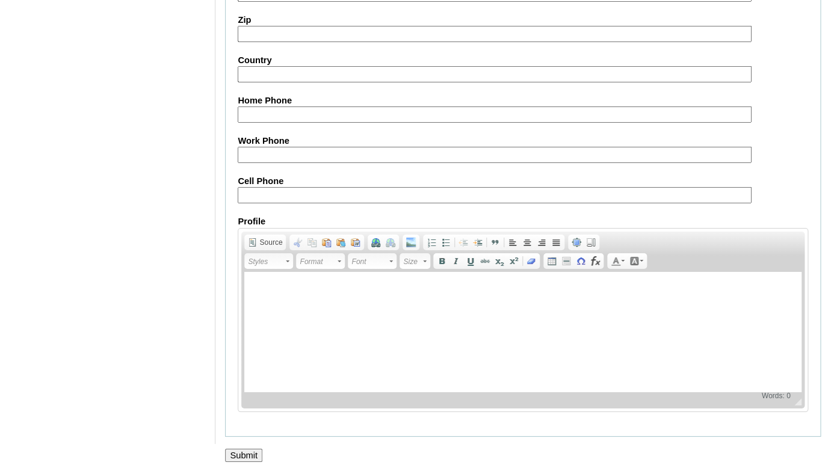
scroll to position [1443, 0]
click at [252, 455] on input "Submit" at bounding box center [243, 455] width 37 height 13
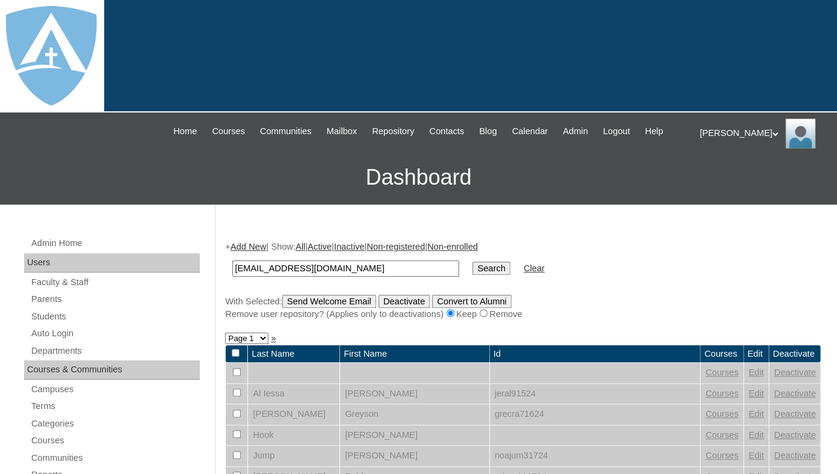
type input "[EMAIL_ADDRESS][DOMAIN_NAME]"
click at [472, 262] on input "Search" at bounding box center [490, 268] width 37 height 13
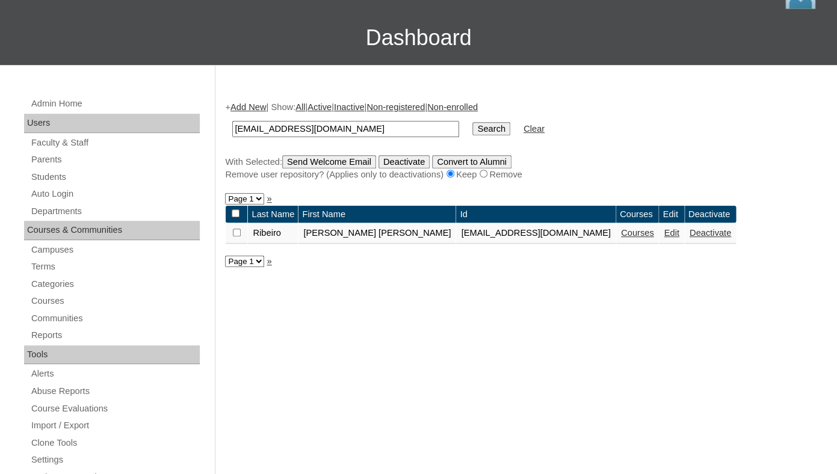
scroll to position [168, 0]
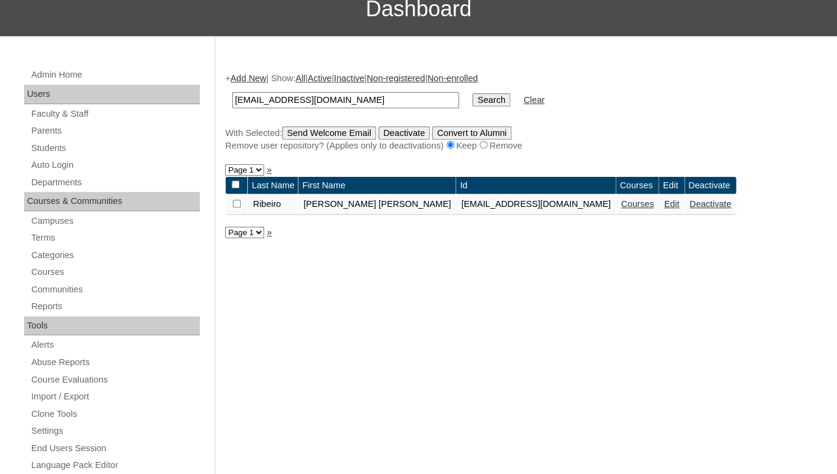
click at [621, 209] on link "Courses" at bounding box center [637, 204] width 33 height 10
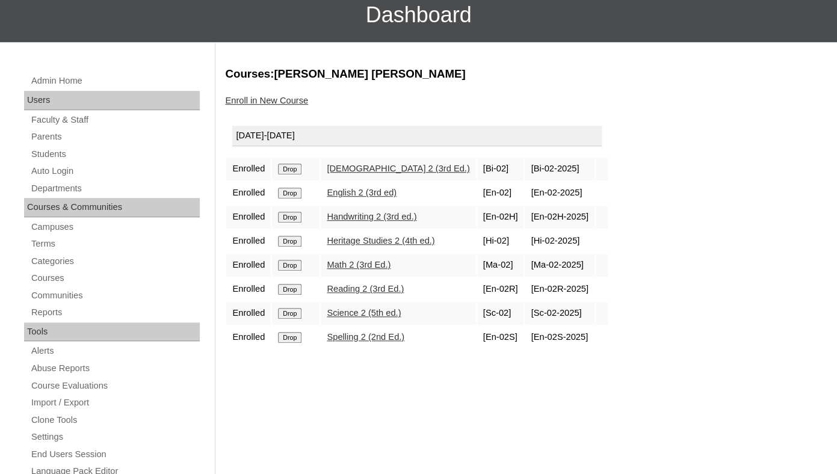
scroll to position [245, 0]
